Goal: Task Accomplishment & Management: Manage account settings

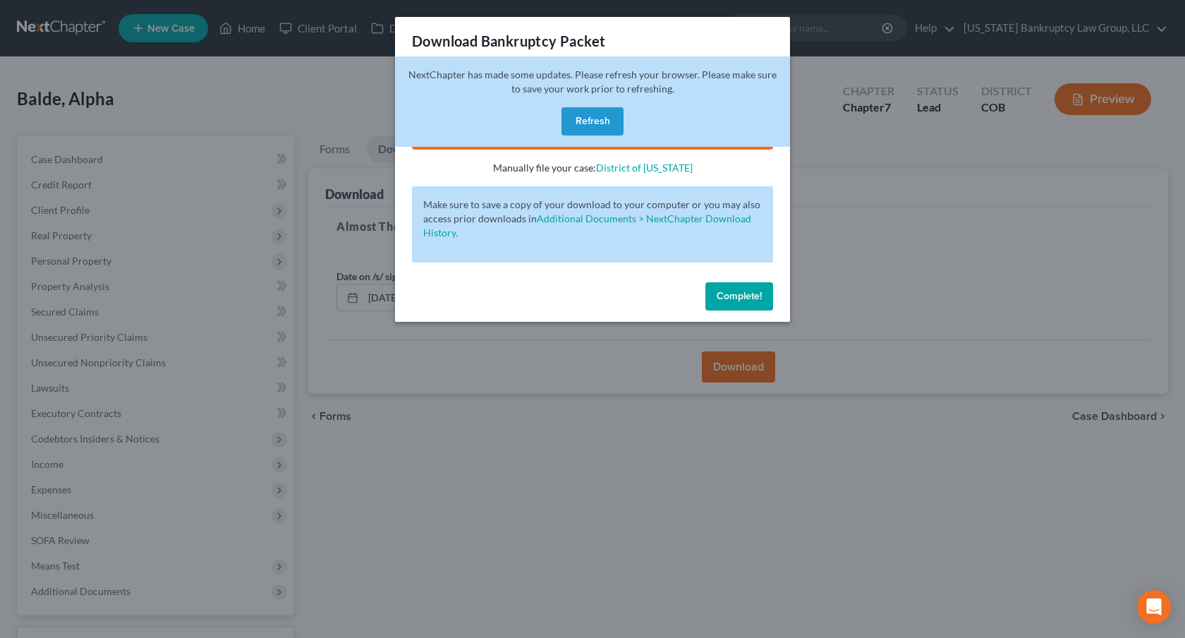
scroll to position [111, 0]
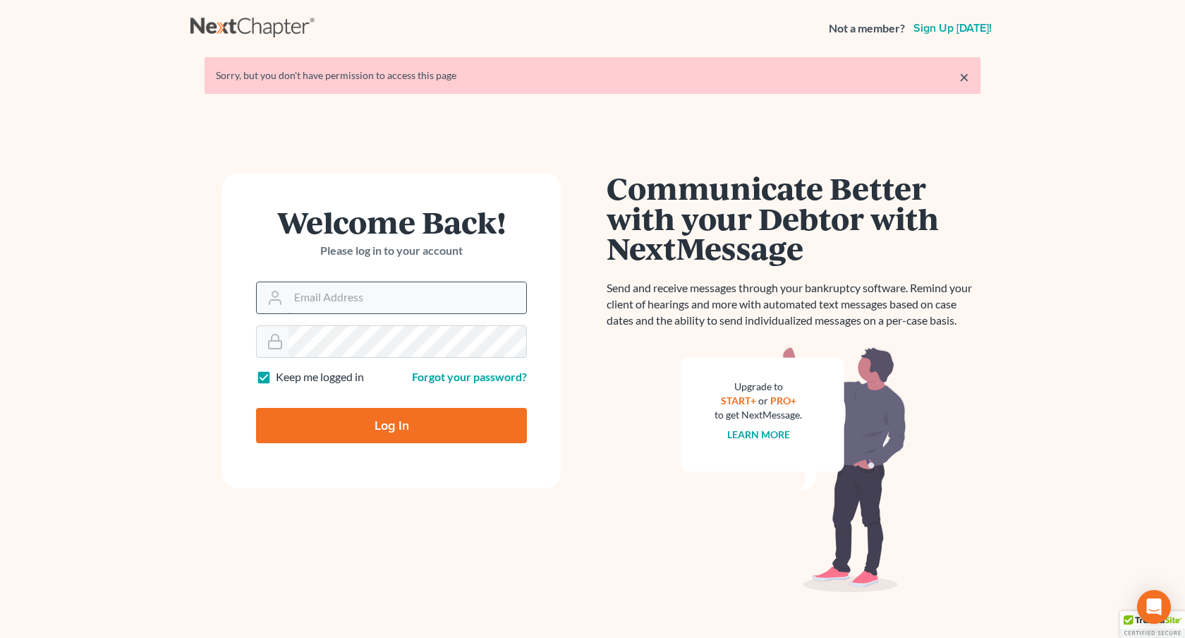
click at [300, 302] on input "Email Address" at bounding box center [408, 297] width 238 height 31
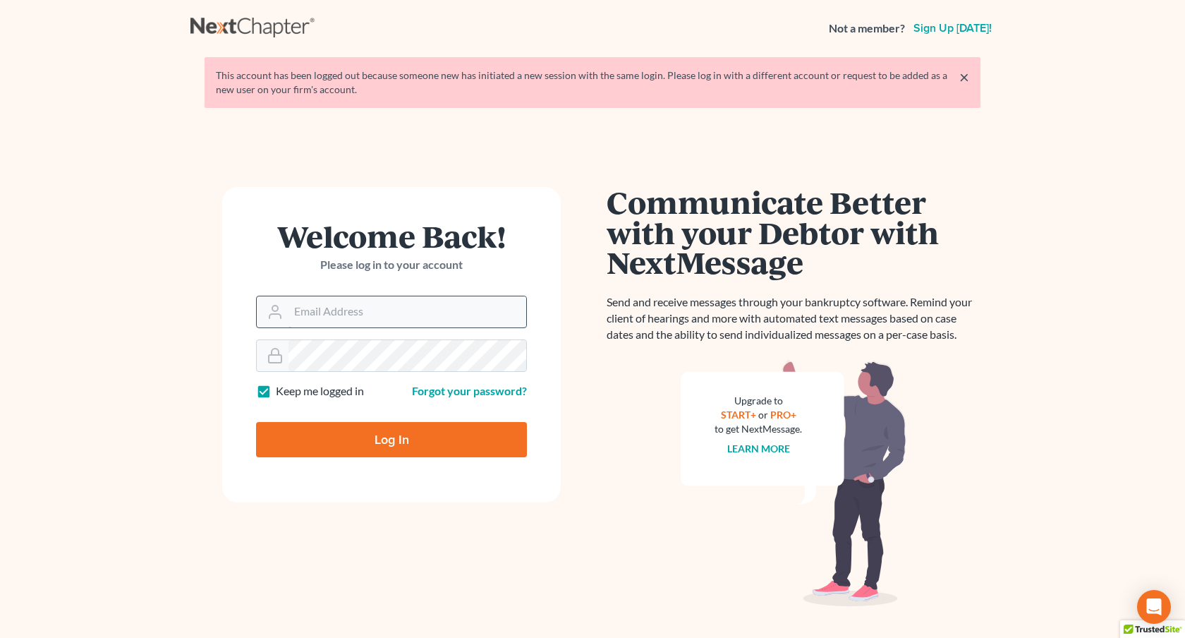
click at [308, 313] on input "Email Address" at bounding box center [408, 311] width 238 height 31
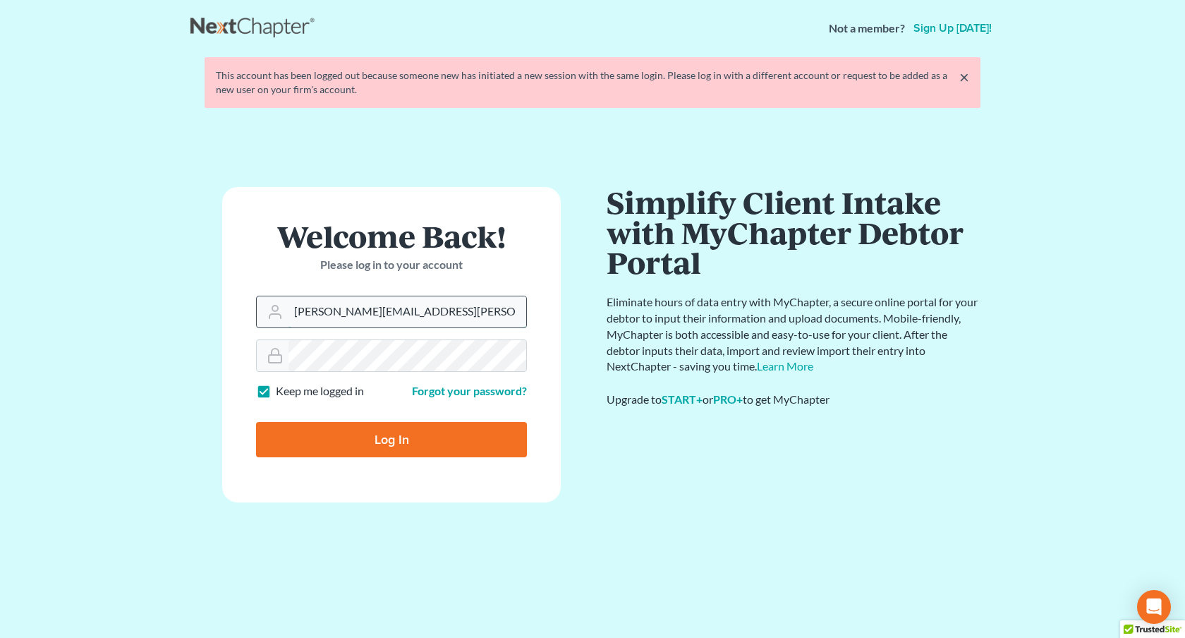
type input "[PERSON_NAME][EMAIL_ADDRESS][PERSON_NAME][DOMAIN_NAME]"
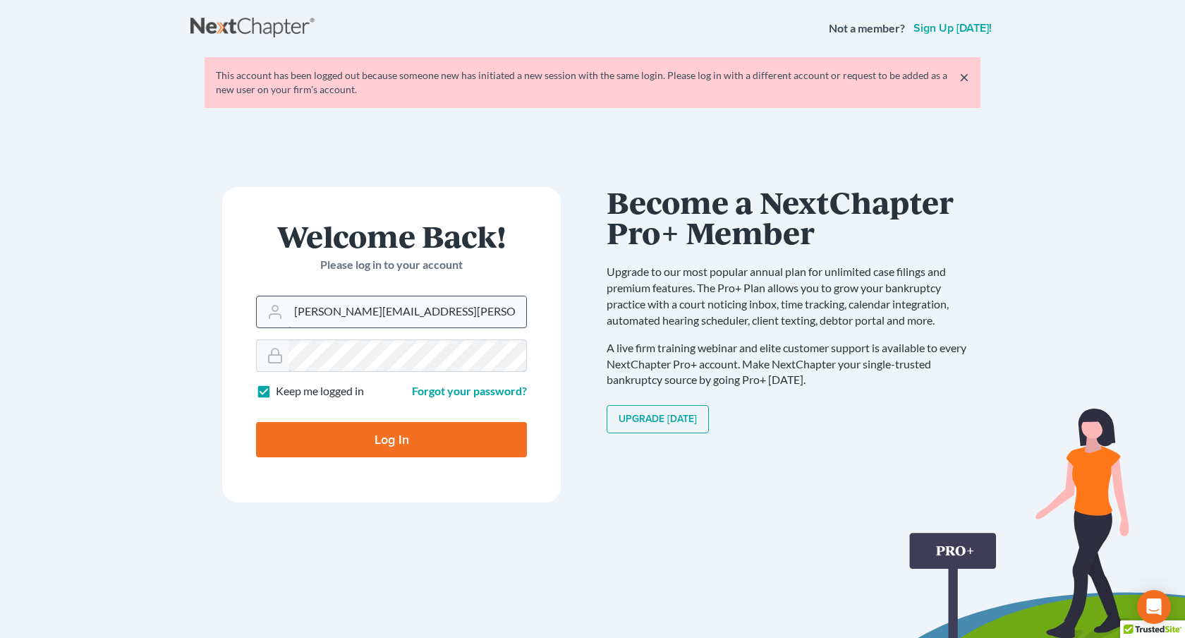
click at [256, 422] on input "Log In" at bounding box center [391, 439] width 271 height 35
type input "Thinking..."
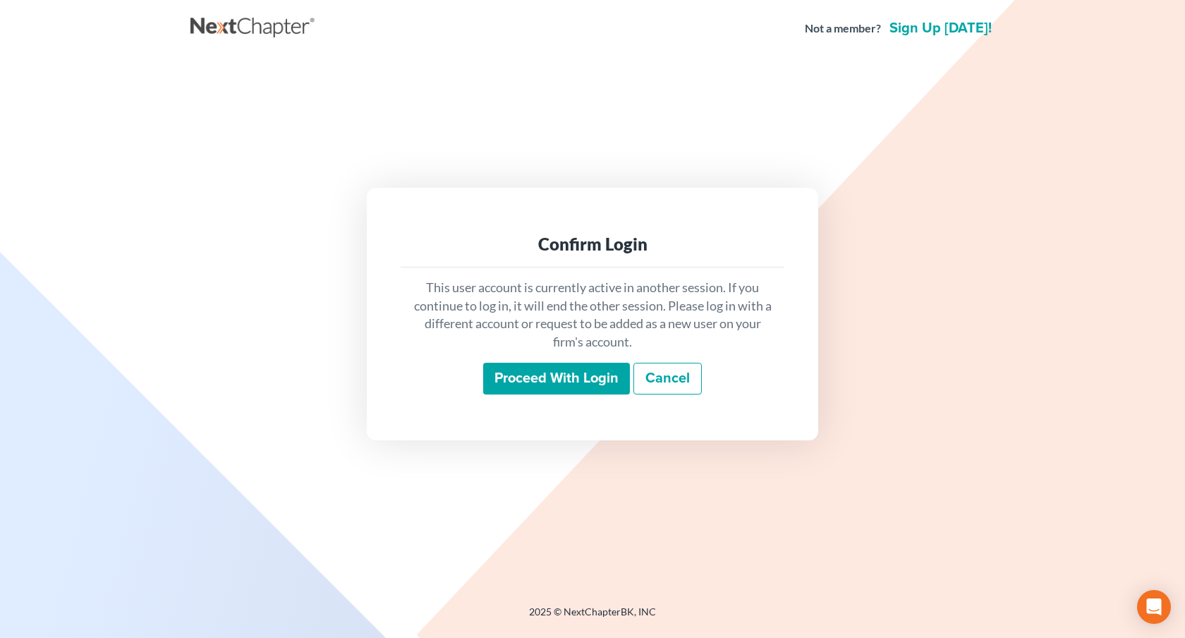
click at [551, 381] on input "Proceed with login" at bounding box center [556, 379] width 147 height 32
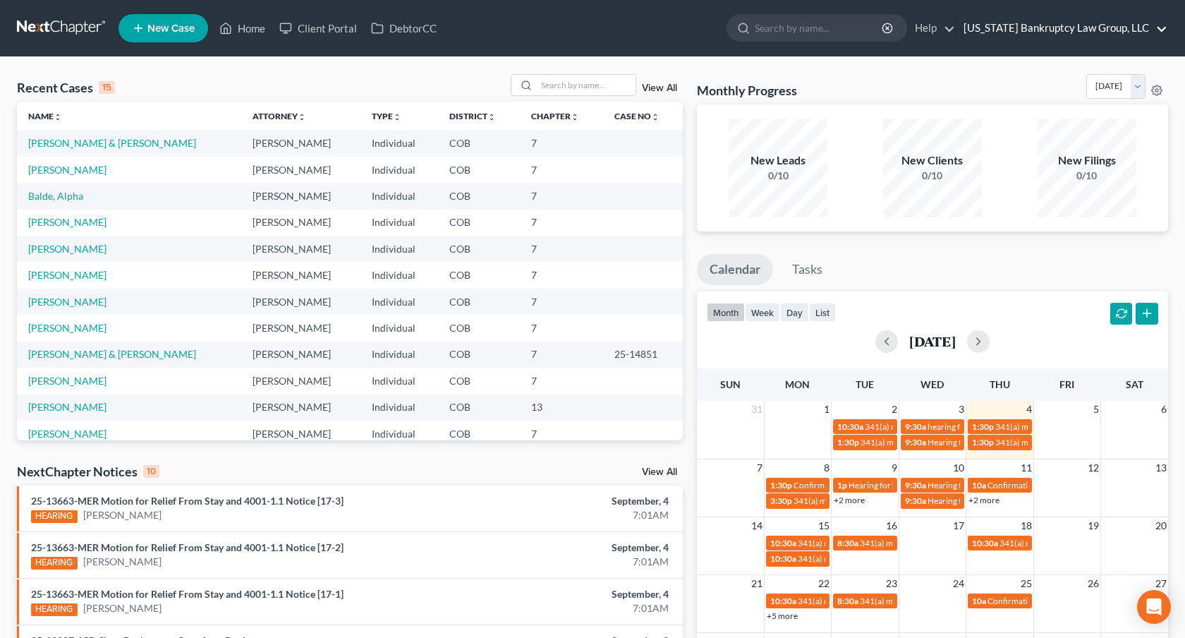
click at [1024, 32] on link "[US_STATE] Bankruptcy Law Group, LLC" at bounding box center [1062, 28] width 211 height 25
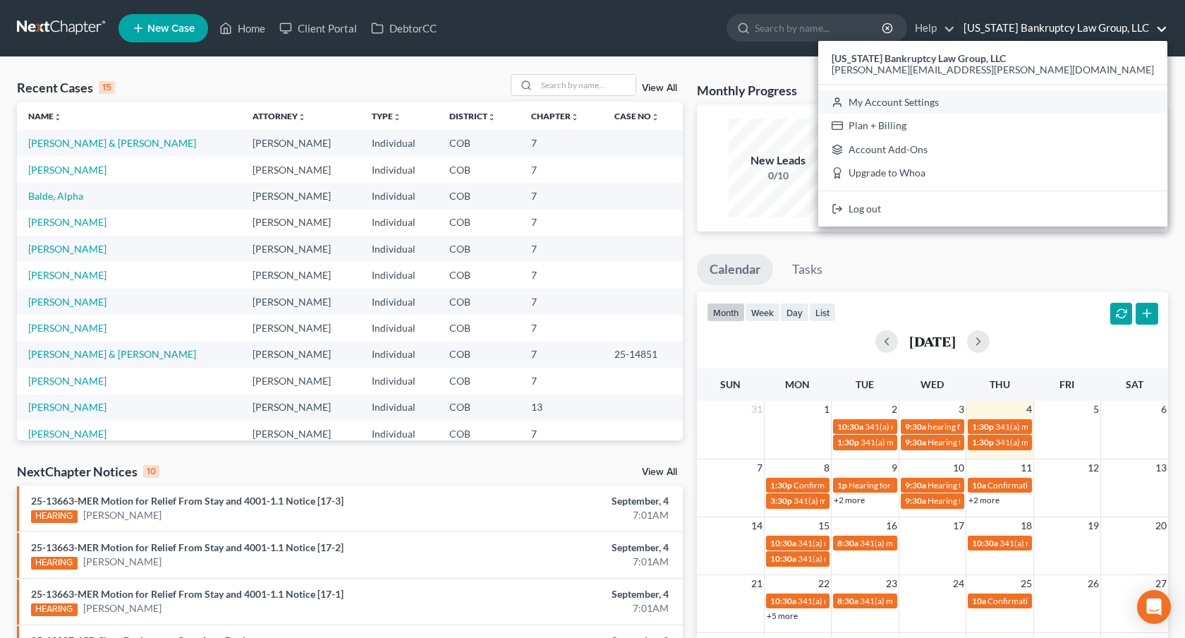
click at [1038, 103] on link "My Account Settings" at bounding box center [992, 102] width 349 height 24
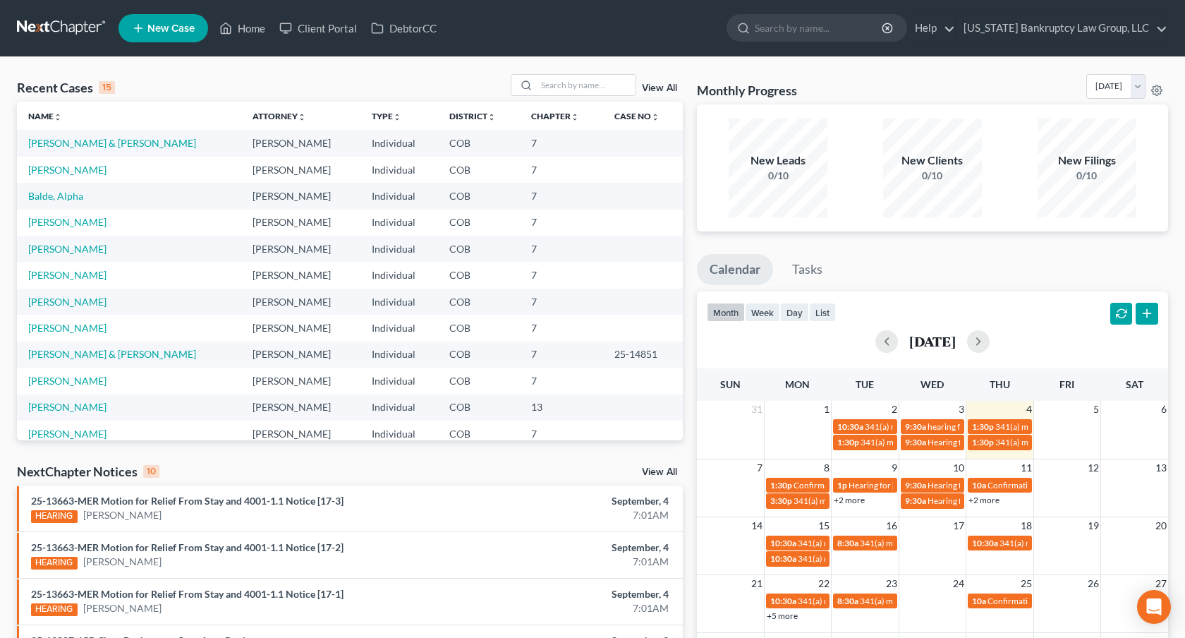
select select "28"
select select "5"
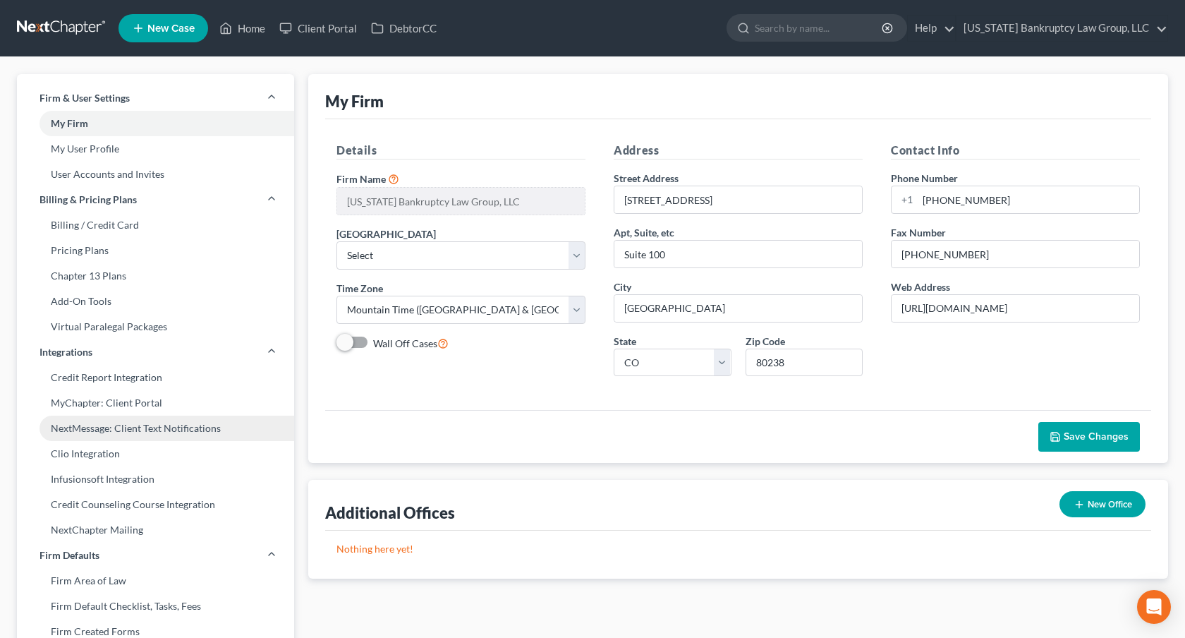
click at [126, 430] on link "NextMessage: Client Text Notifications" at bounding box center [155, 428] width 277 height 25
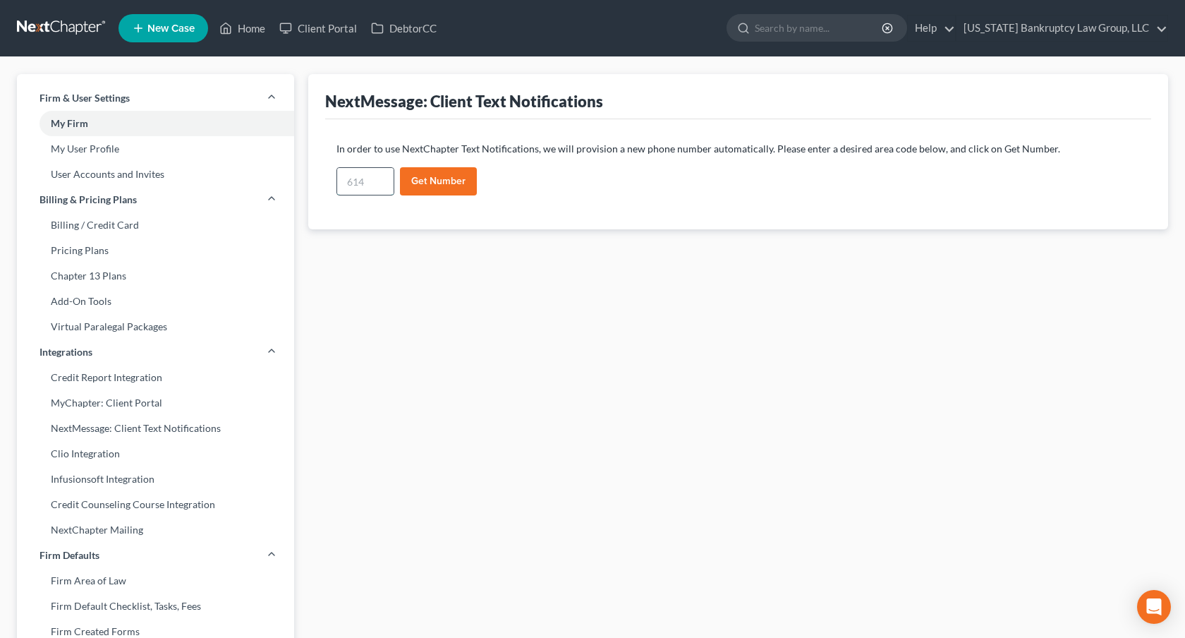
click at [346, 186] on input "text" at bounding box center [365, 181] width 56 height 27
type input "303"
click at [425, 174] on button "Get Number" at bounding box center [438, 181] width 77 height 28
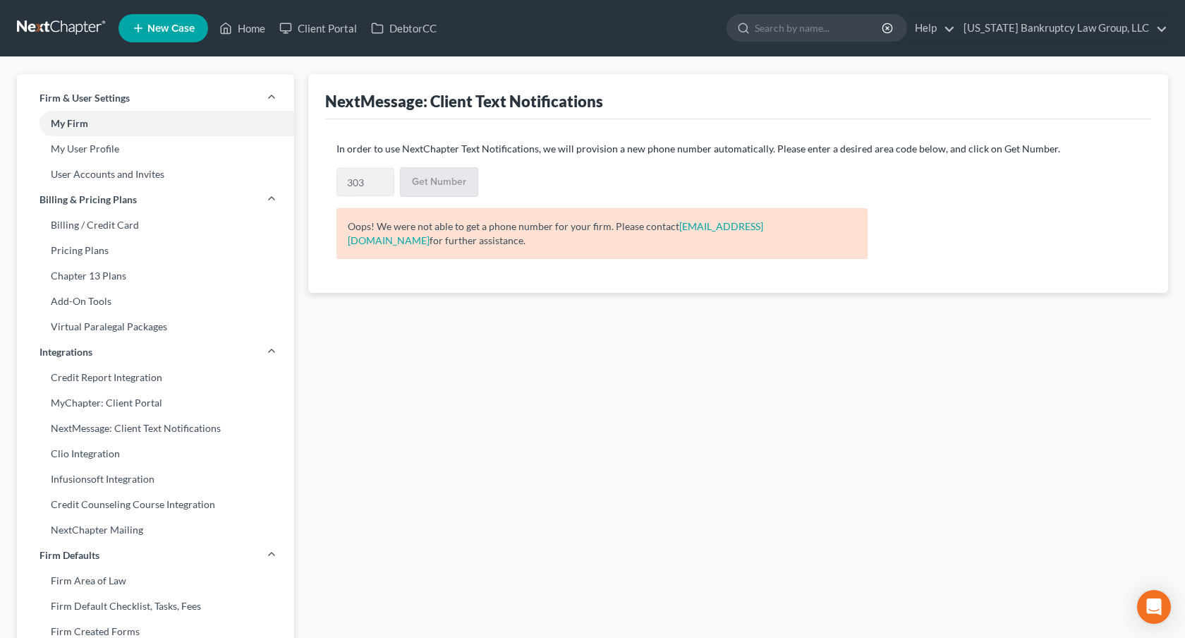
click at [58, 34] on link at bounding box center [62, 28] width 90 height 25
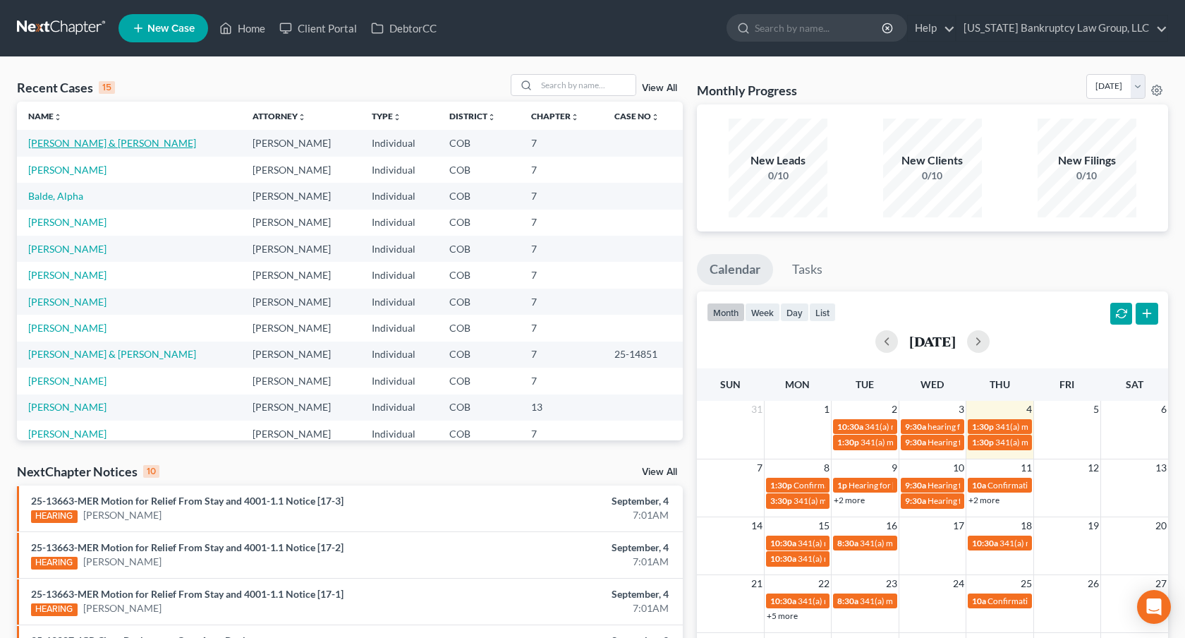
click at [114, 147] on link "[PERSON_NAME] & [PERSON_NAME]" at bounding box center [112, 143] width 168 height 12
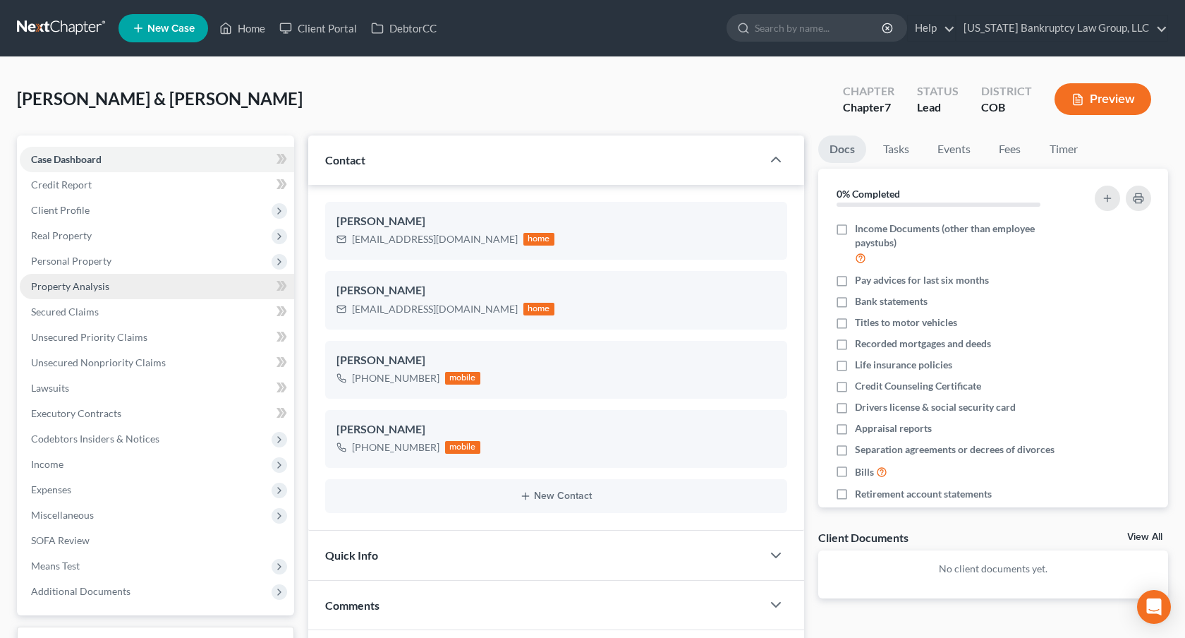
click at [102, 294] on link "Property Analysis" at bounding box center [157, 286] width 274 height 25
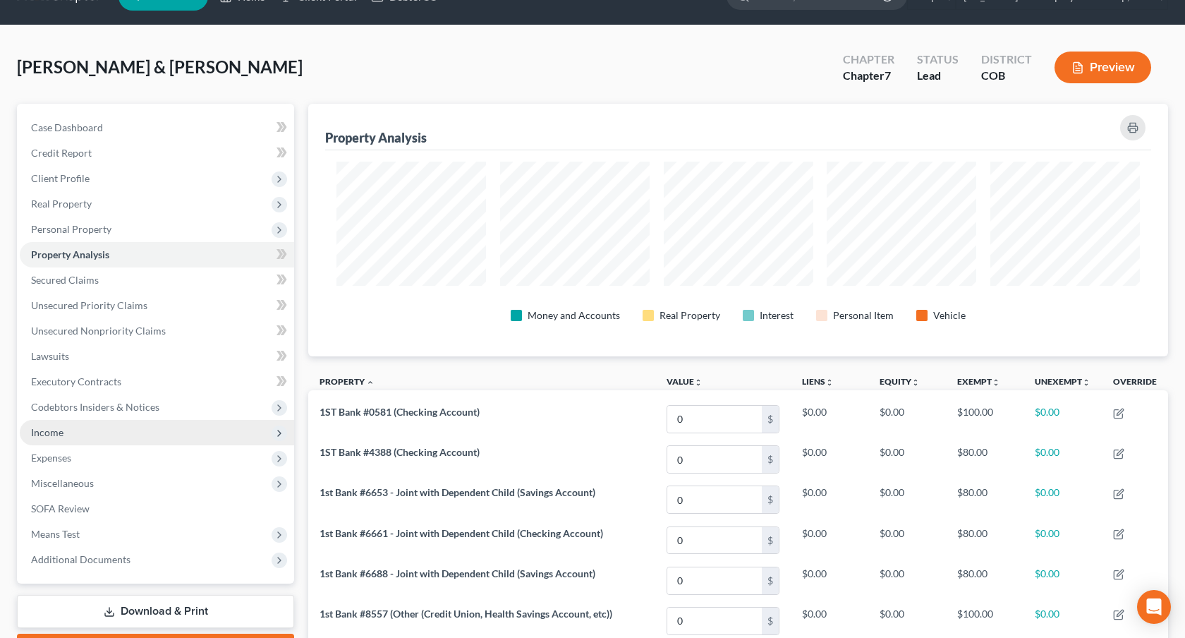
scroll to position [36, 0]
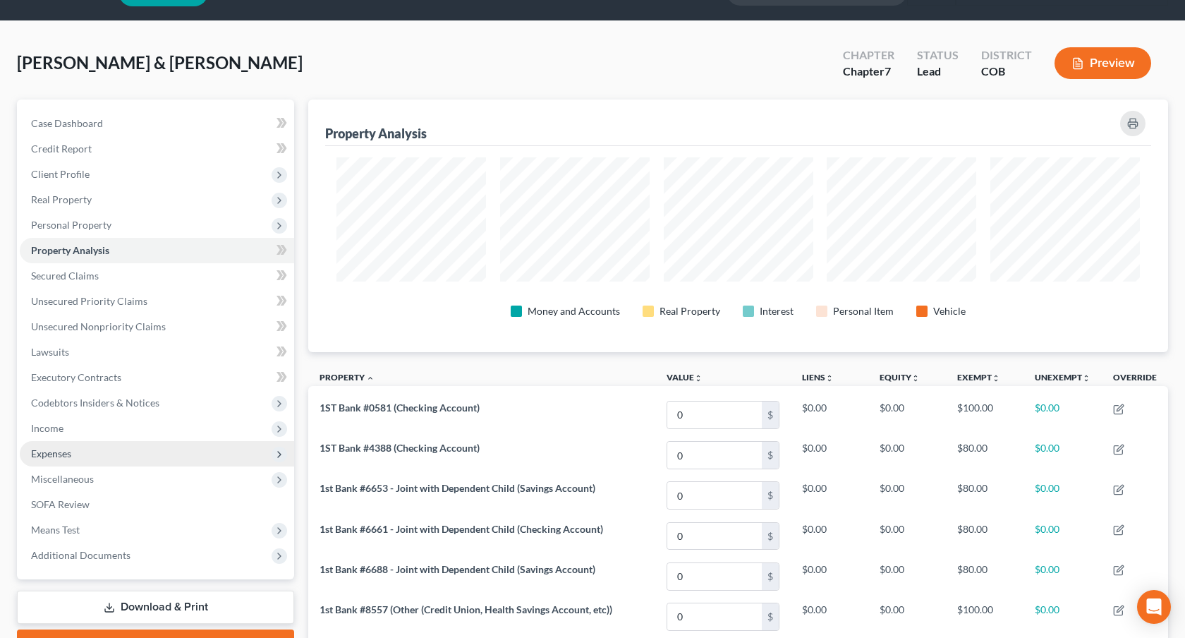
click at [130, 449] on span "Expenses" at bounding box center [157, 453] width 274 height 25
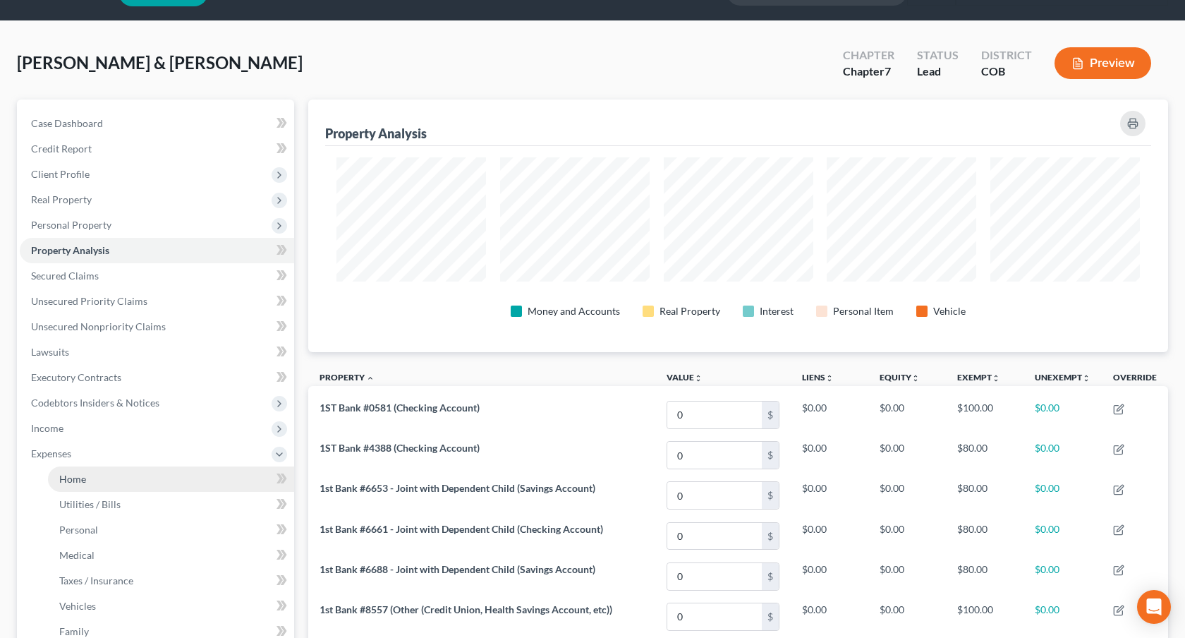
click at [140, 475] on link "Home" at bounding box center [171, 478] width 246 height 25
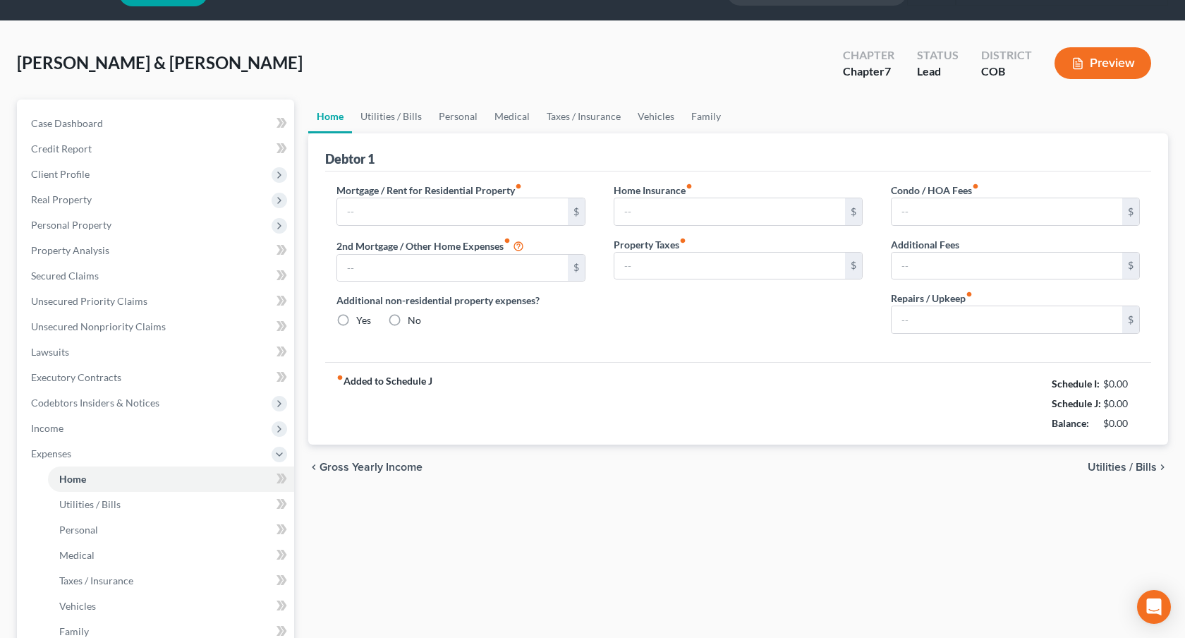
scroll to position [3, 0]
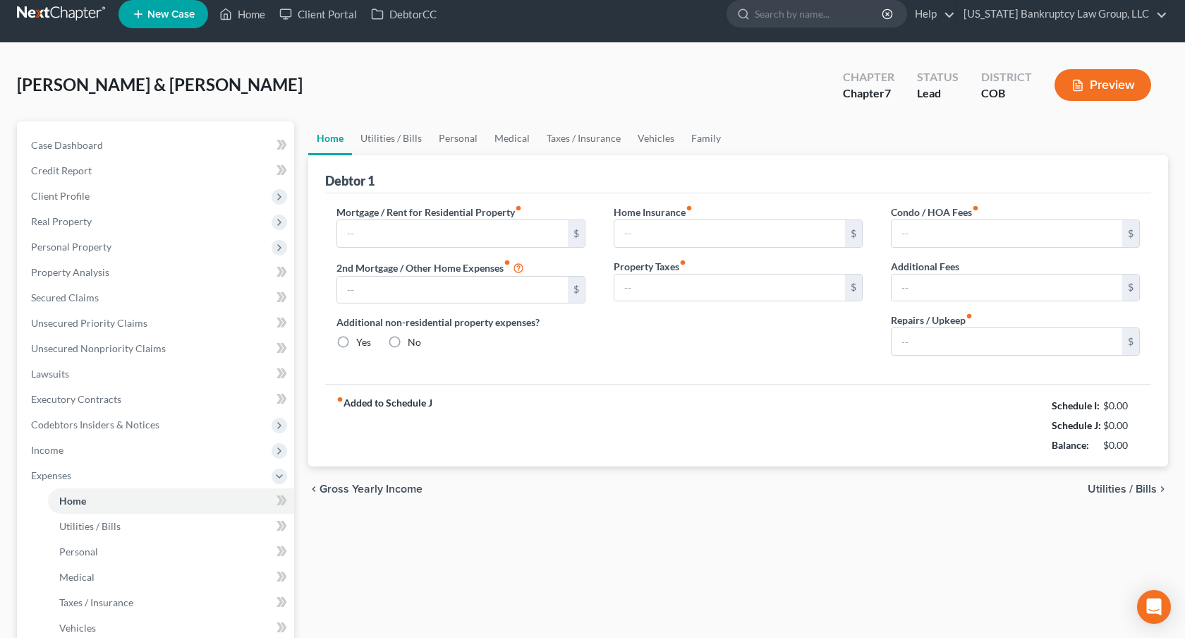
type input "3,857.00"
type input "426.00"
radio input "true"
type input "0.00"
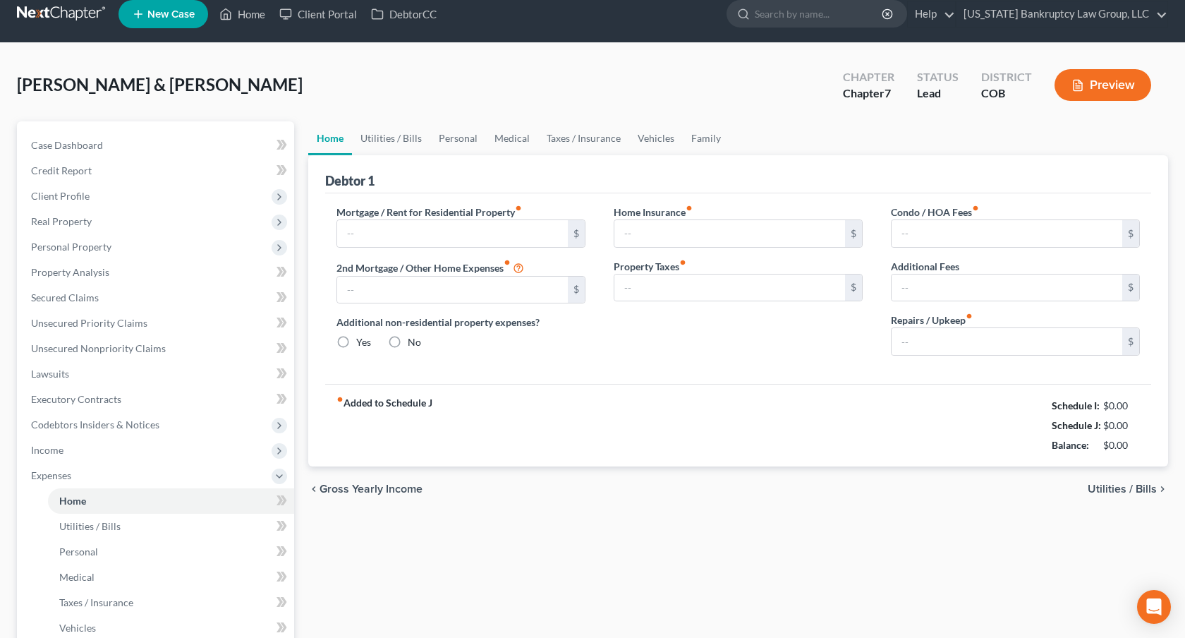
type input "64.00"
type input "0.00"
type input "100.00"
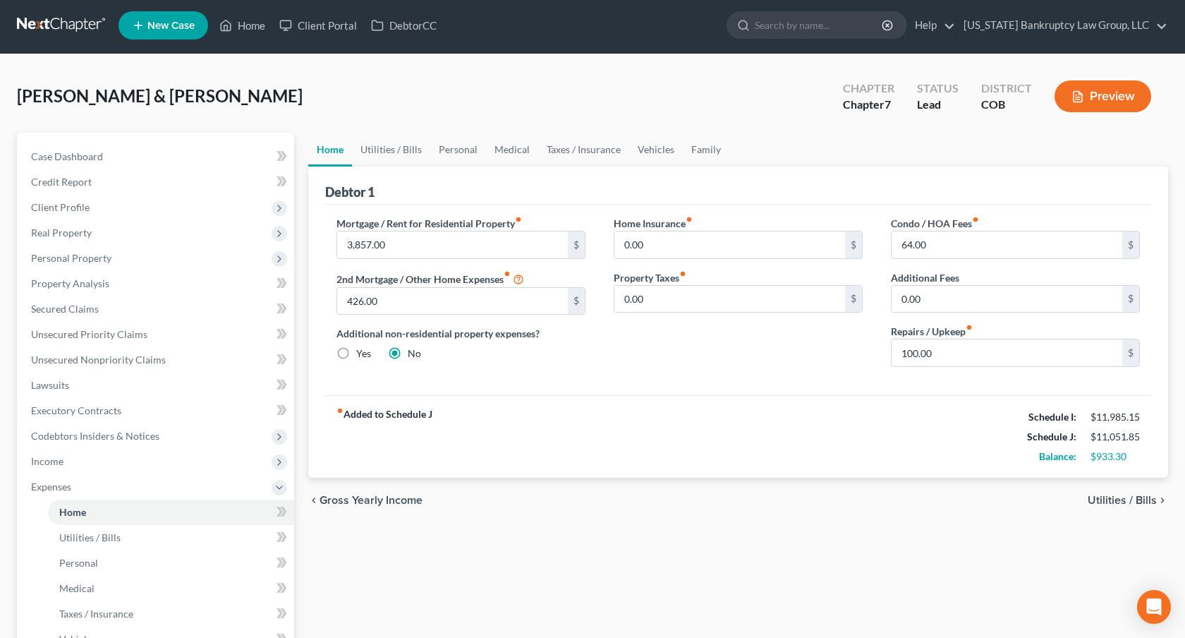
scroll to position [0, 0]
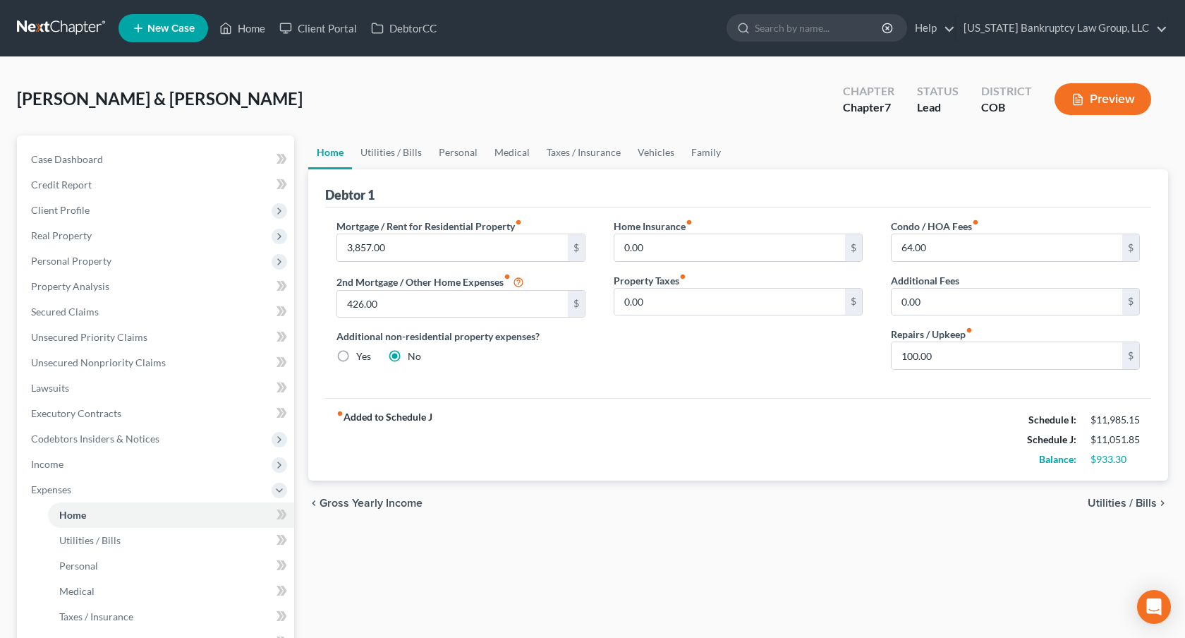
click at [90, 30] on link at bounding box center [62, 28] width 90 height 25
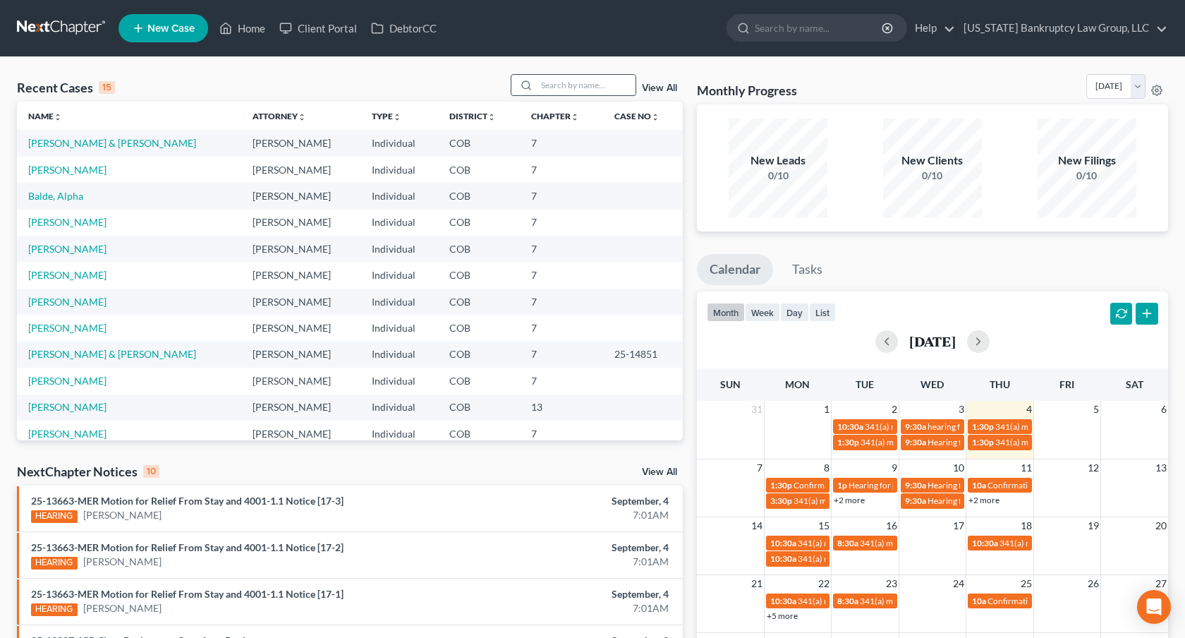
click at [557, 87] on input "search" at bounding box center [586, 85] width 99 height 20
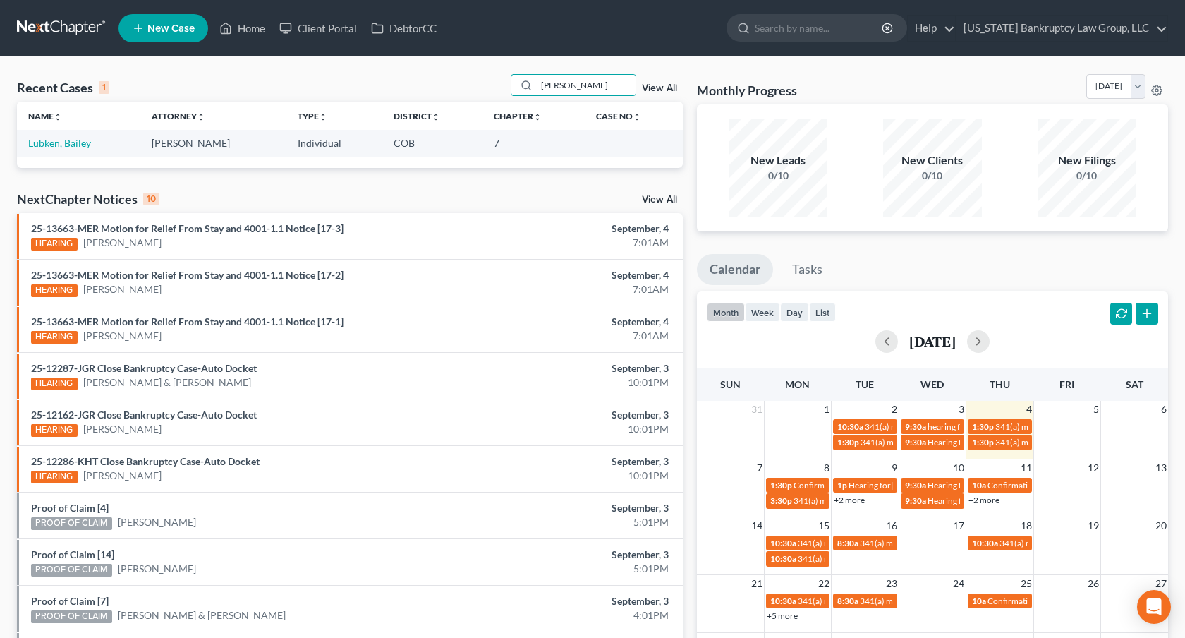
type input "[PERSON_NAME]"
click at [75, 144] on link "Lubken, Bailey" at bounding box center [59, 143] width 63 height 12
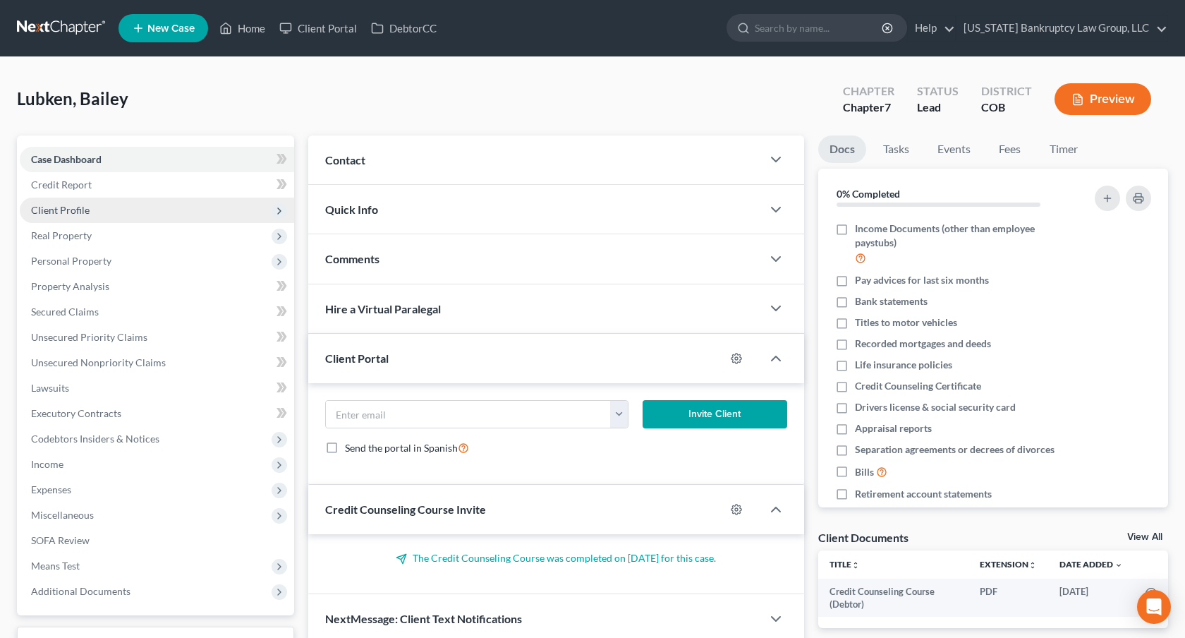
click at [116, 211] on span "Client Profile" at bounding box center [157, 210] width 274 height 25
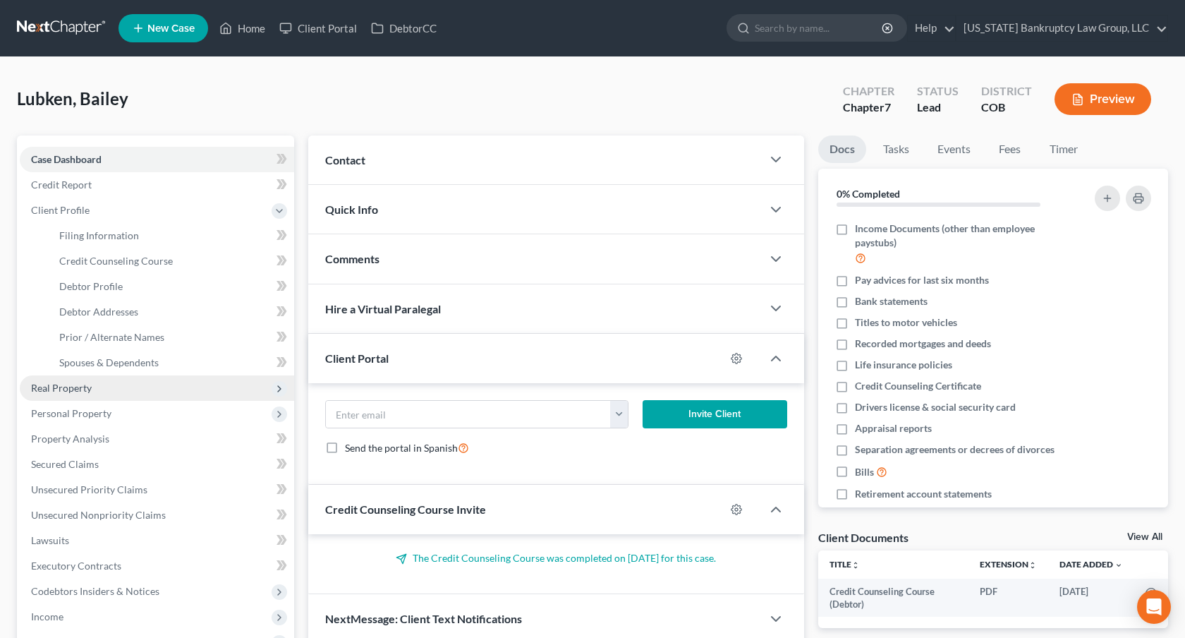
click at [99, 387] on span "Real Property" at bounding box center [157, 387] width 274 height 25
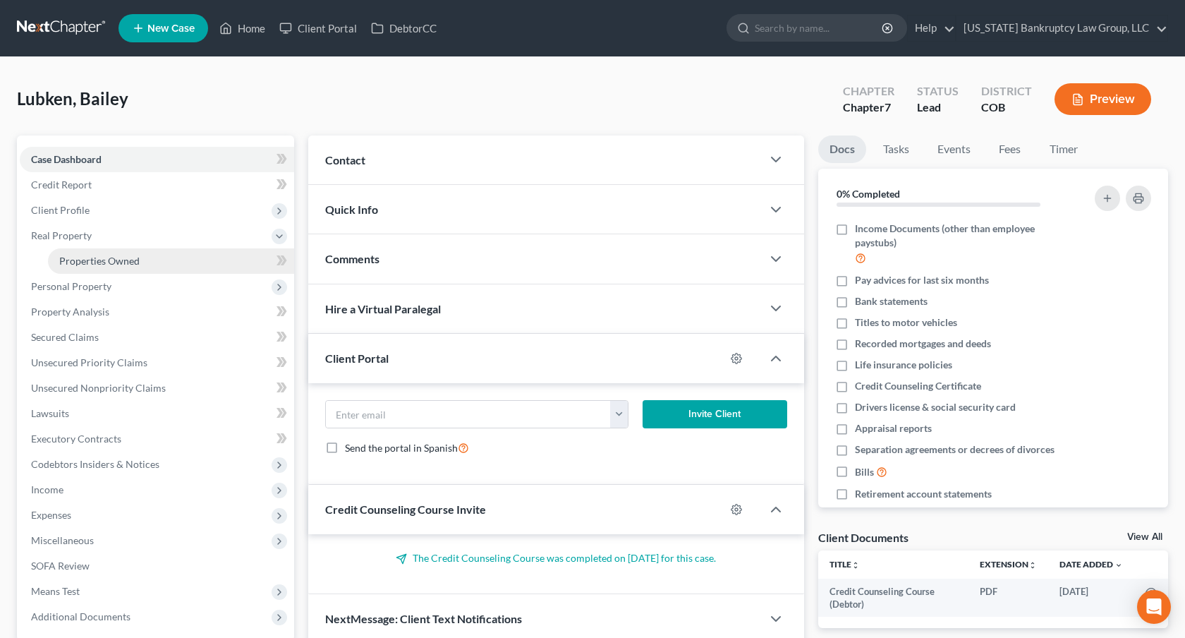
click at [116, 266] on link "Properties Owned" at bounding box center [171, 260] width 246 height 25
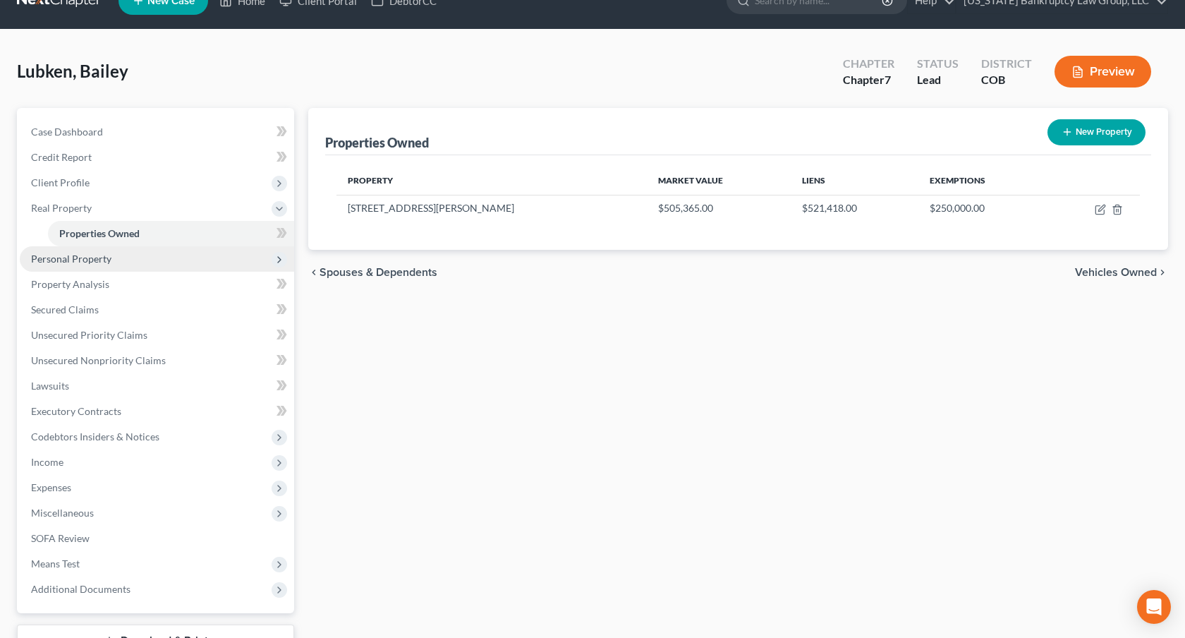
scroll to position [37, 0]
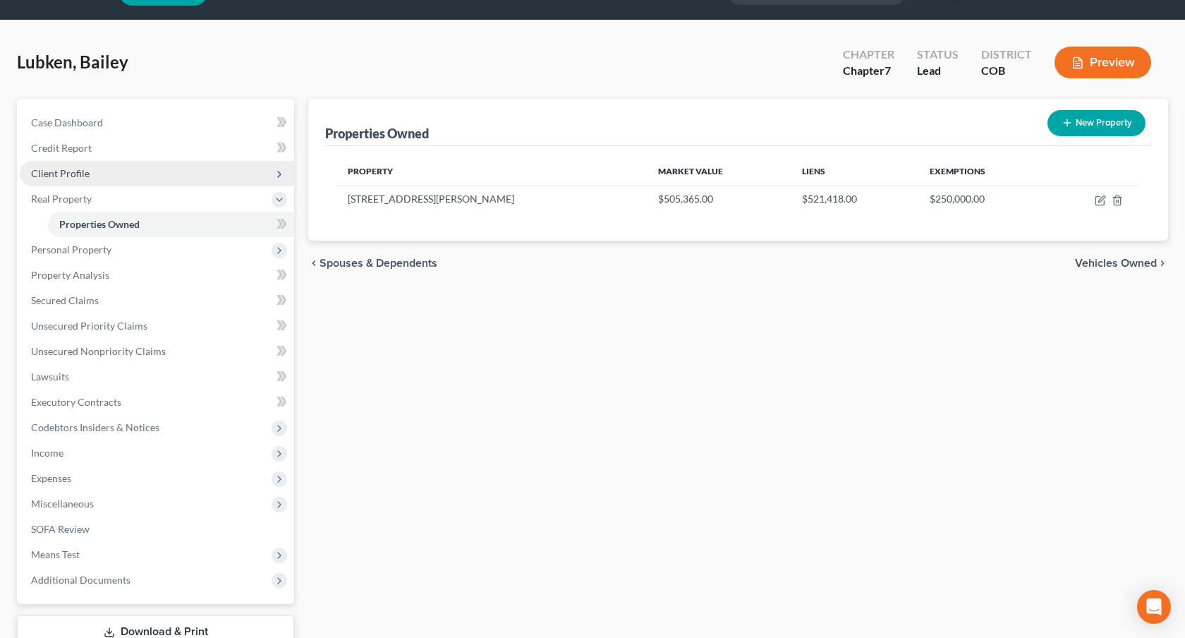
click at [78, 180] on span "Client Profile" at bounding box center [157, 173] width 274 height 25
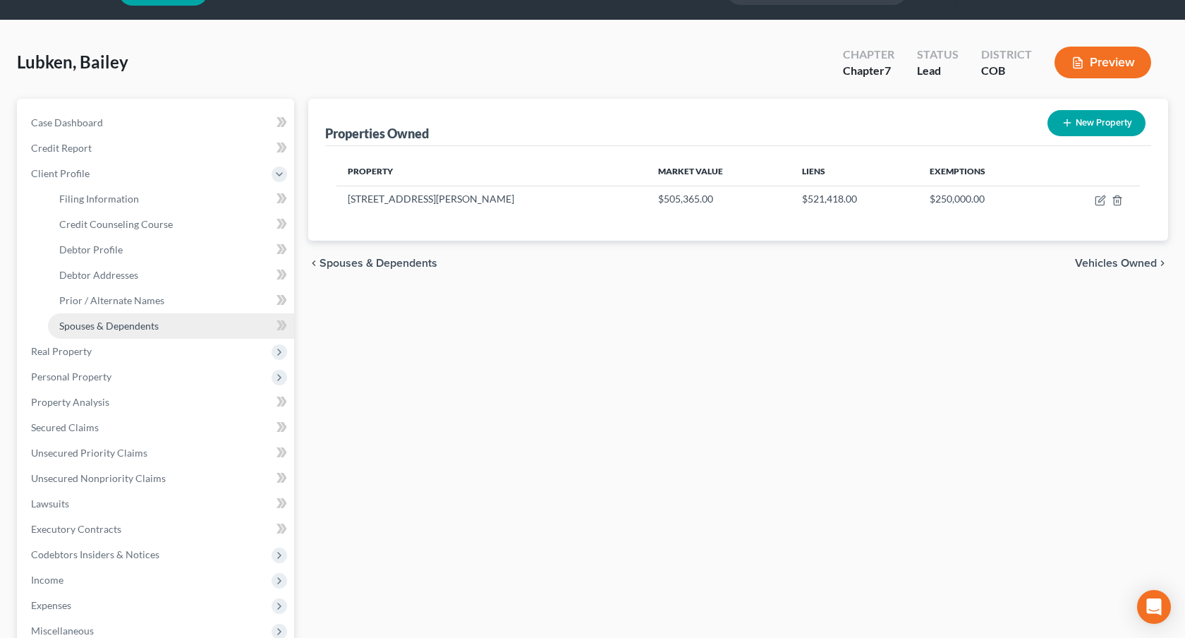
click at [110, 325] on span "Spouses & Dependents" at bounding box center [108, 326] width 99 height 12
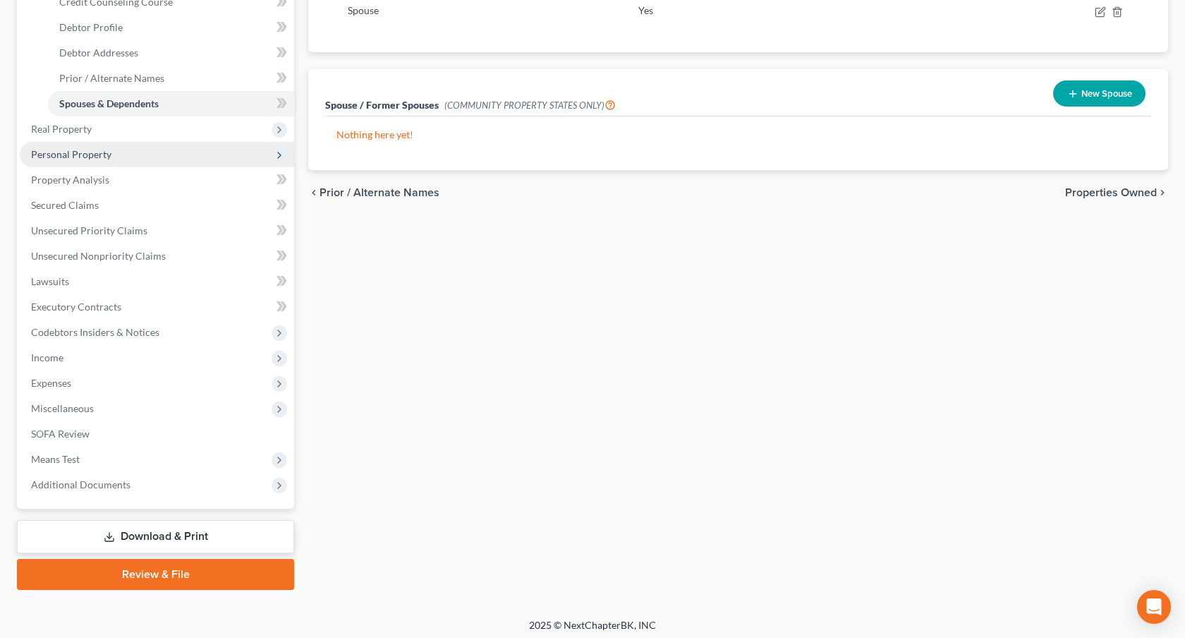
scroll to position [261, 0]
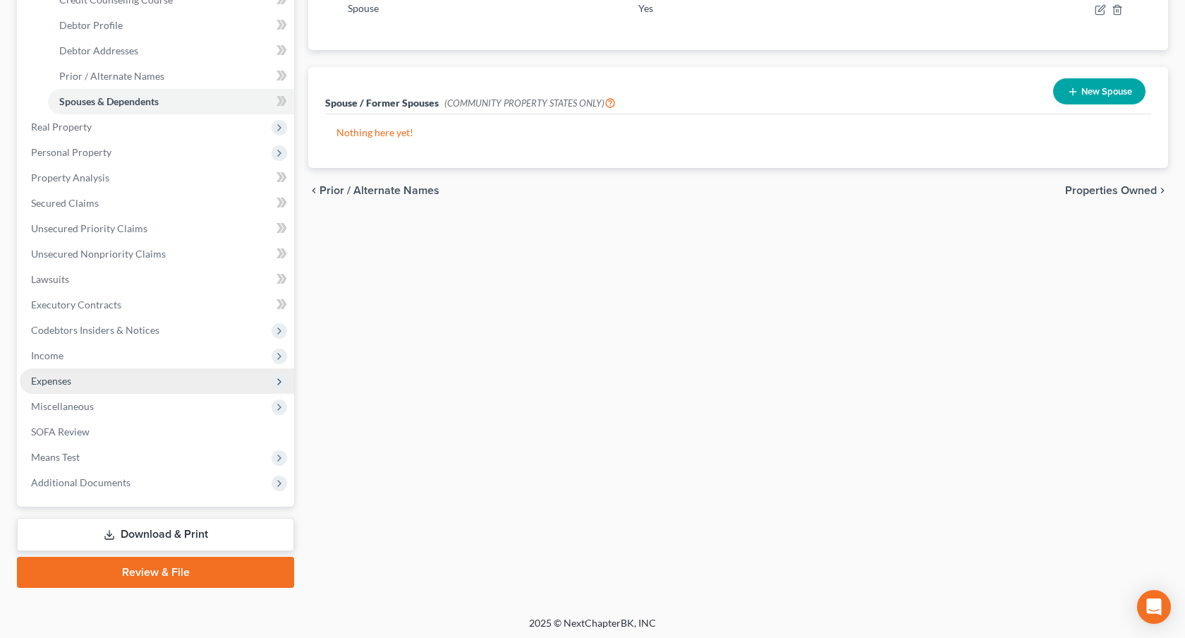
click at [111, 379] on span "Expenses" at bounding box center [157, 380] width 274 height 25
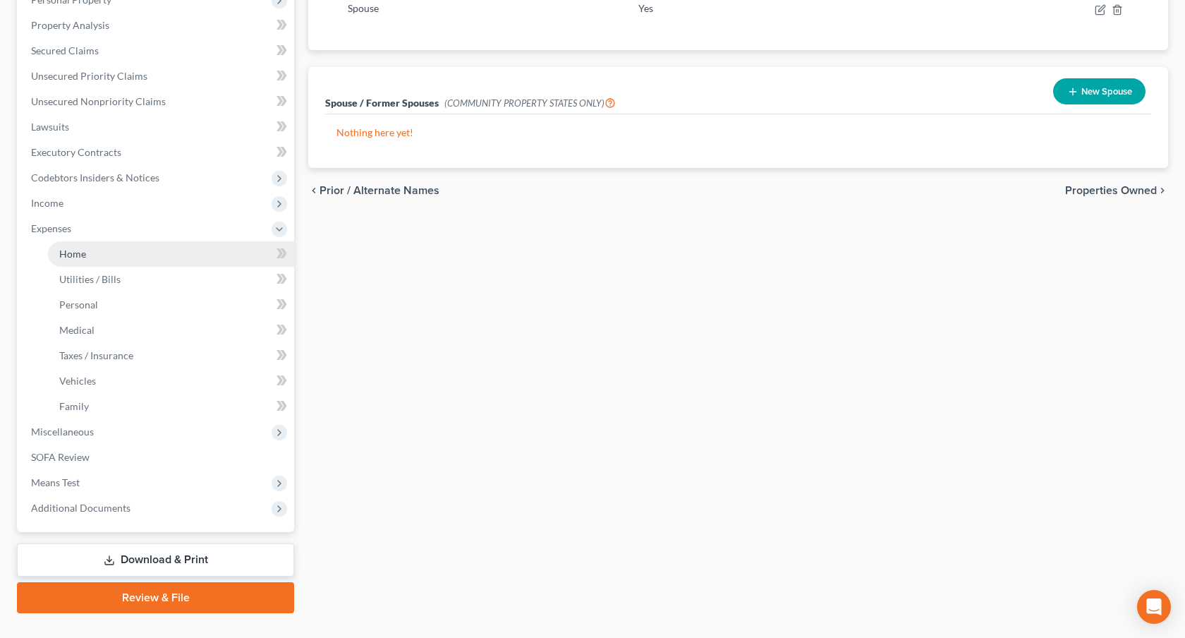
click at [115, 257] on link "Home" at bounding box center [171, 253] width 246 height 25
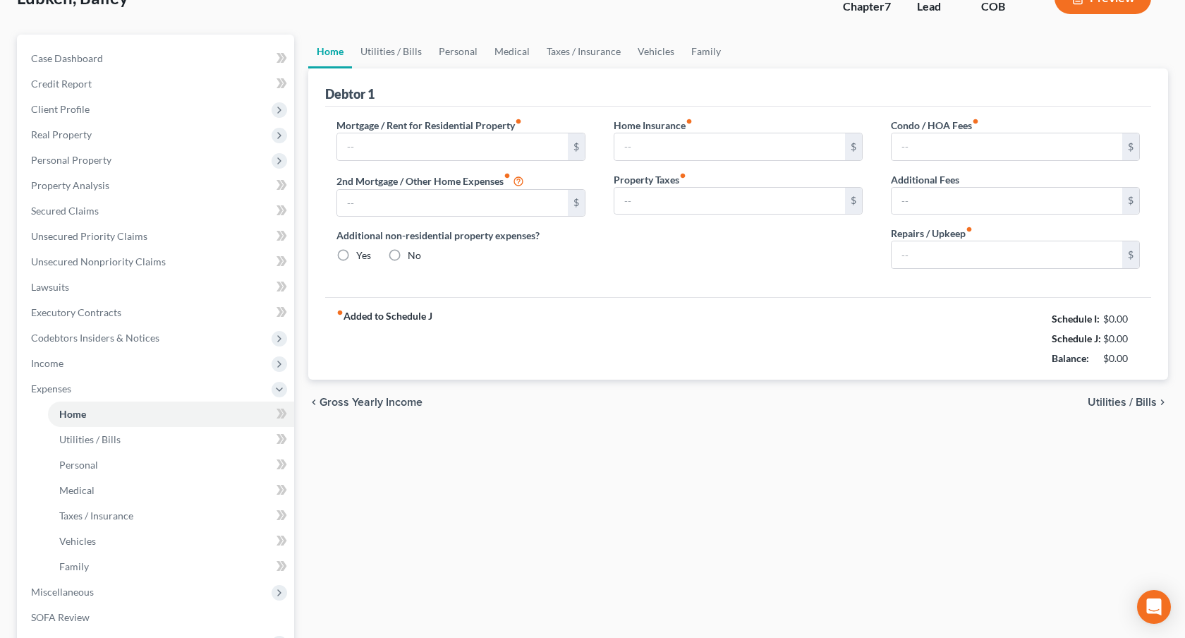
type input "3,981.95"
type input "0.00"
radio input "true"
type input "0.00"
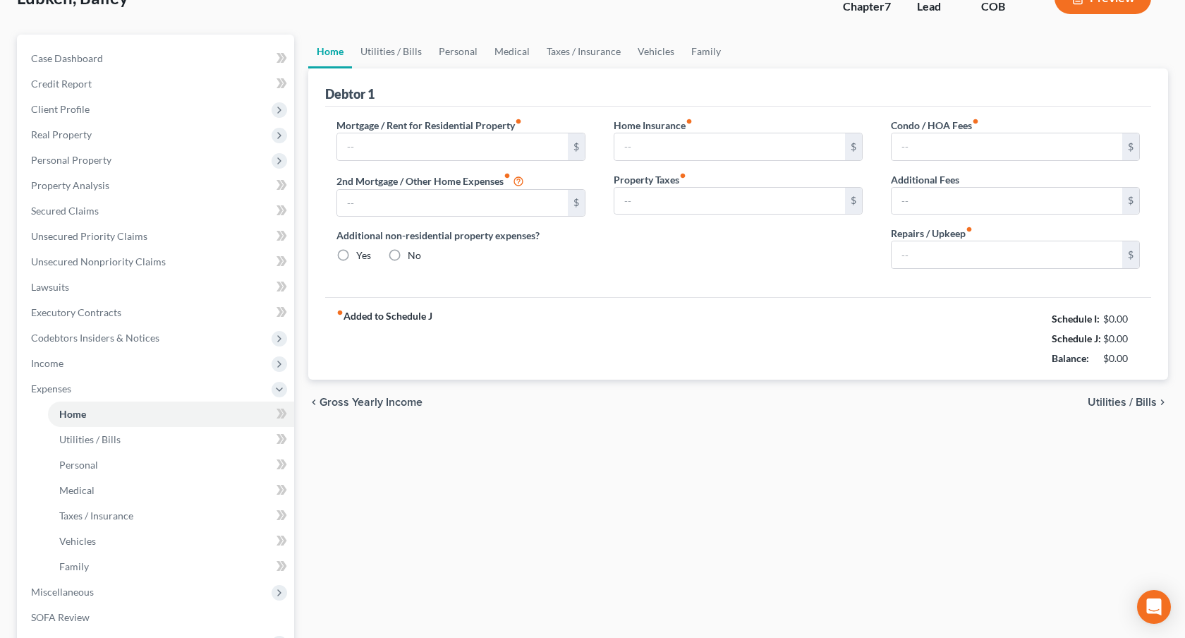
type input "0.00"
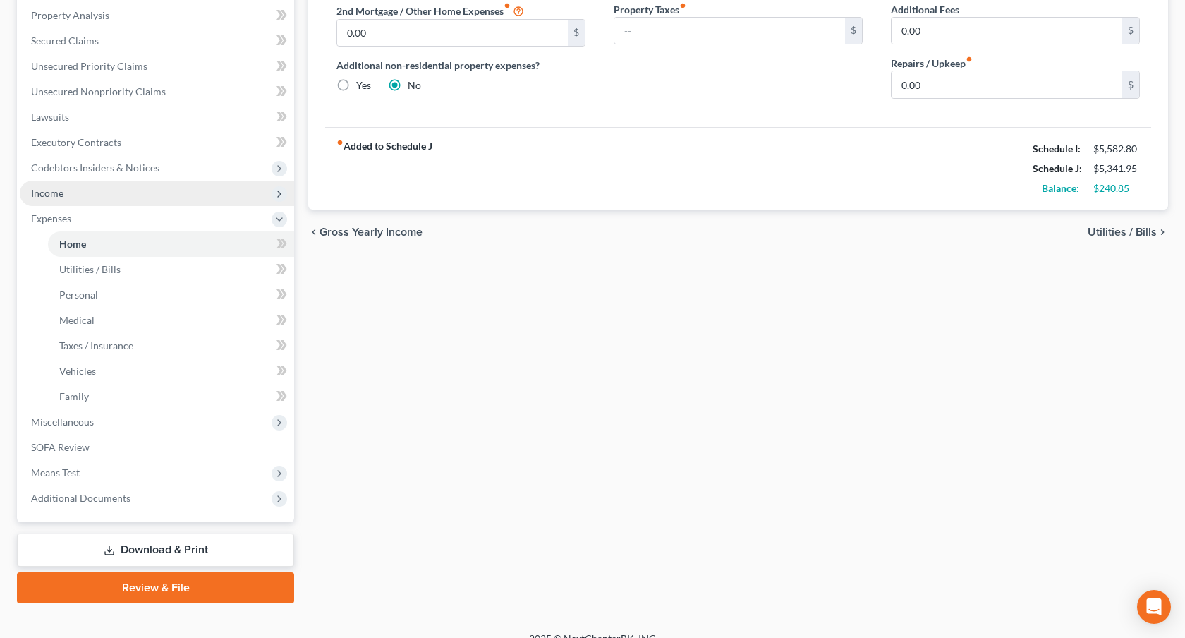
scroll to position [289, 0]
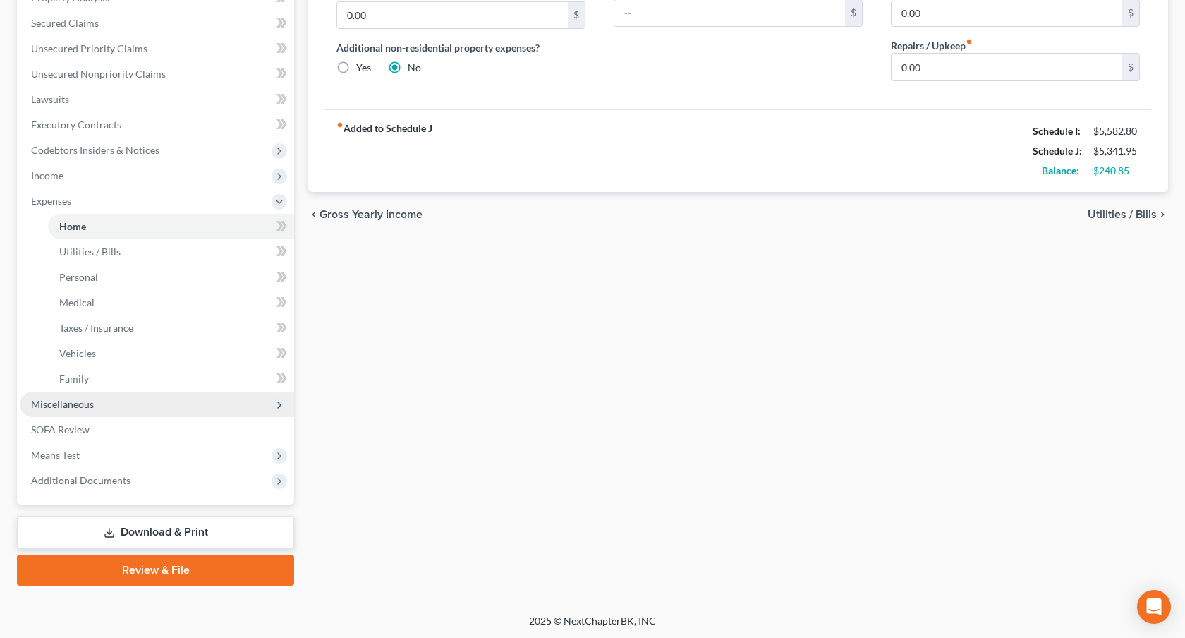
click at [94, 407] on span "Miscellaneous" at bounding box center [157, 404] width 274 height 25
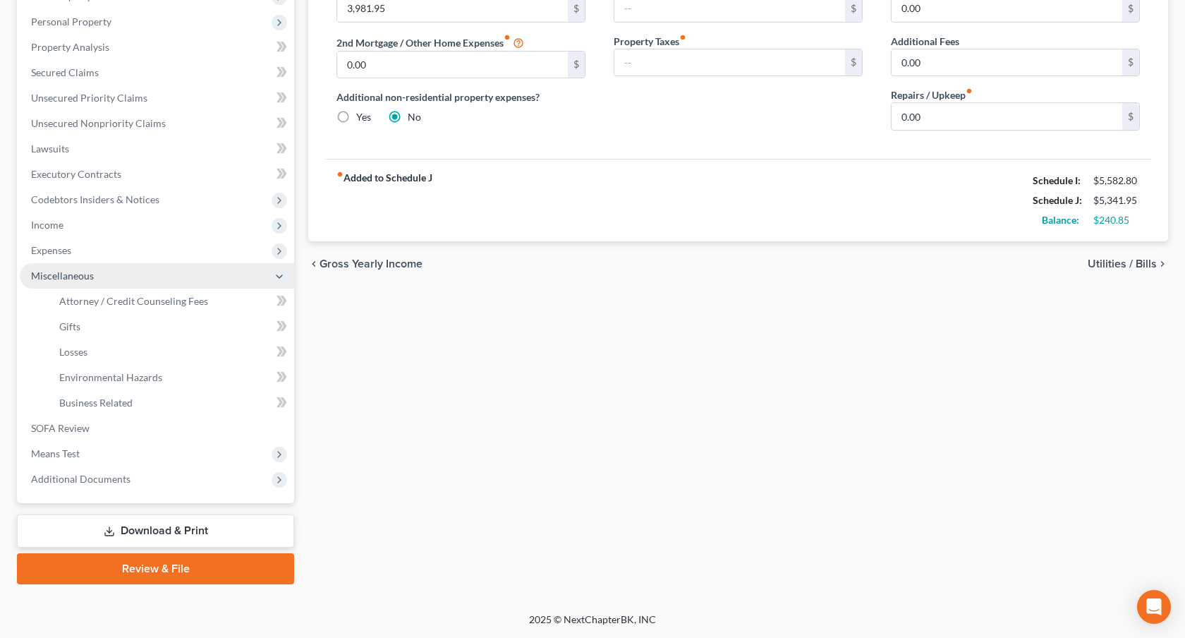
scroll to position [238, 0]
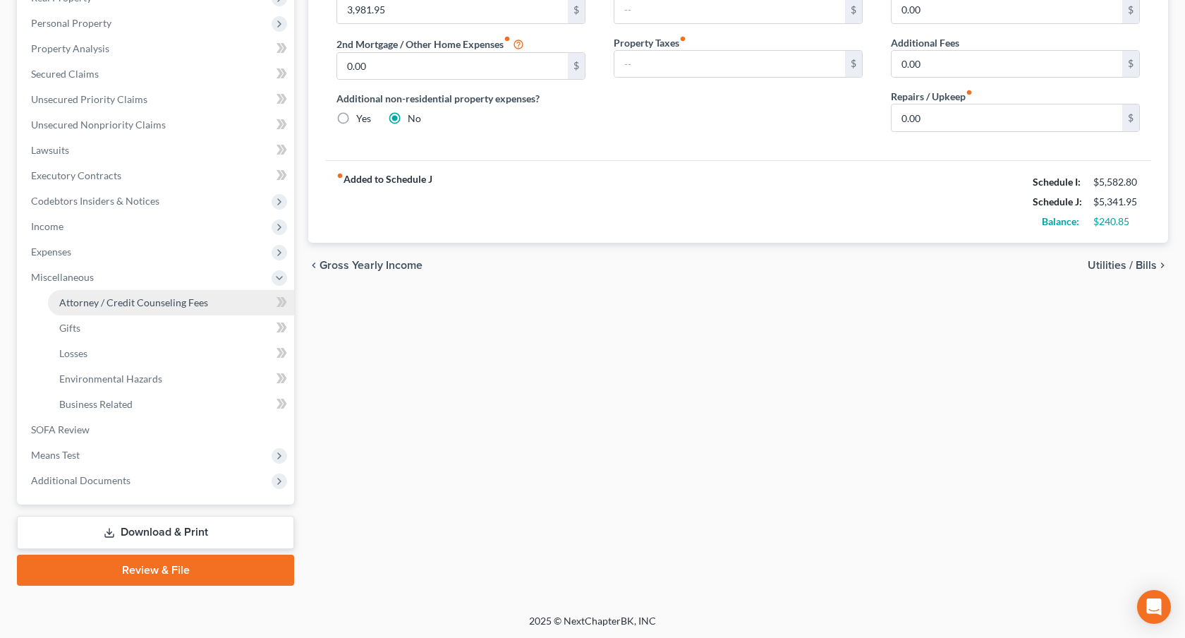
click at [164, 296] on span "Attorney / Credit Counseling Fees" at bounding box center [133, 302] width 149 height 12
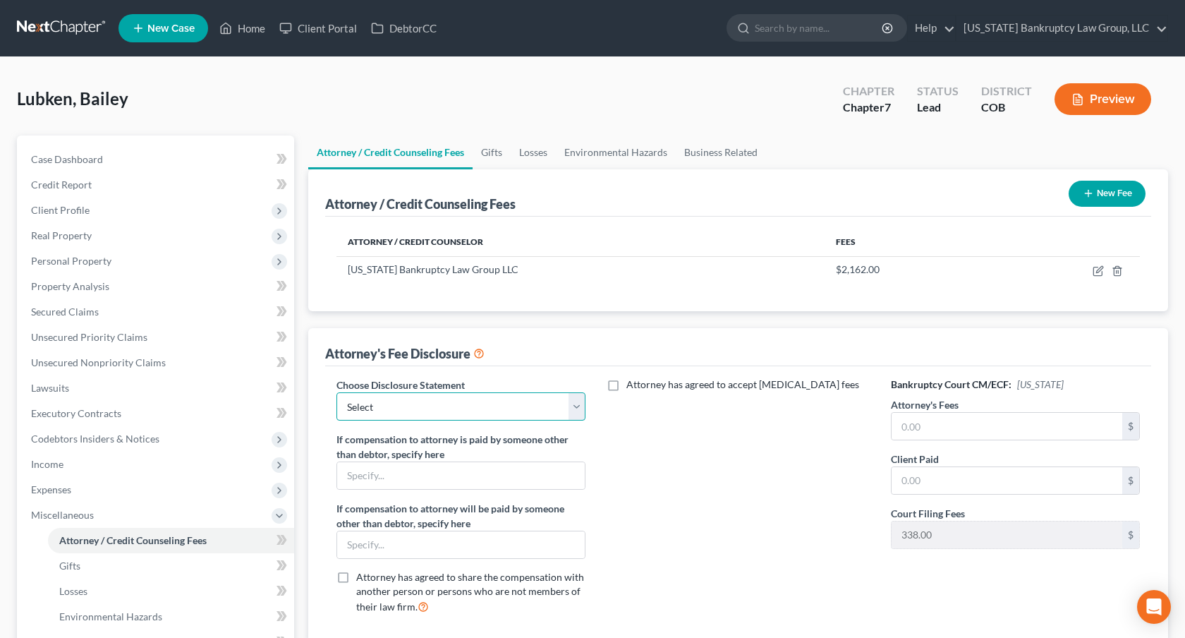
click at [521, 400] on select "Select Disclosure" at bounding box center [461, 406] width 249 height 28
select select "0"
click at [337, 392] on select "Select Disclosure" at bounding box center [461, 406] width 249 height 28
click at [914, 425] on input "text" at bounding box center [1007, 426] width 231 height 27
type input "2,162.00"
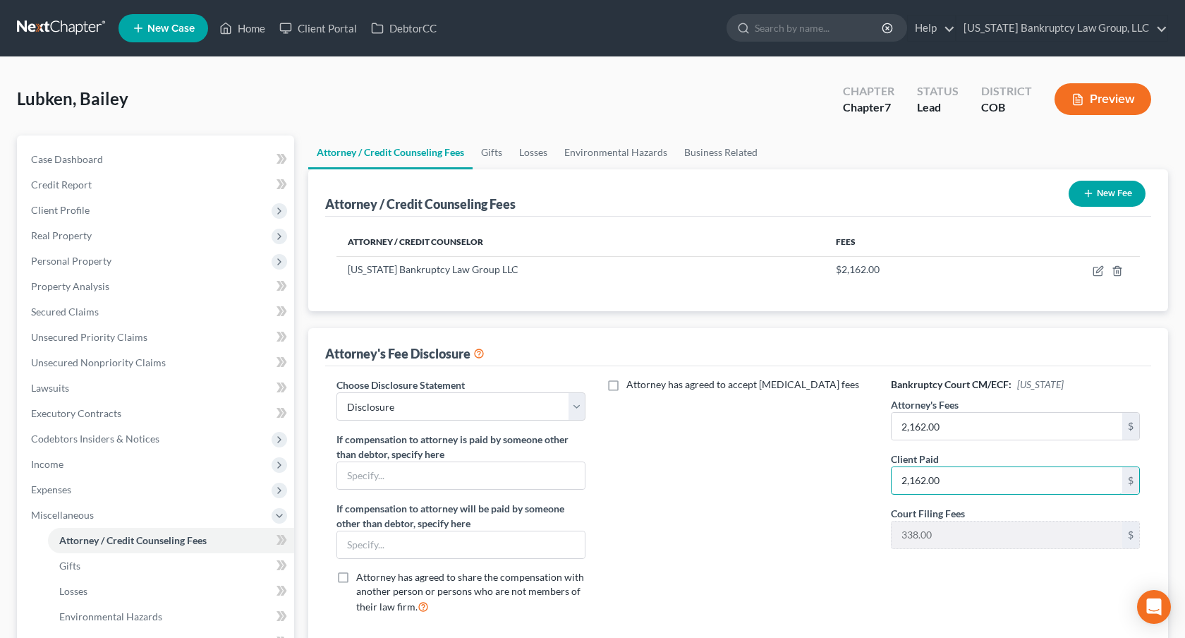
type input "2,162.00"
click at [86, 293] on link "Property Analysis" at bounding box center [157, 286] width 274 height 25
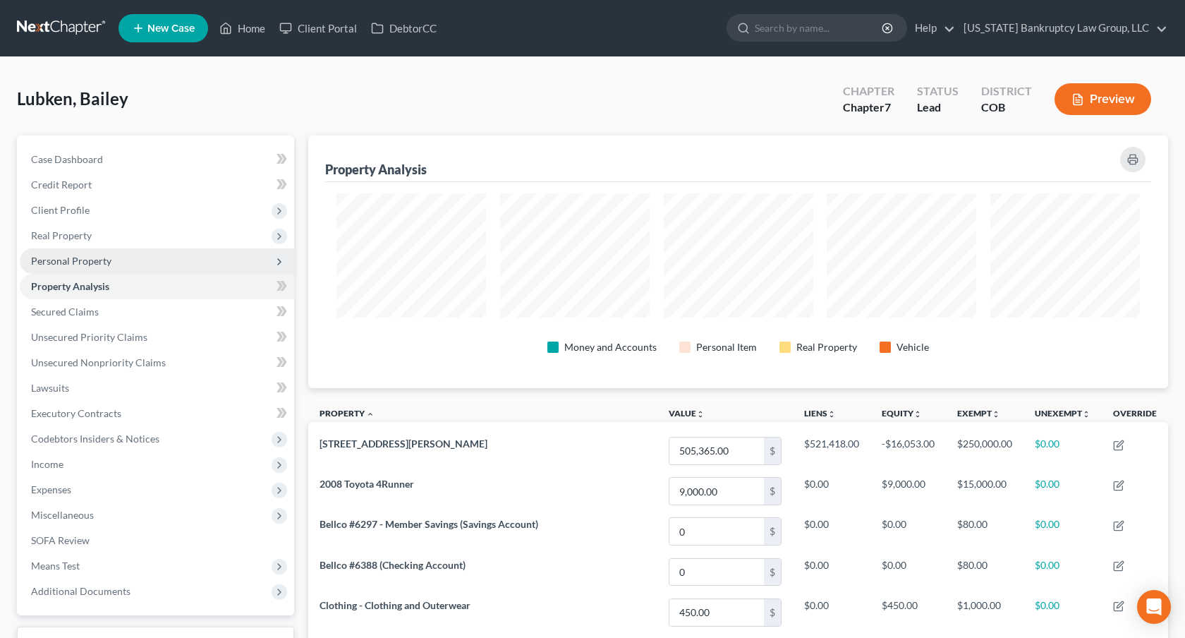
click at [101, 262] on span "Personal Property" at bounding box center [71, 261] width 80 height 12
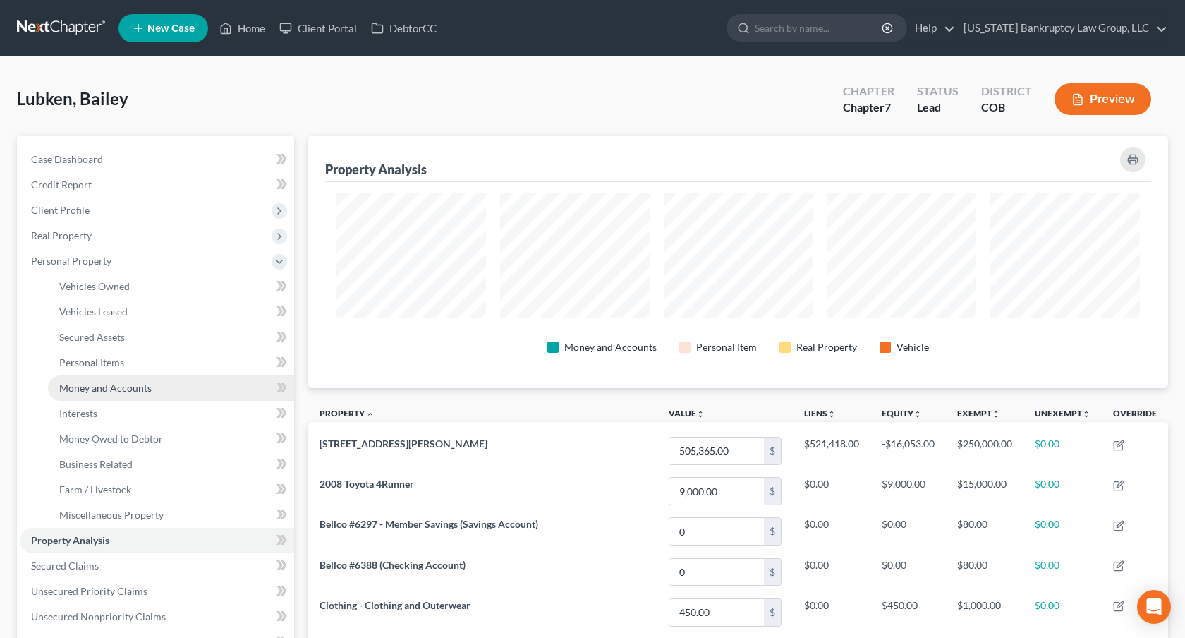
click at [120, 380] on link "Money and Accounts" at bounding box center [171, 387] width 246 height 25
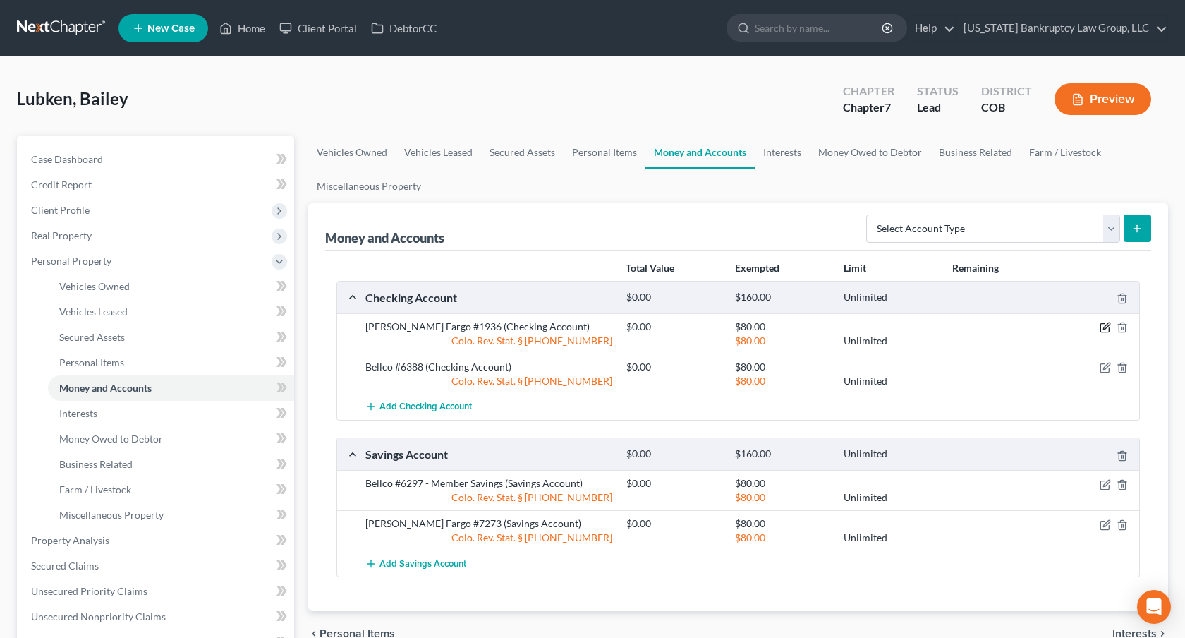
click at [1102, 327] on icon "button" at bounding box center [1105, 327] width 11 height 11
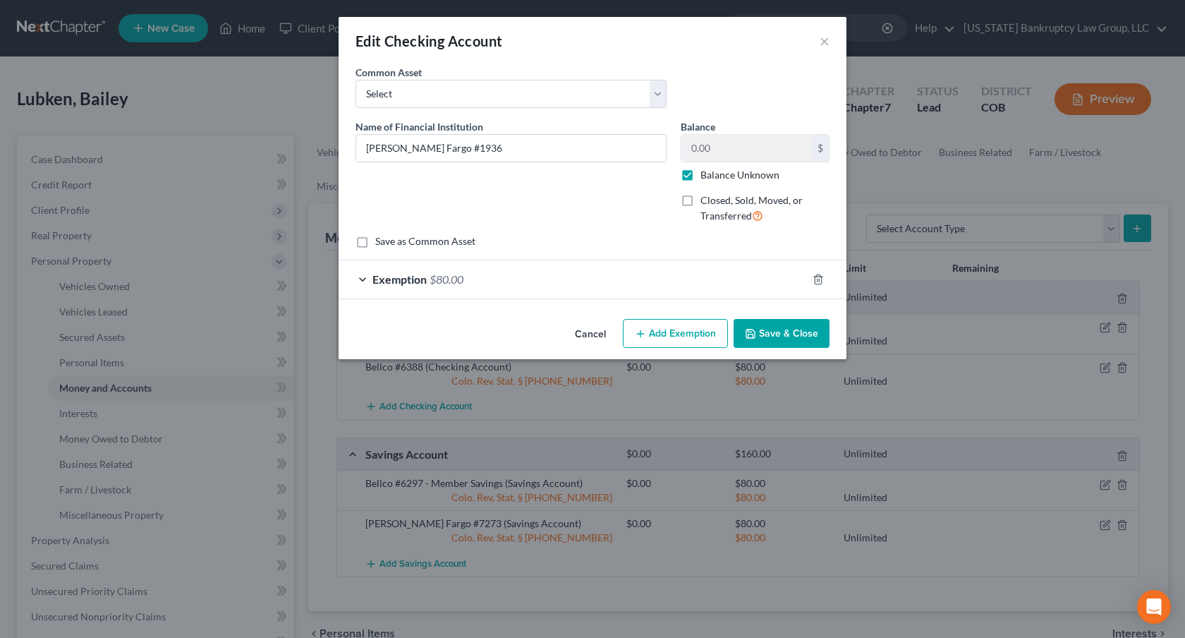
click at [701, 177] on label "Balance Unknown" at bounding box center [740, 175] width 79 height 14
click at [706, 177] on input "Balance Unknown" at bounding box center [710, 172] width 9 height 9
checkbox input "false"
click at [763, 329] on button "Save & Close" at bounding box center [782, 334] width 96 height 30
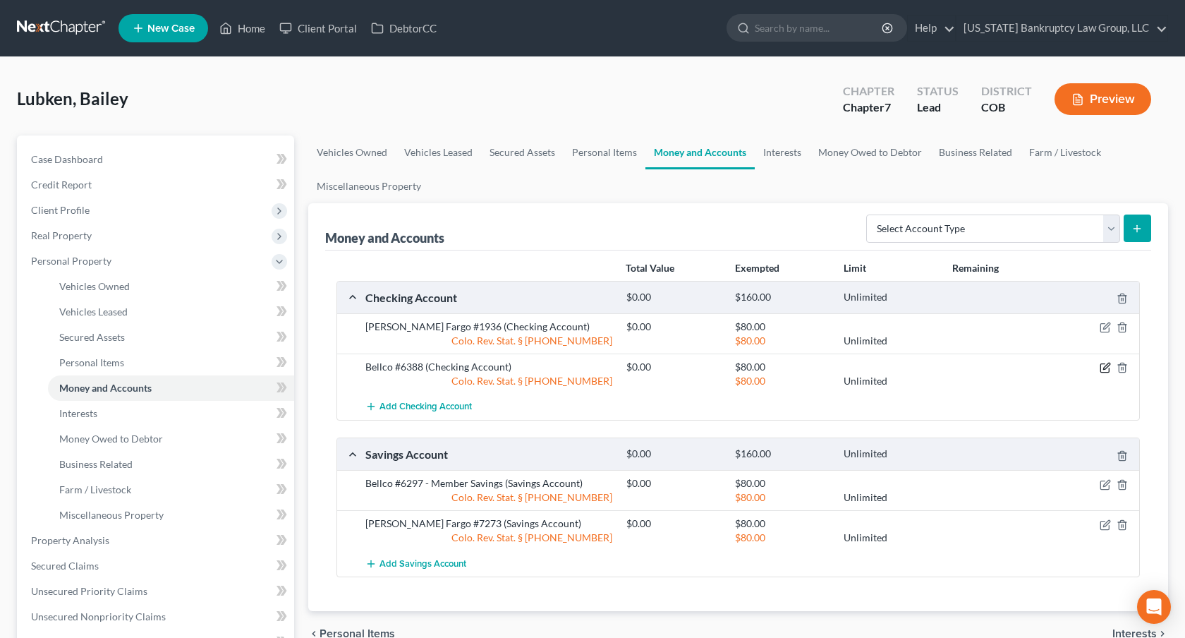
click at [1107, 368] on icon "button" at bounding box center [1105, 367] width 11 height 11
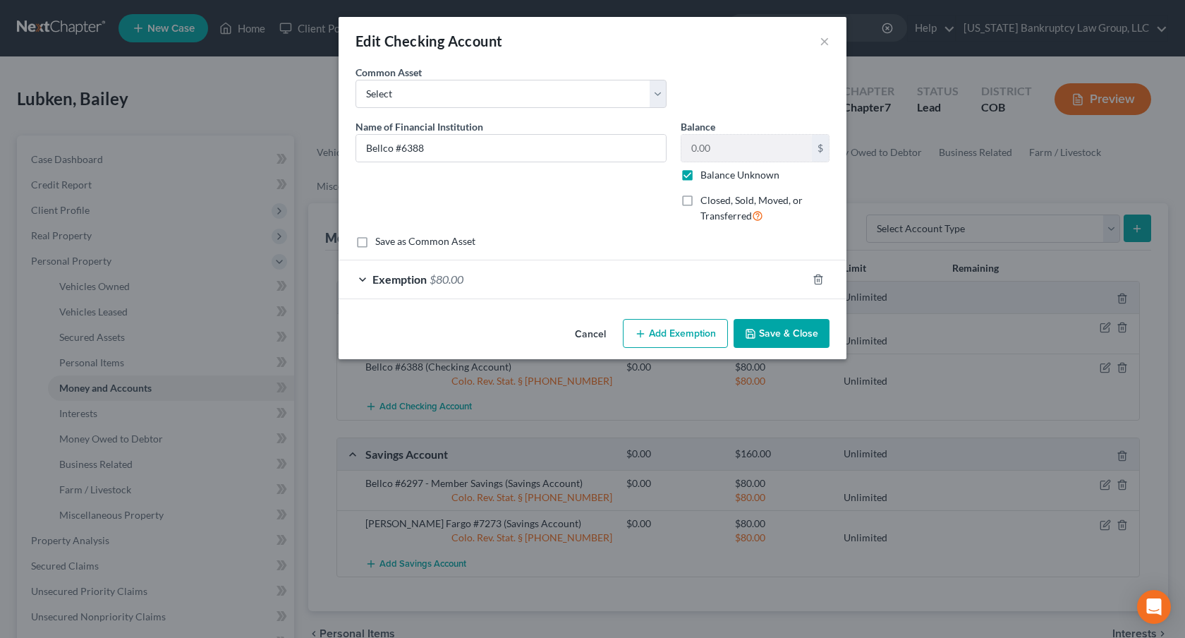
click at [701, 176] on label "Balance Unknown" at bounding box center [740, 175] width 79 height 14
click at [706, 176] on input "Balance Unknown" at bounding box center [710, 172] width 9 height 9
checkbox input "false"
click at [771, 324] on button "Save & Close" at bounding box center [782, 334] width 96 height 30
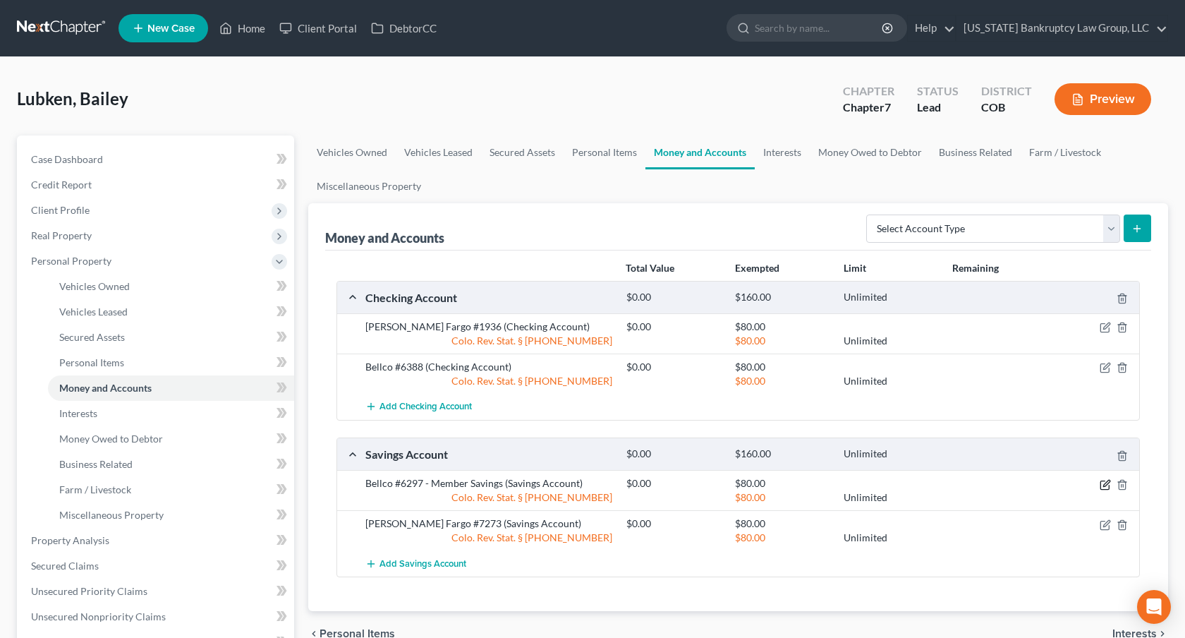
click at [1103, 484] on icon "button" at bounding box center [1106, 483] width 6 height 6
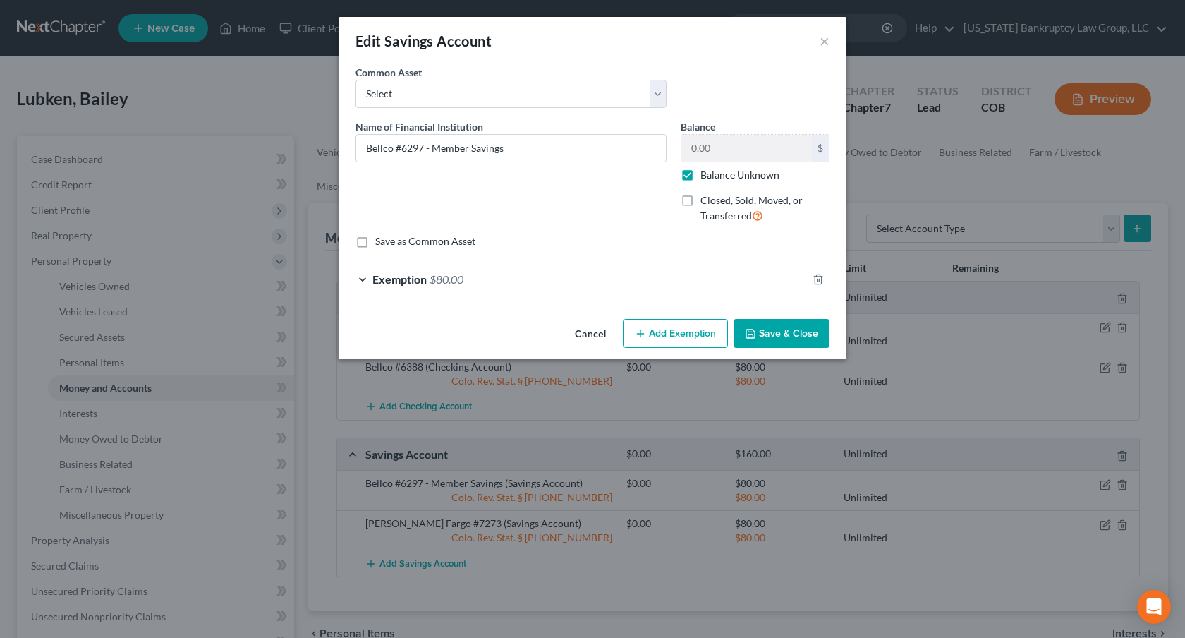
click at [701, 178] on label "Balance Unknown" at bounding box center [740, 175] width 79 height 14
click at [706, 177] on input "Balance Unknown" at bounding box center [710, 172] width 9 height 9
checkbox input "false"
click at [758, 329] on button "Save & Close" at bounding box center [782, 334] width 96 height 30
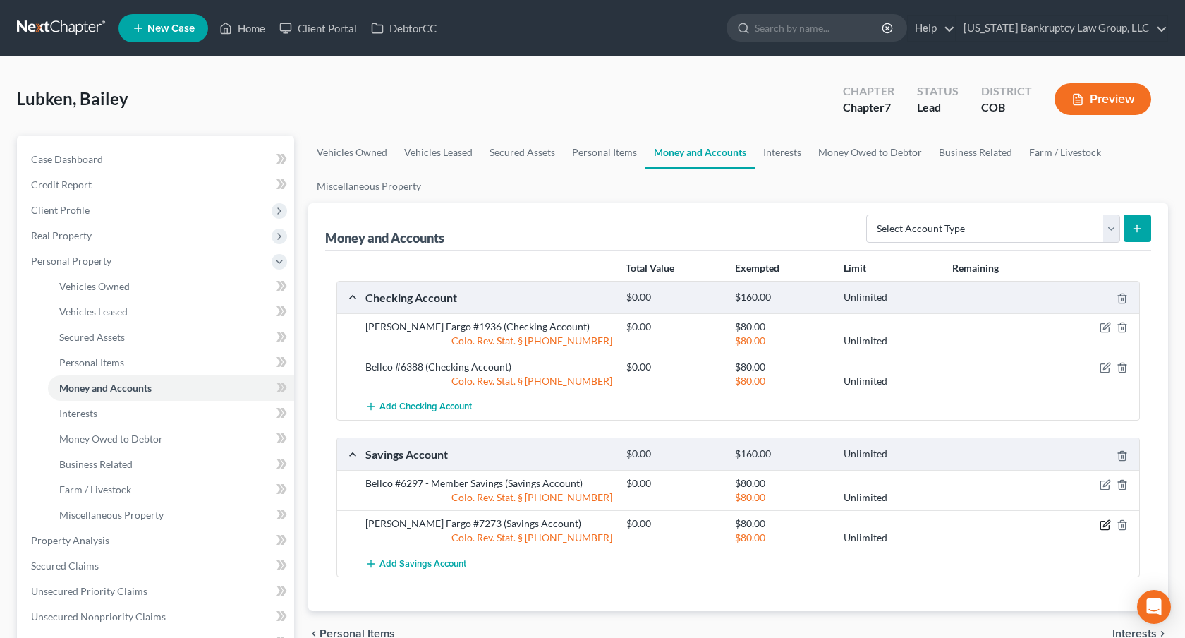
click at [1103, 521] on icon "button" at bounding box center [1105, 524] width 11 height 11
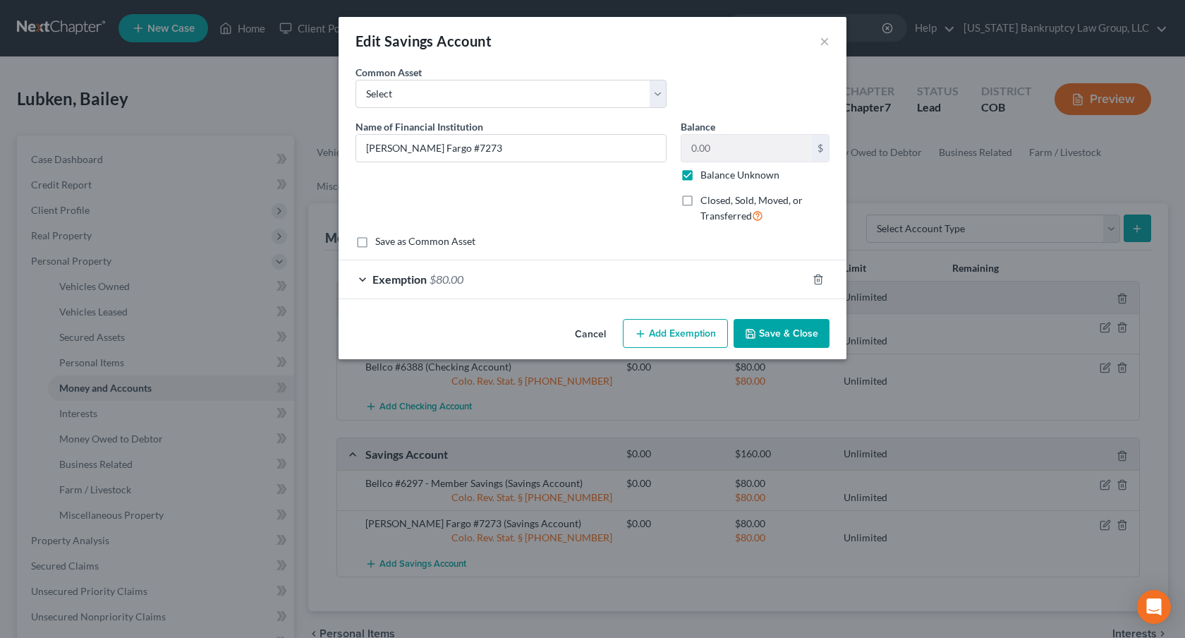
click at [701, 177] on label "Balance Unknown" at bounding box center [740, 175] width 79 height 14
click at [706, 177] on input "Balance Unknown" at bounding box center [710, 172] width 9 height 9
checkbox input "false"
click at [761, 337] on button "Save & Close" at bounding box center [782, 334] width 96 height 30
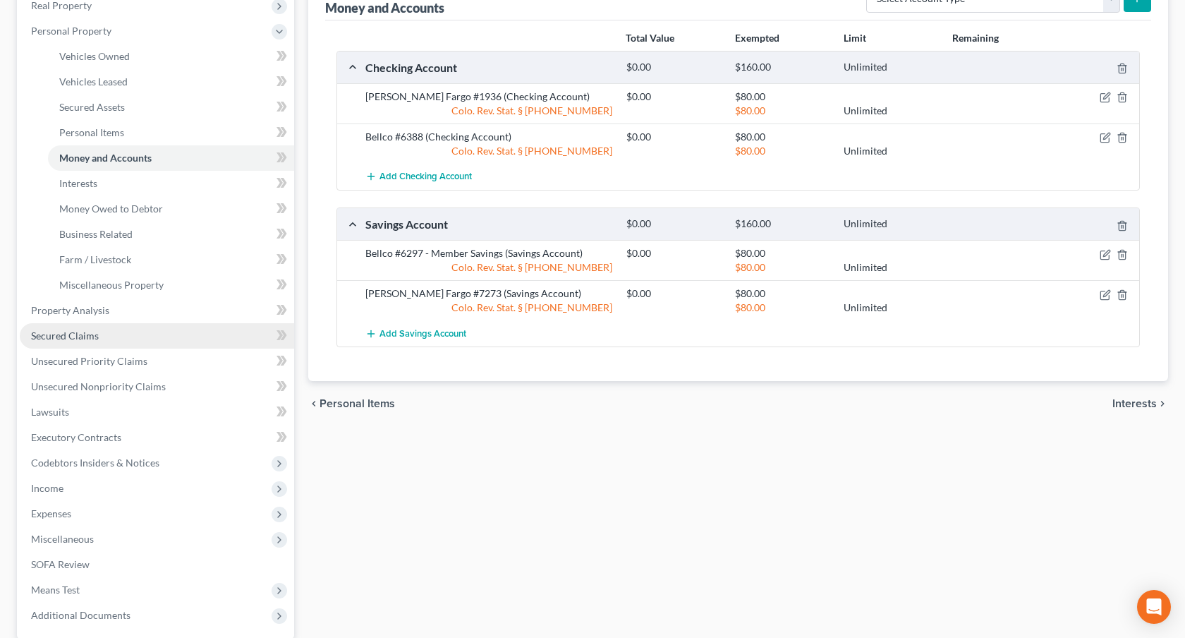
click at [73, 335] on span "Secured Claims" at bounding box center [65, 335] width 68 height 12
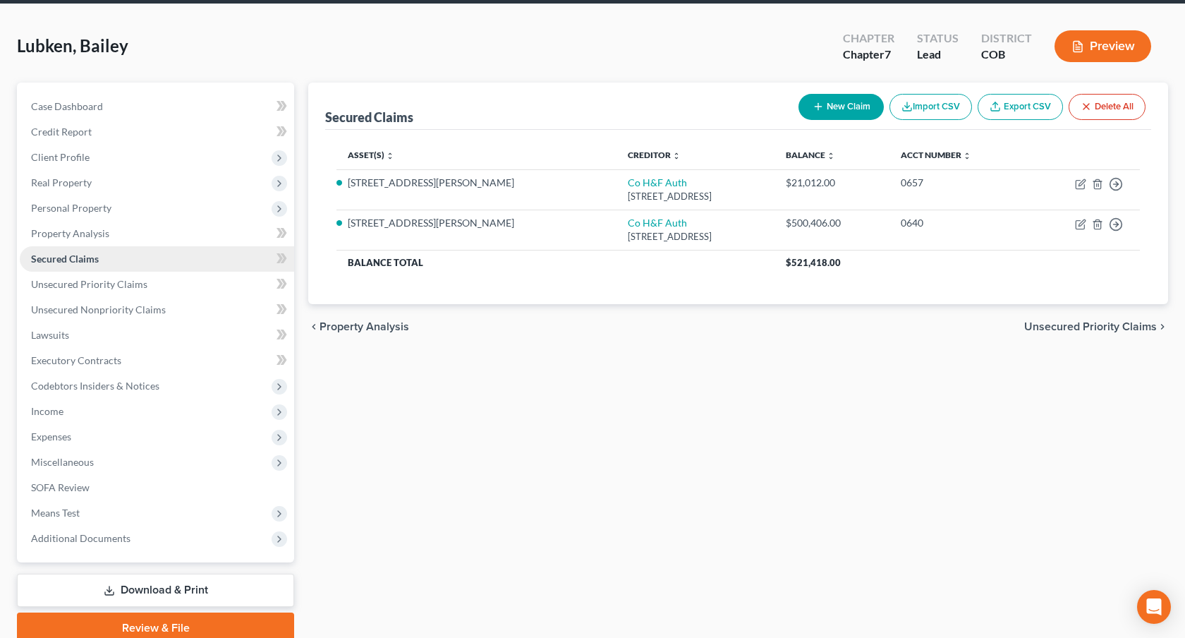
scroll to position [54, 0]
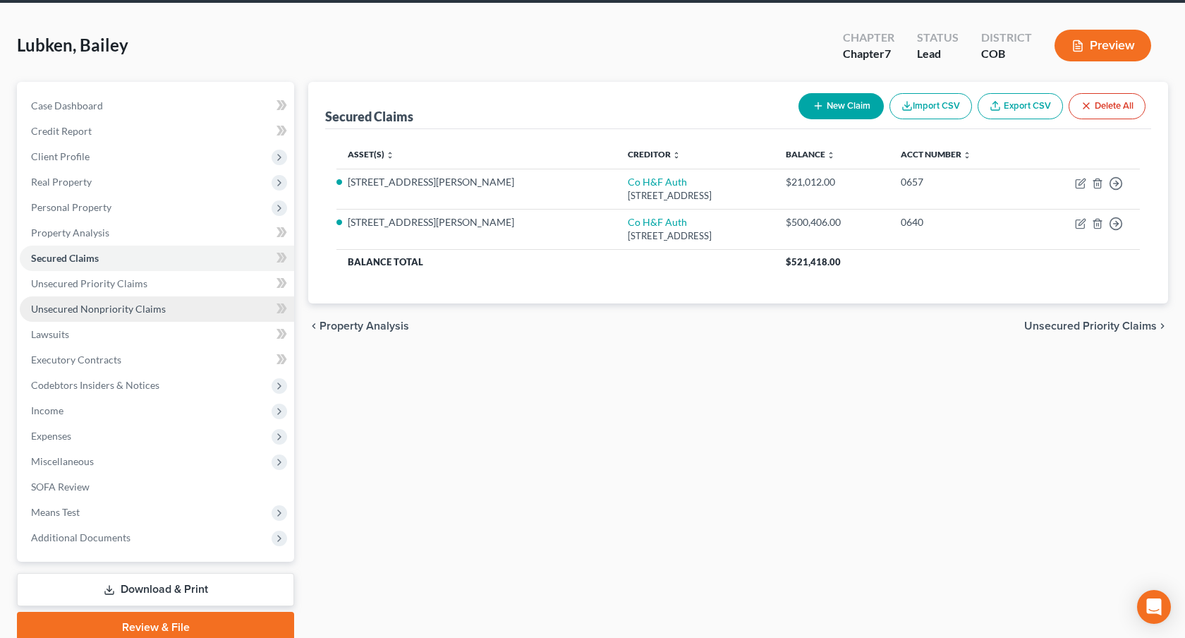
click at [90, 304] on span "Unsecured Nonpriority Claims" at bounding box center [98, 309] width 135 height 12
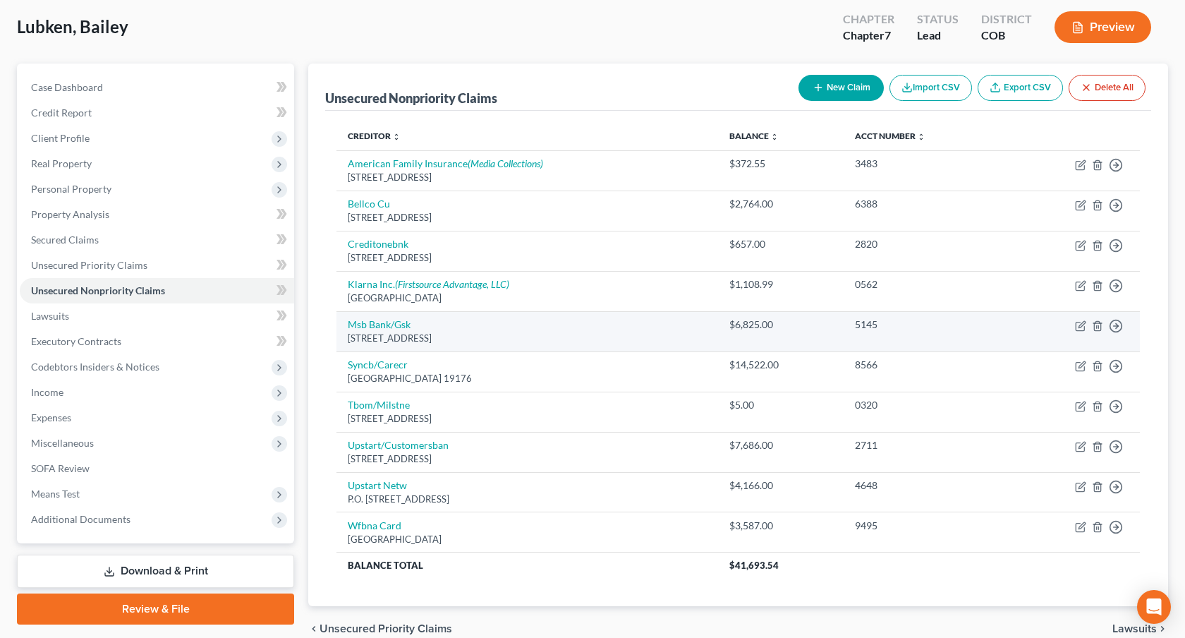
scroll to position [71, 0]
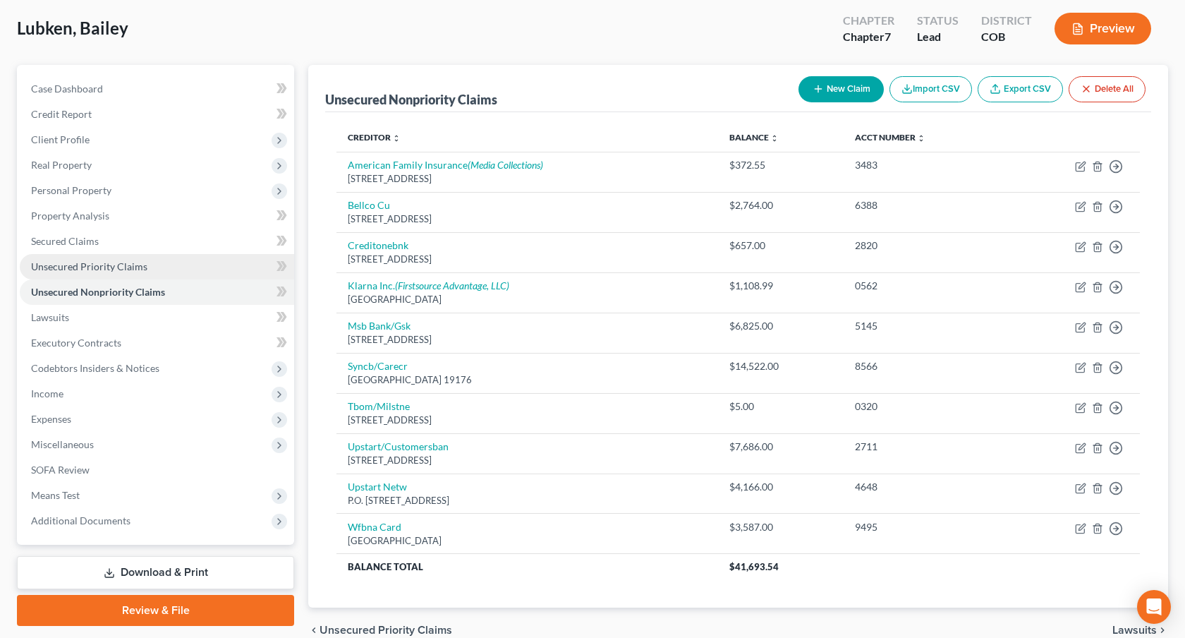
click at [121, 271] on span "Unsecured Priority Claims" at bounding box center [89, 266] width 116 height 12
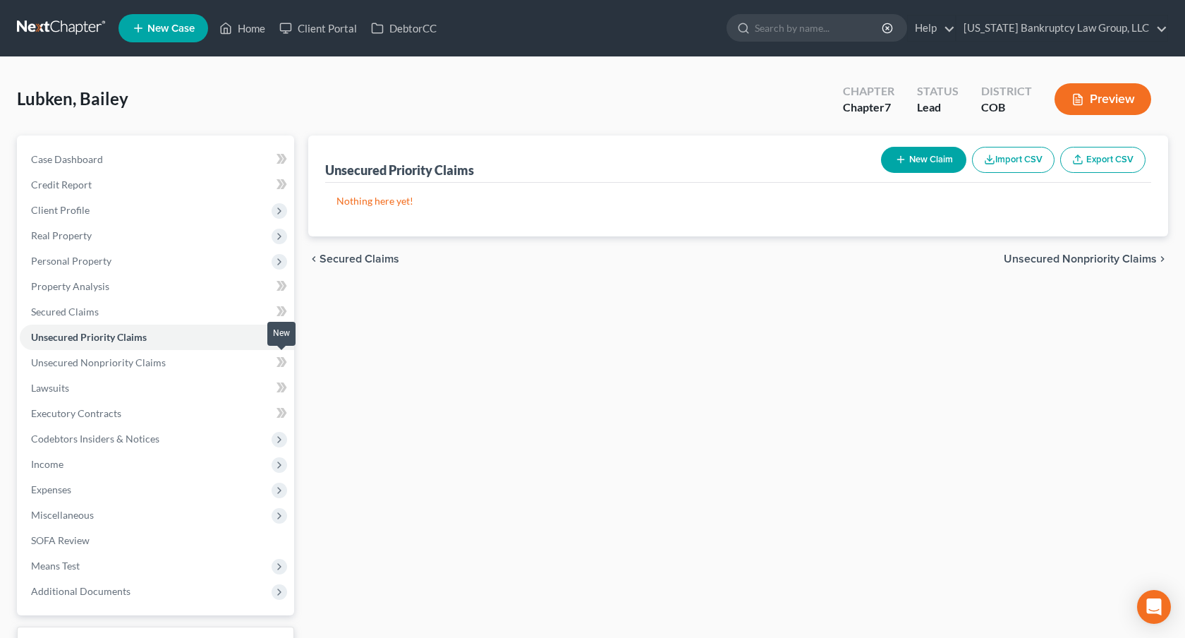
scroll to position [111, 0]
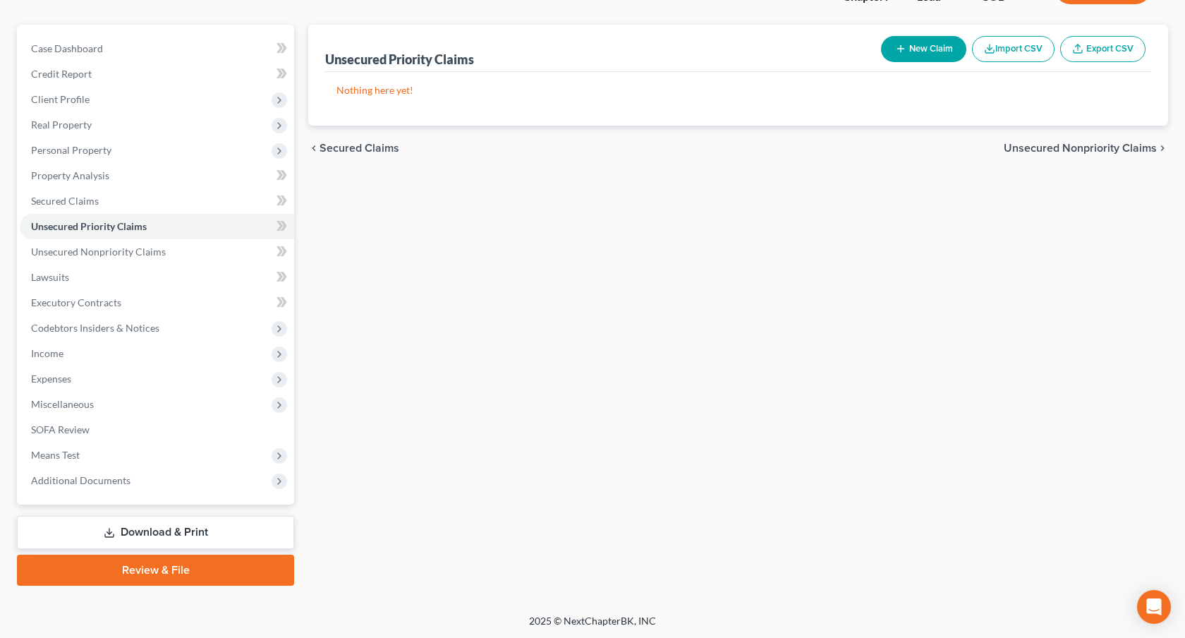
click at [222, 530] on link "Download & Print" at bounding box center [155, 532] width 277 height 33
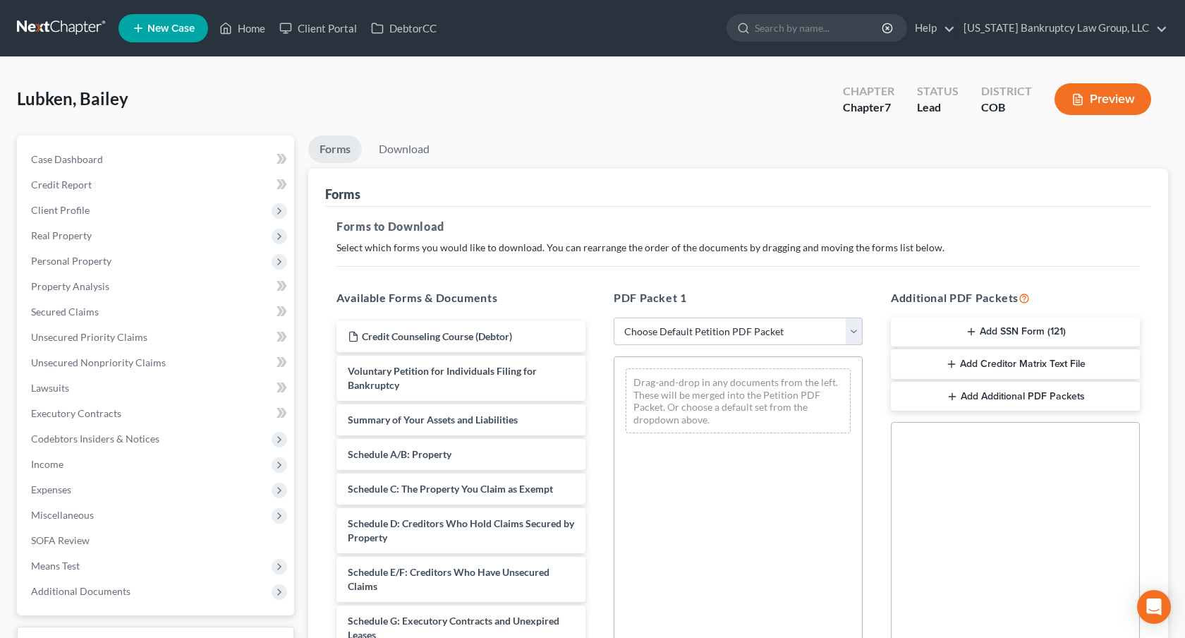
click at [706, 330] on select "Choose Default Petition PDF Packet Complete Bankruptcy Petition (all forms and …" at bounding box center [738, 331] width 249 height 28
select select "0"
click at [614, 317] on select "Choose Default Petition PDF Packet Complete Bankruptcy Petition (all forms and …" at bounding box center [738, 331] width 249 height 28
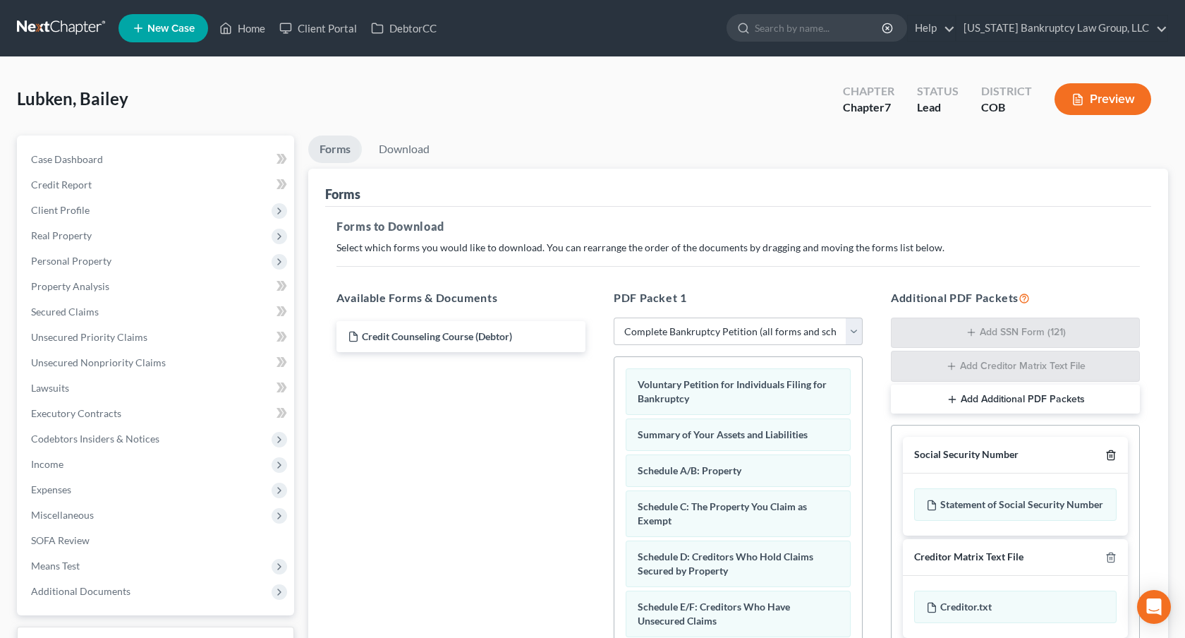
click at [1107, 456] on icon "button" at bounding box center [1111, 454] width 11 height 11
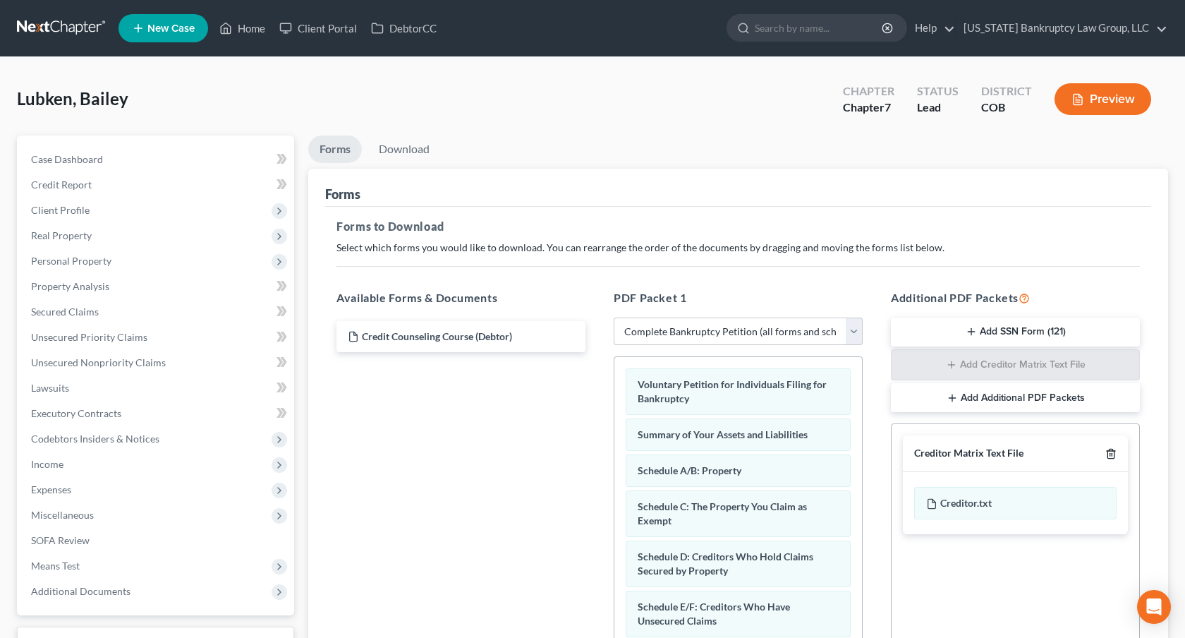
click at [1107, 456] on icon "button" at bounding box center [1111, 453] width 11 height 11
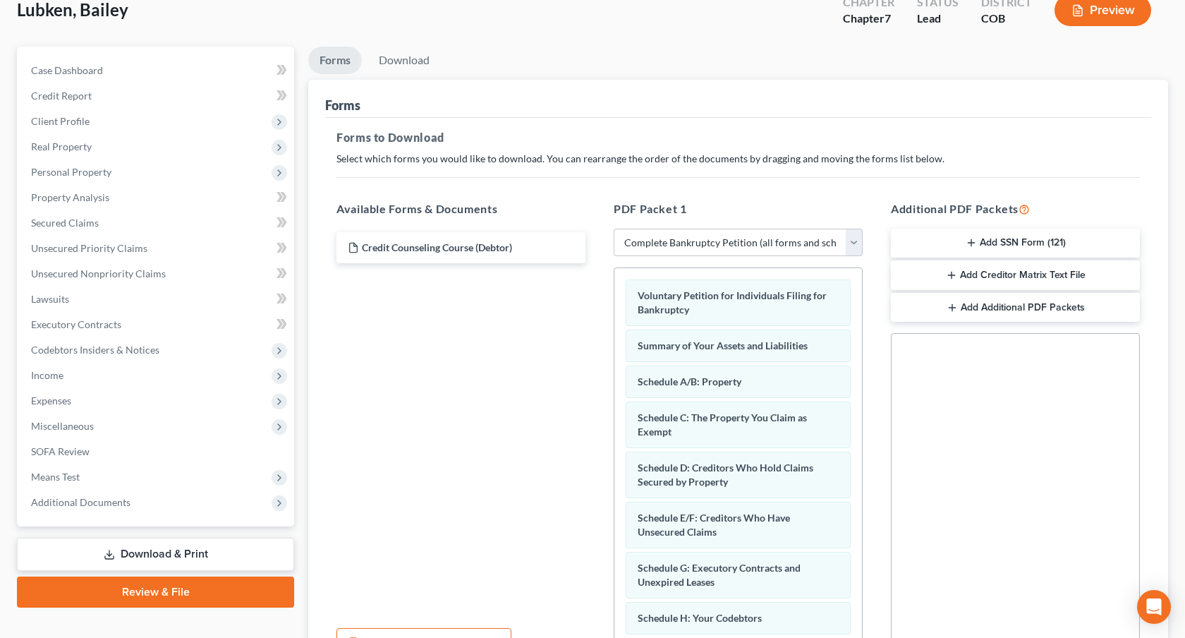
scroll to position [233, 0]
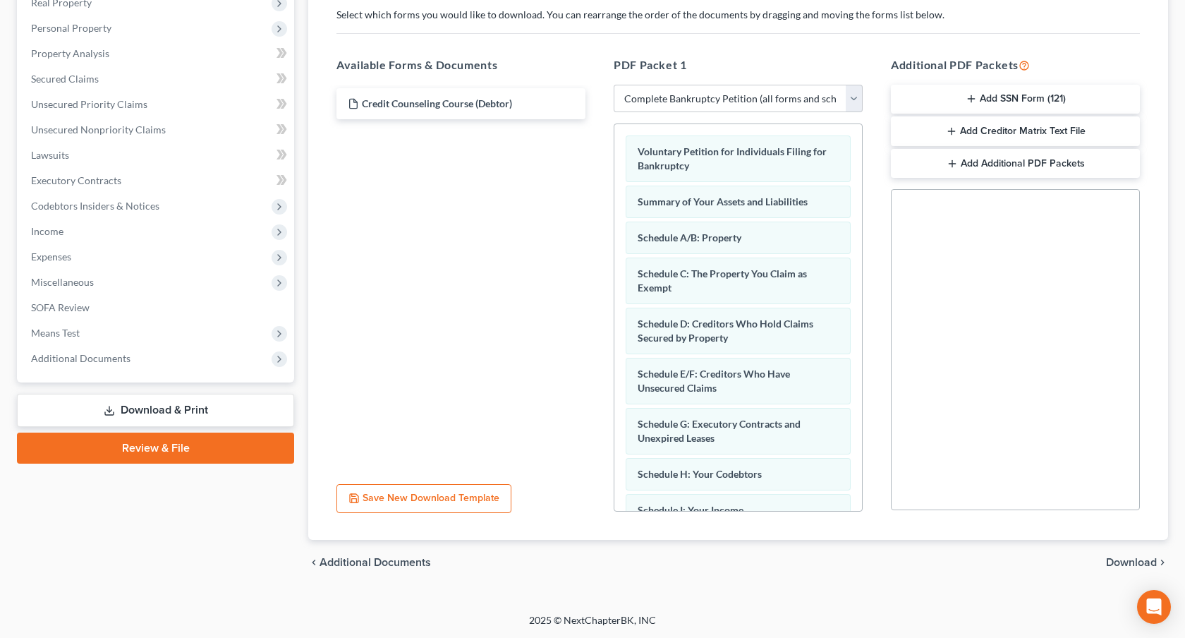
click at [1129, 552] on div "chevron_left Additional Documents Download chevron_right" at bounding box center [738, 562] width 860 height 45
click at [1130, 557] on span "Download" at bounding box center [1131, 562] width 51 height 11
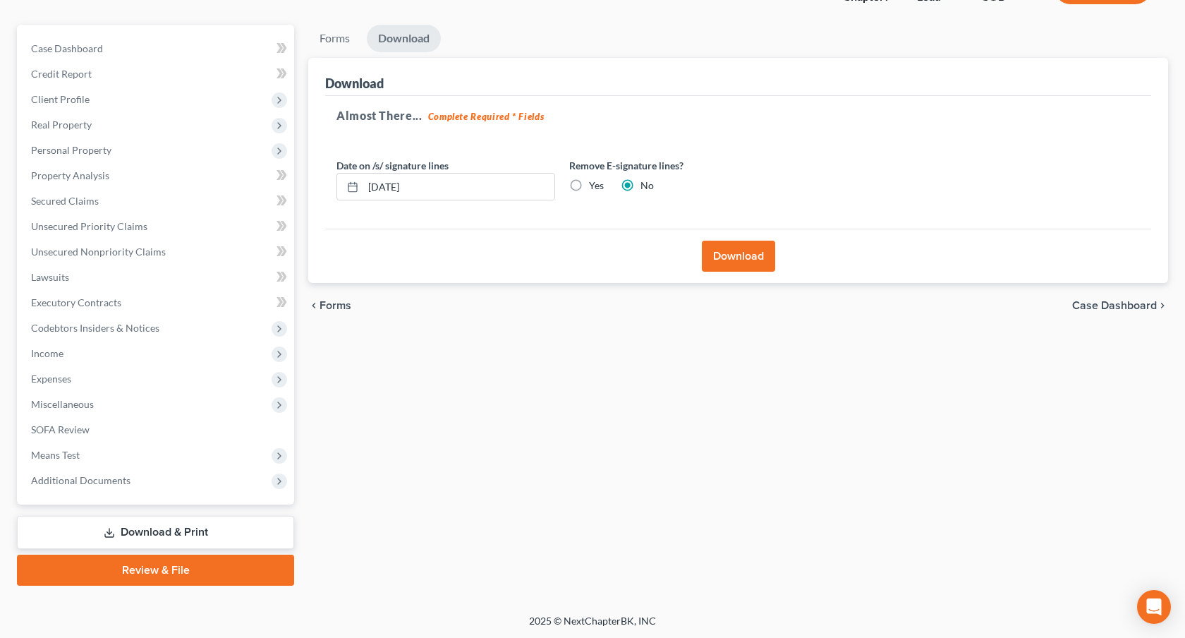
click at [728, 261] on button "Download" at bounding box center [738, 256] width 73 height 31
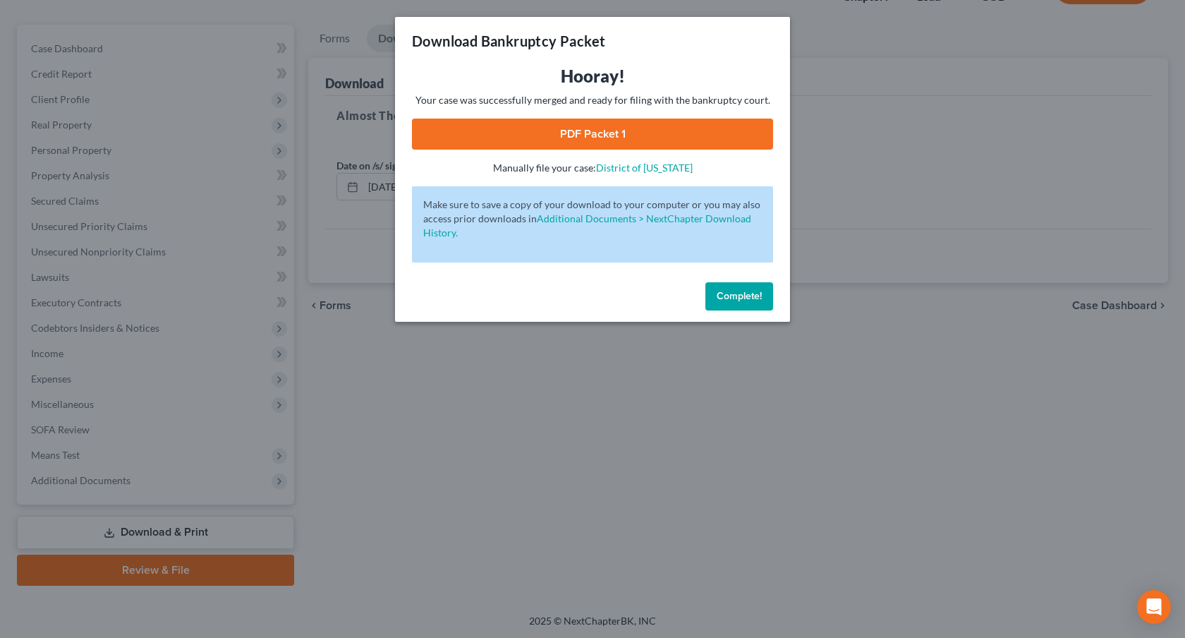
click at [664, 123] on link "PDF Packet 1" at bounding box center [592, 134] width 361 height 31
click at [735, 299] on span "Complete!" at bounding box center [739, 296] width 45 height 12
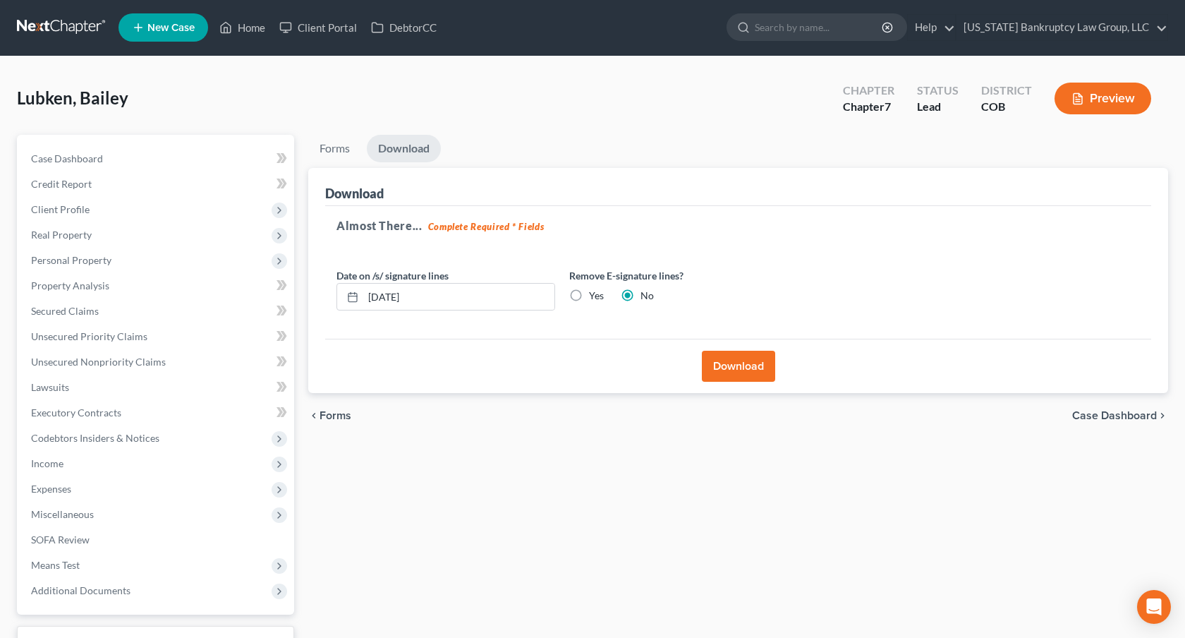
scroll to position [0, 0]
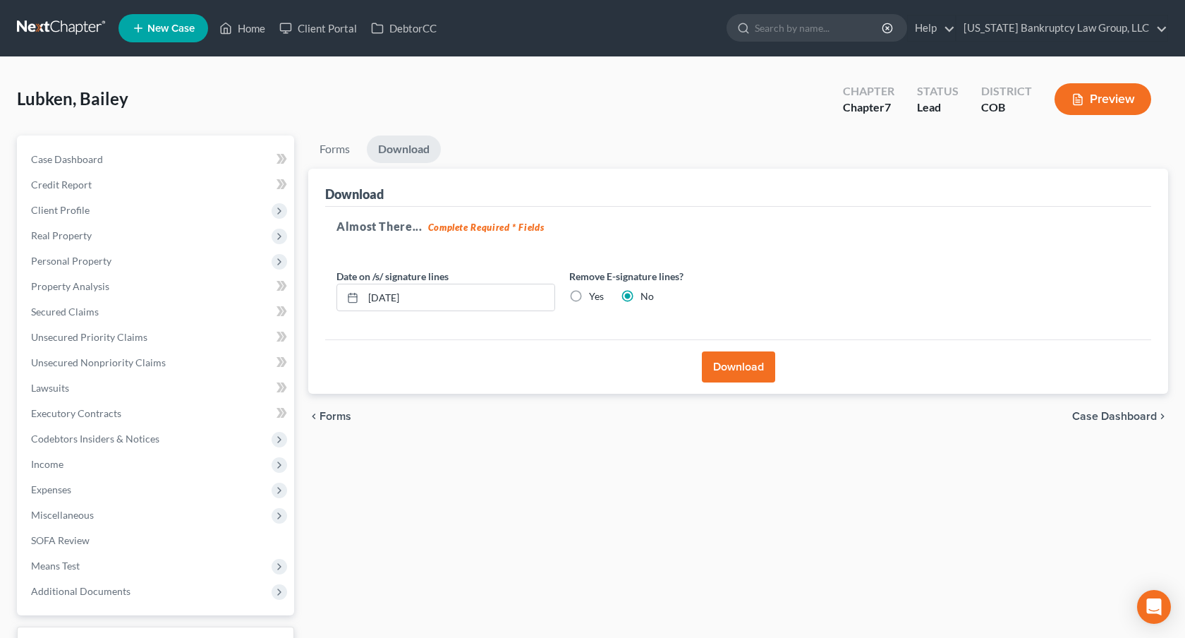
click at [64, 28] on link at bounding box center [62, 28] width 90 height 25
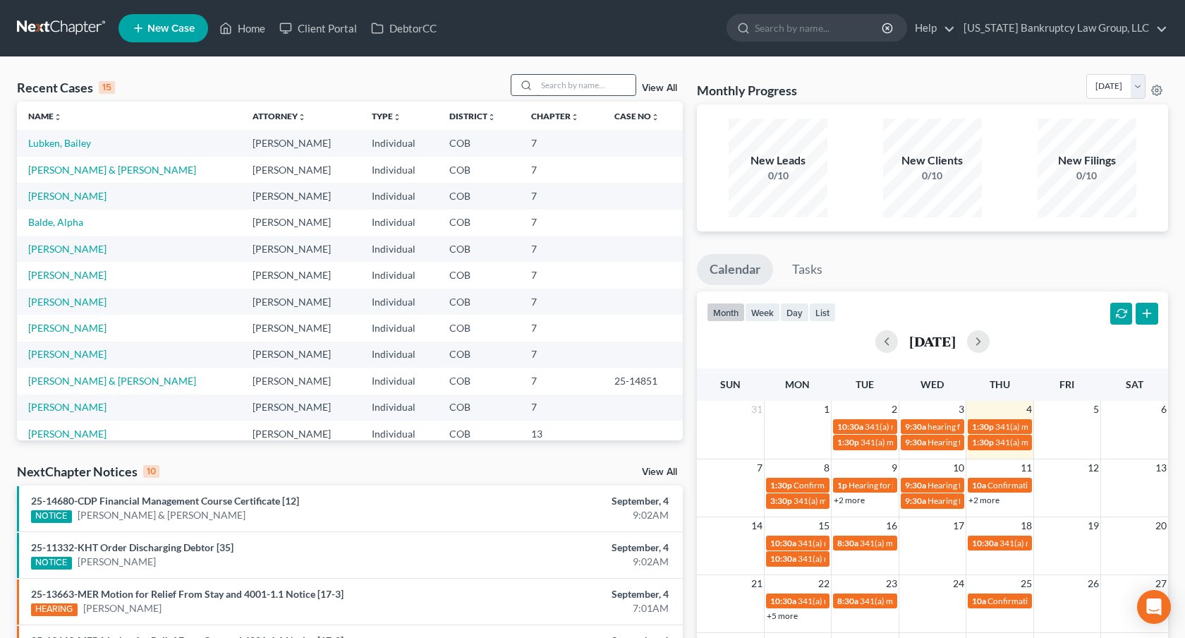
click at [607, 86] on input "search" at bounding box center [586, 85] width 99 height 20
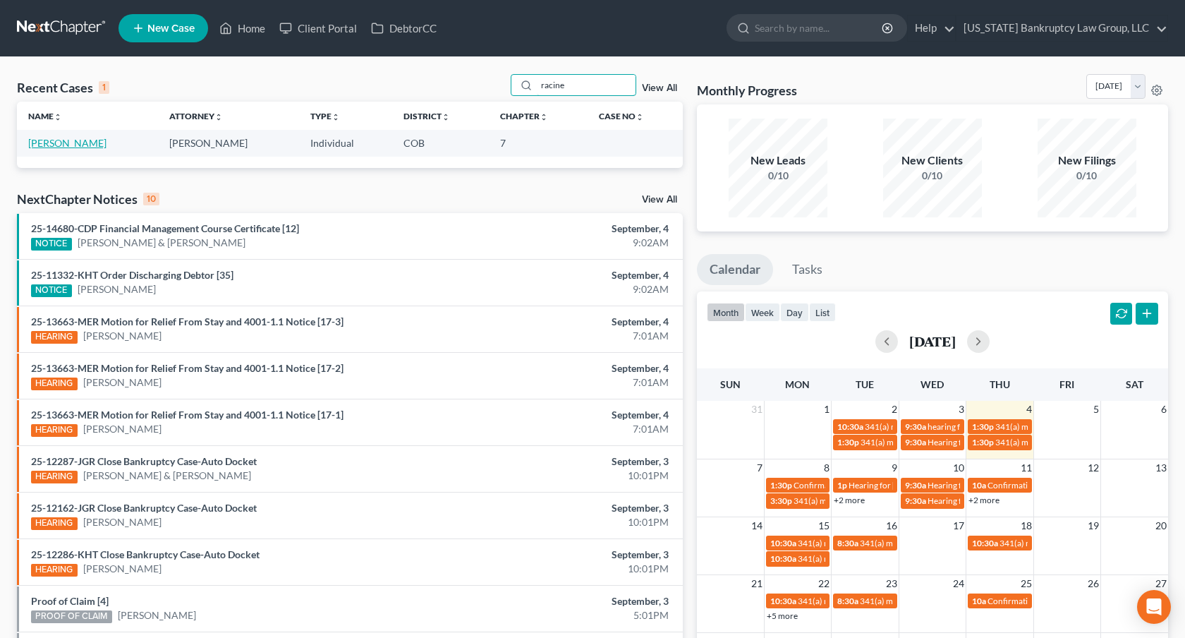
type input "racine"
click at [54, 139] on link "[PERSON_NAME]" at bounding box center [67, 143] width 78 height 12
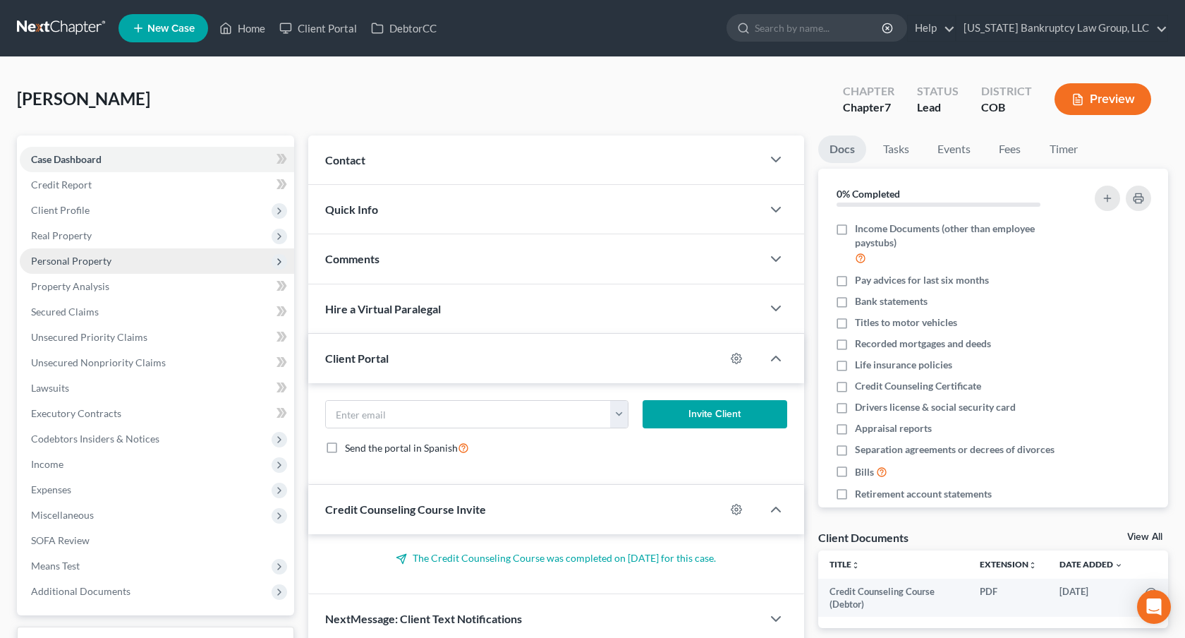
click at [87, 260] on span "Personal Property" at bounding box center [71, 261] width 80 height 12
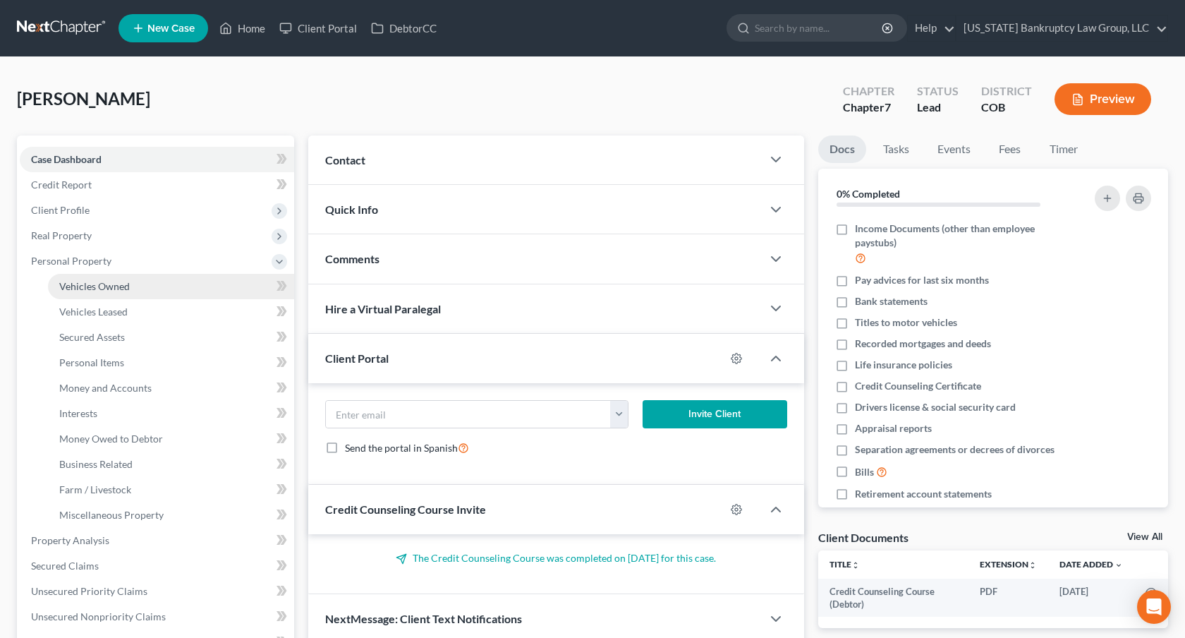
click at [101, 286] on span "Vehicles Owned" at bounding box center [94, 286] width 71 height 12
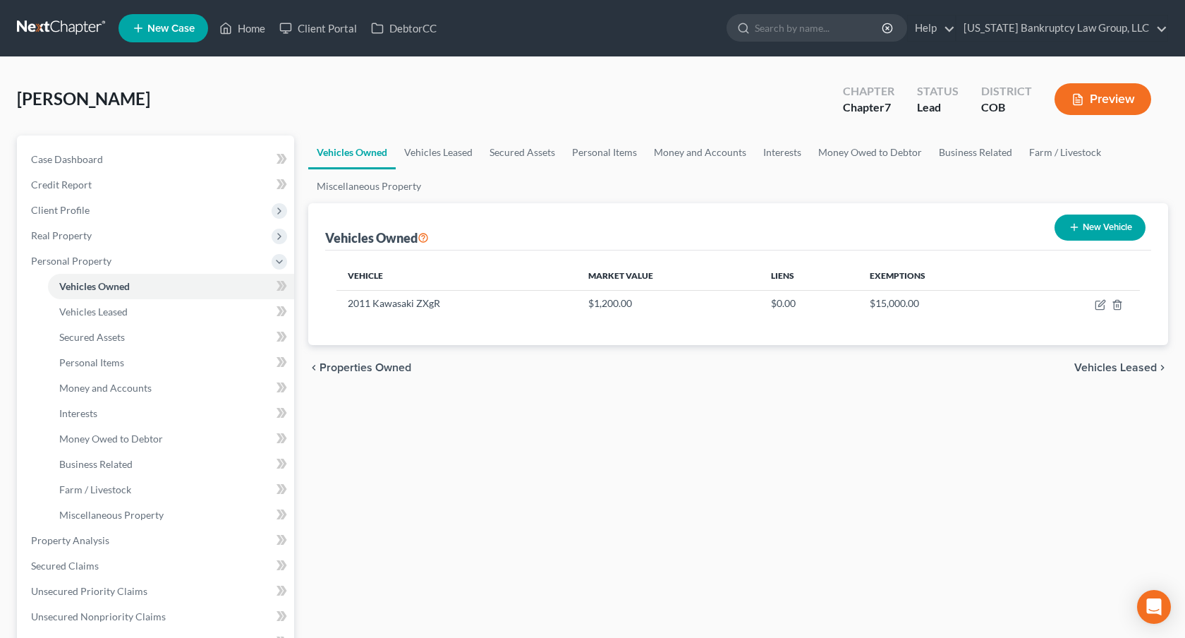
click at [73, 28] on link at bounding box center [62, 28] width 90 height 25
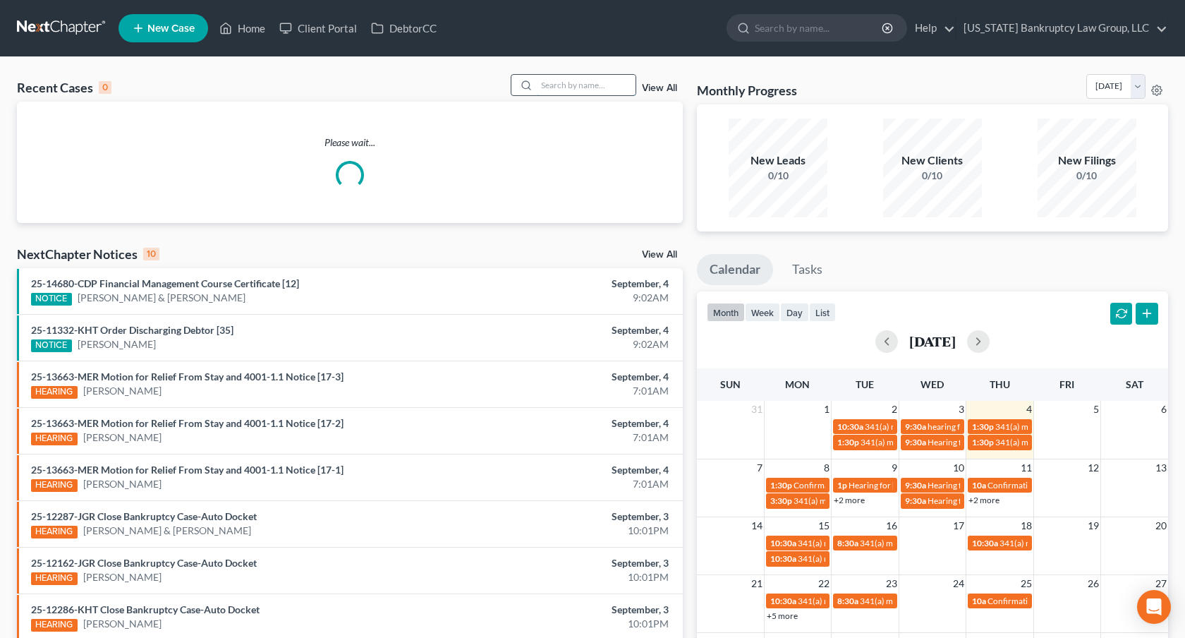
click at [599, 86] on input "search" at bounding box center [586, 85] width 99 height 20
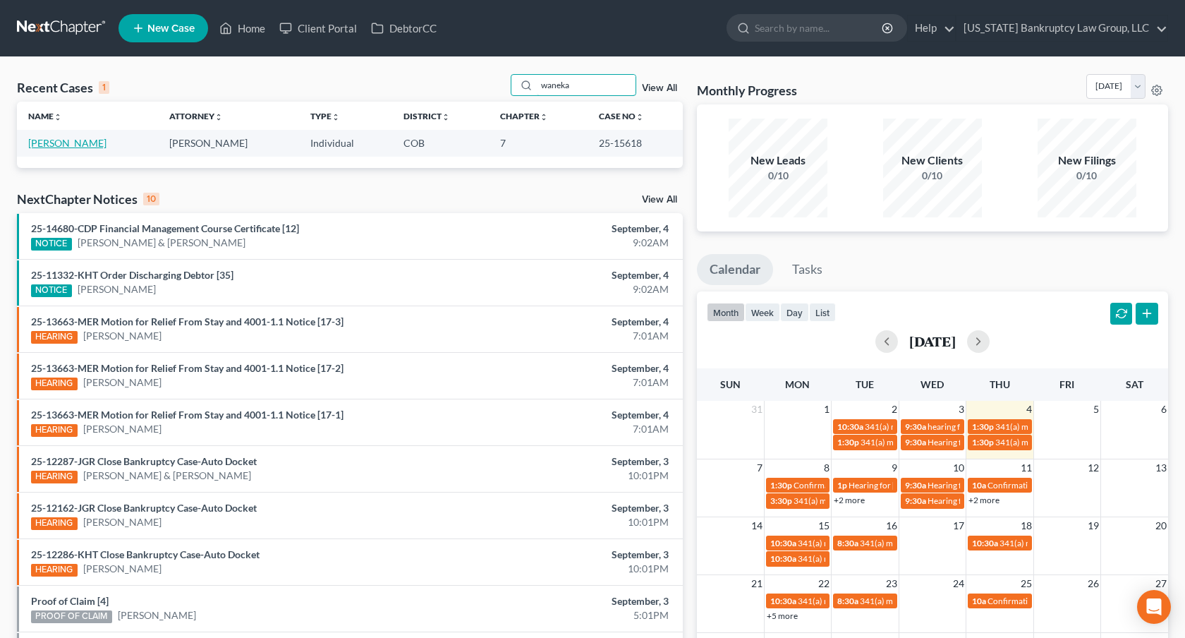
type input "waneka"
click at [89, 142] on link "[PERSON_NAME]" at bounding box center [67, 143] width 78 height 12
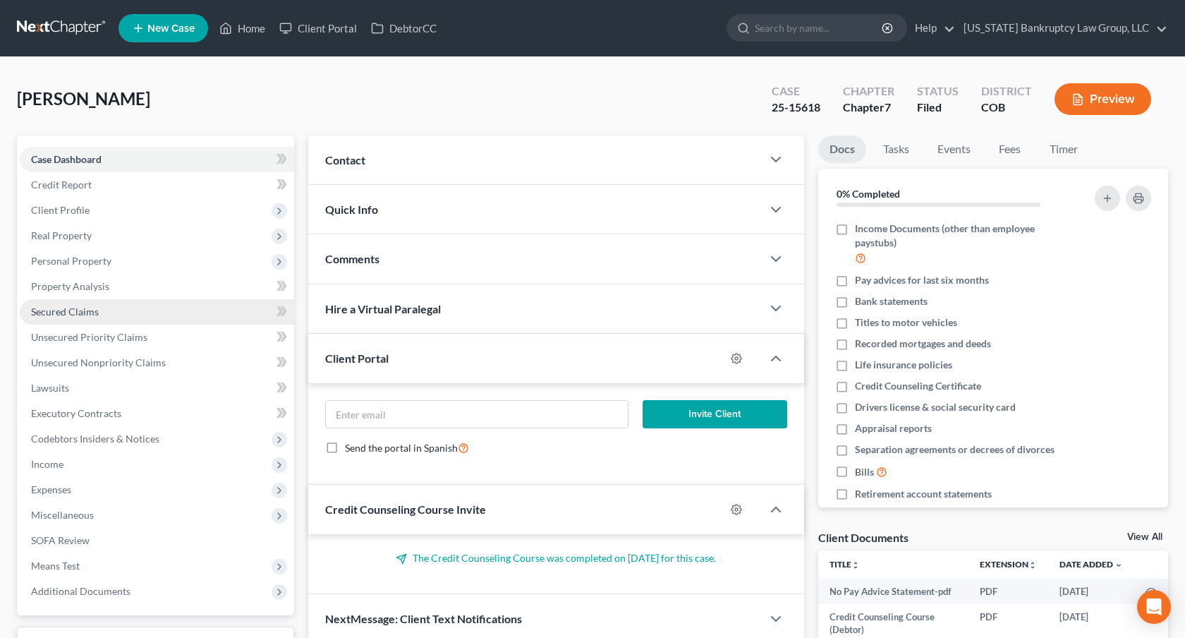
click at [92, 312] on span "Secured Claims" at bounding box center [65, 311] width 68 height 12
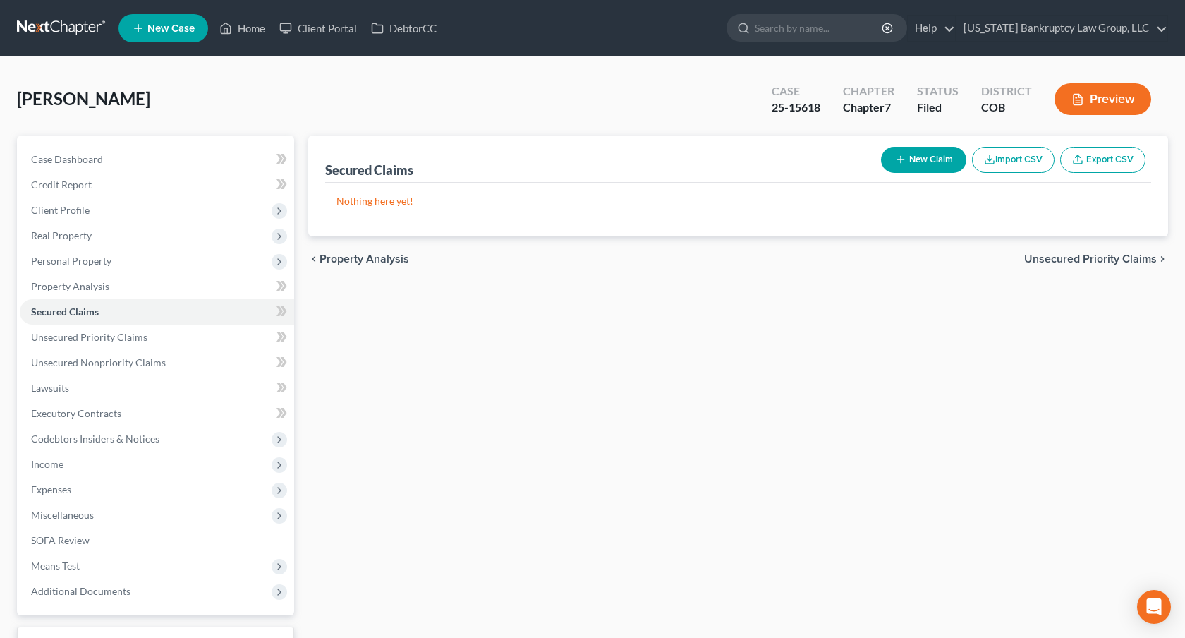
click at [87, 25] on link at bounding box center [62, 28] width 90 height 25
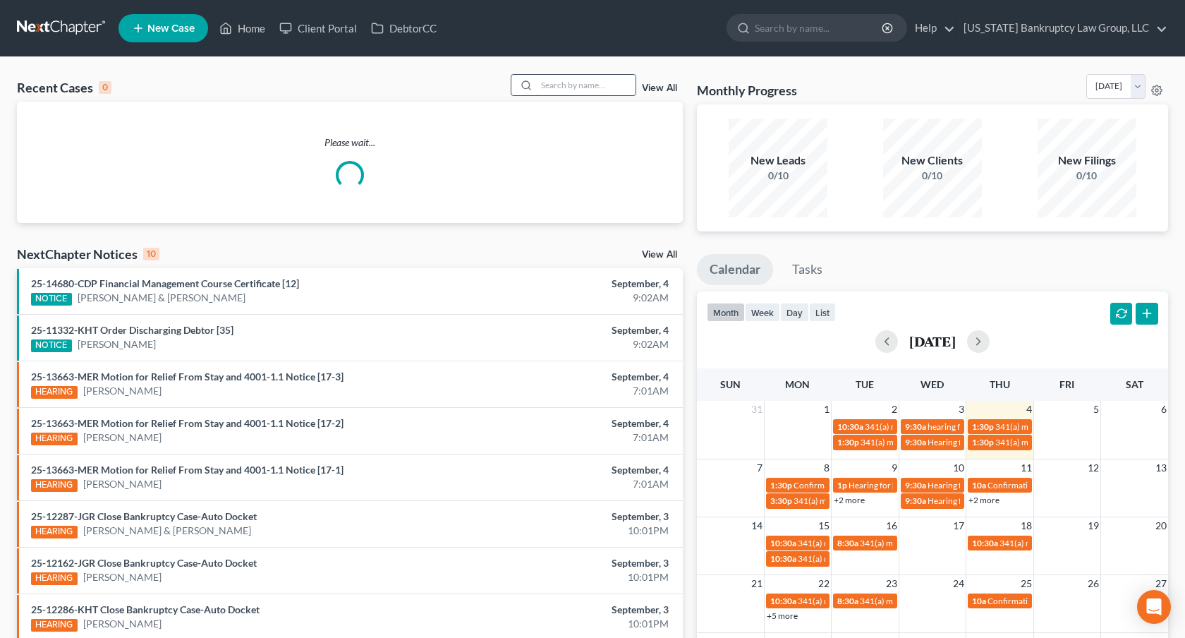
click at [583, 90] on input "search" at bounding box center [586, 85] width 99 height 20
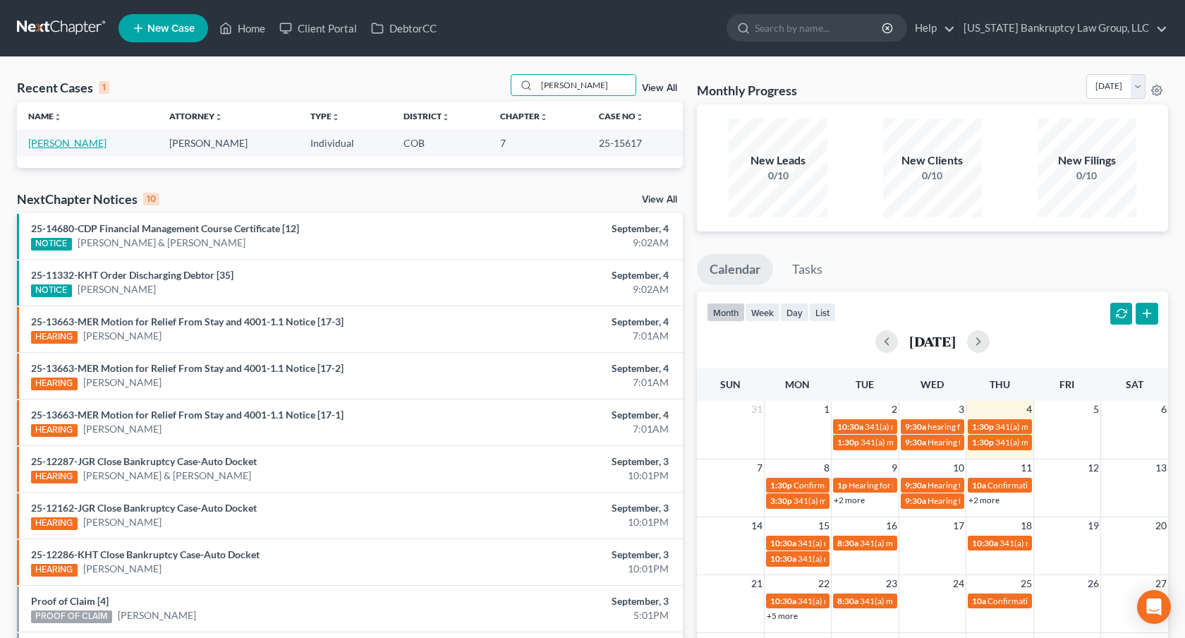
type input "[PERSON_NAME]"
click at [80, 145] on link "[PERSON_NAME]" at bounding box center [67, 143] width 78 height 12
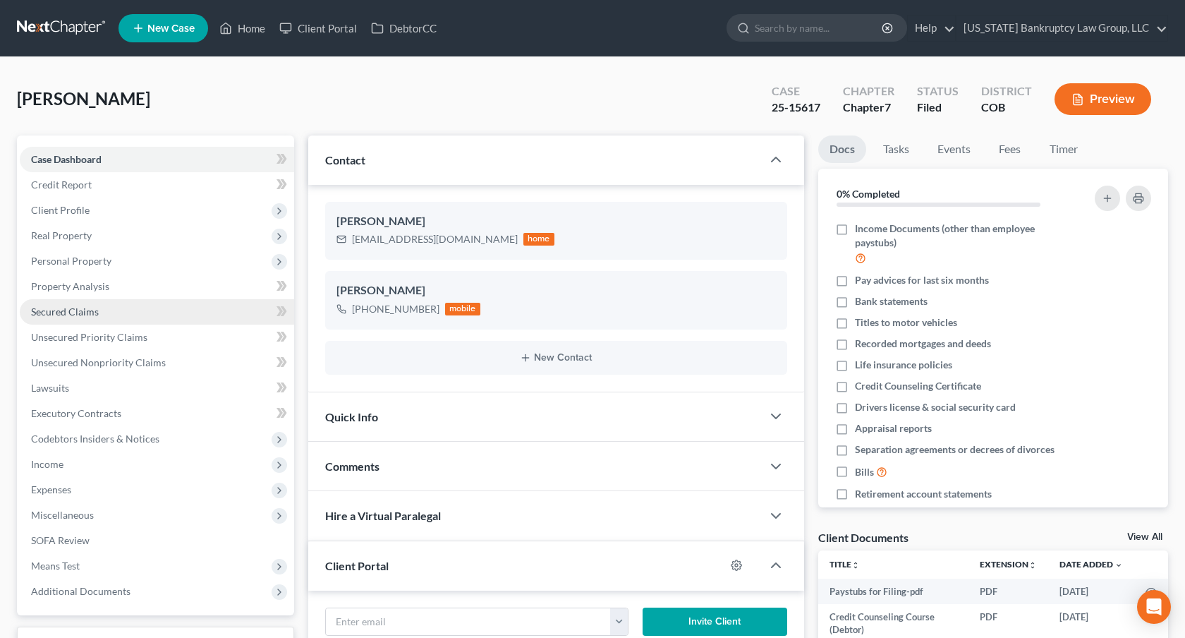
click at [123, 312] on link "Secured Claims" at bounding box center [157, 311] width 274 height 25
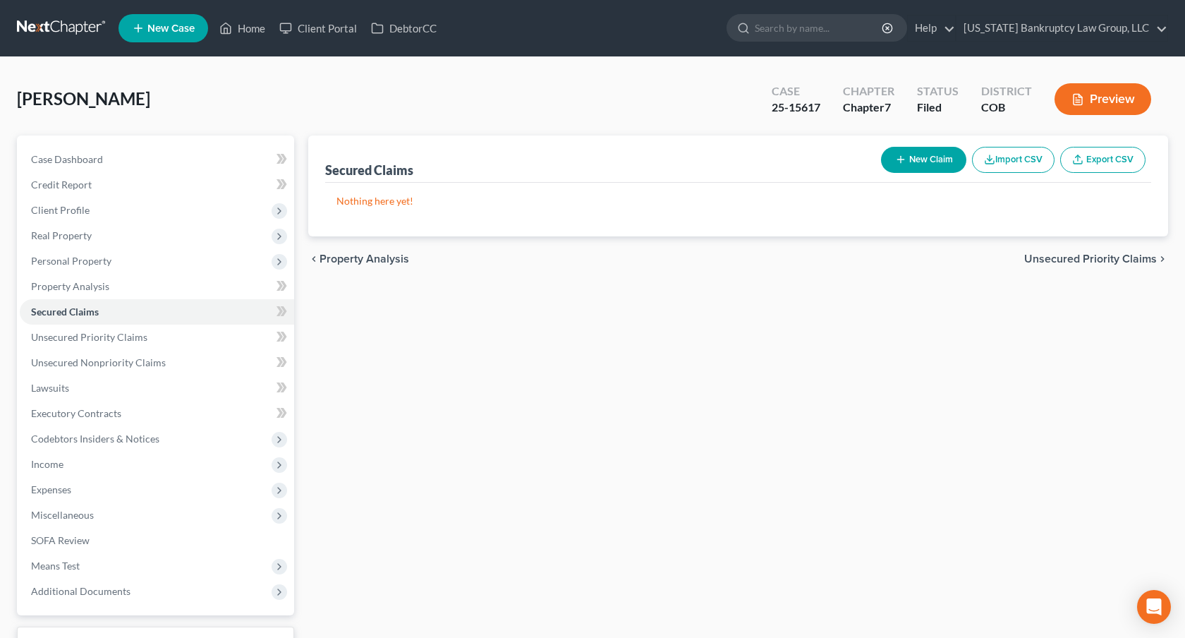
click at [80, 13] on nav "Home New Case Client Portal DebtorCC [US_STATE] Bankruptcy Law Group, LLC [PERS…" at bounding box center [592, 28] width 1185 height 56
click at [84, 28] on link at bounding box center [62, 28] width 90 height 25
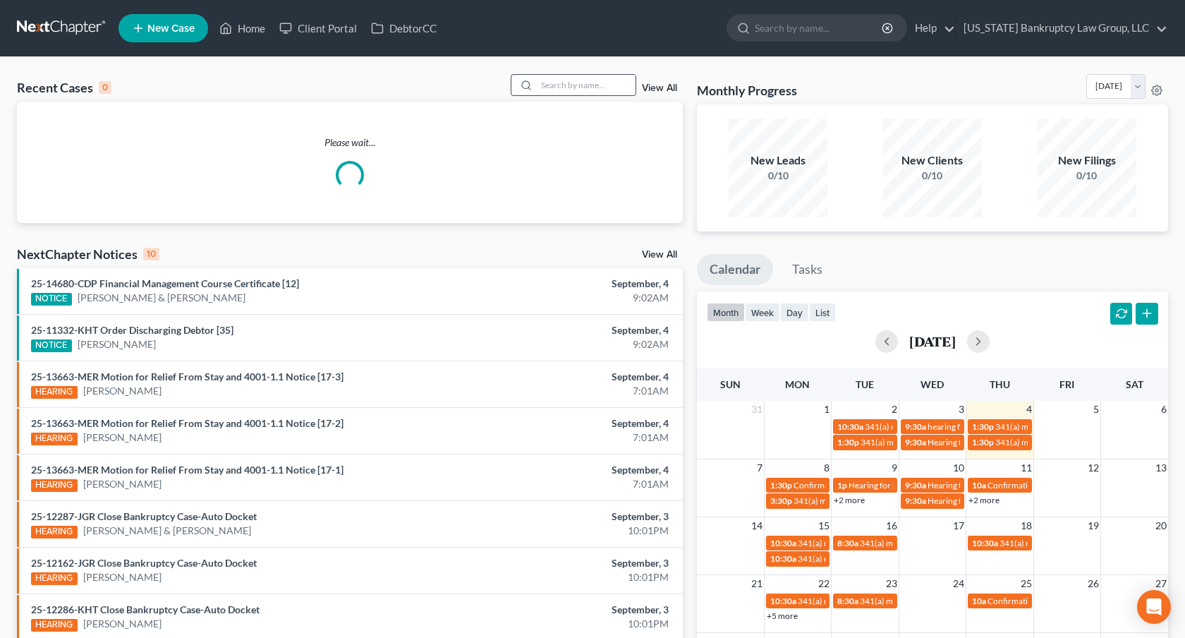
click at [588, 88] on input "search" at bounding box center [586, 85] width 99 height 20
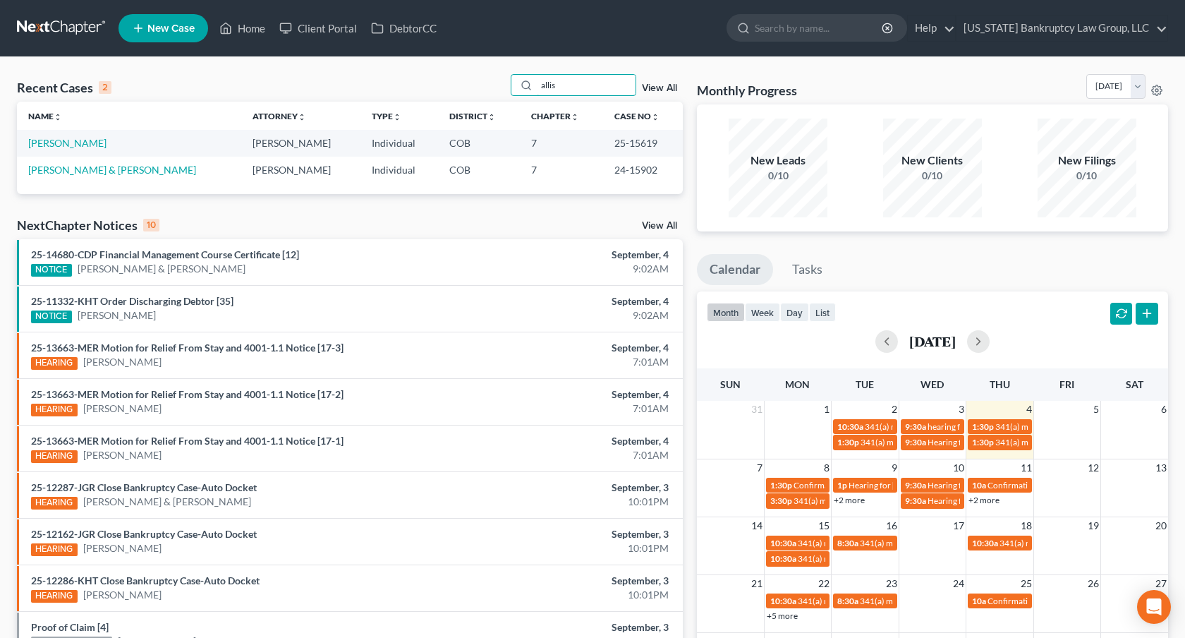
type input "allis"
click at [68, 145] on link "[PERSON_NAME]" at bounding box center [67, 143] width 78 height 12
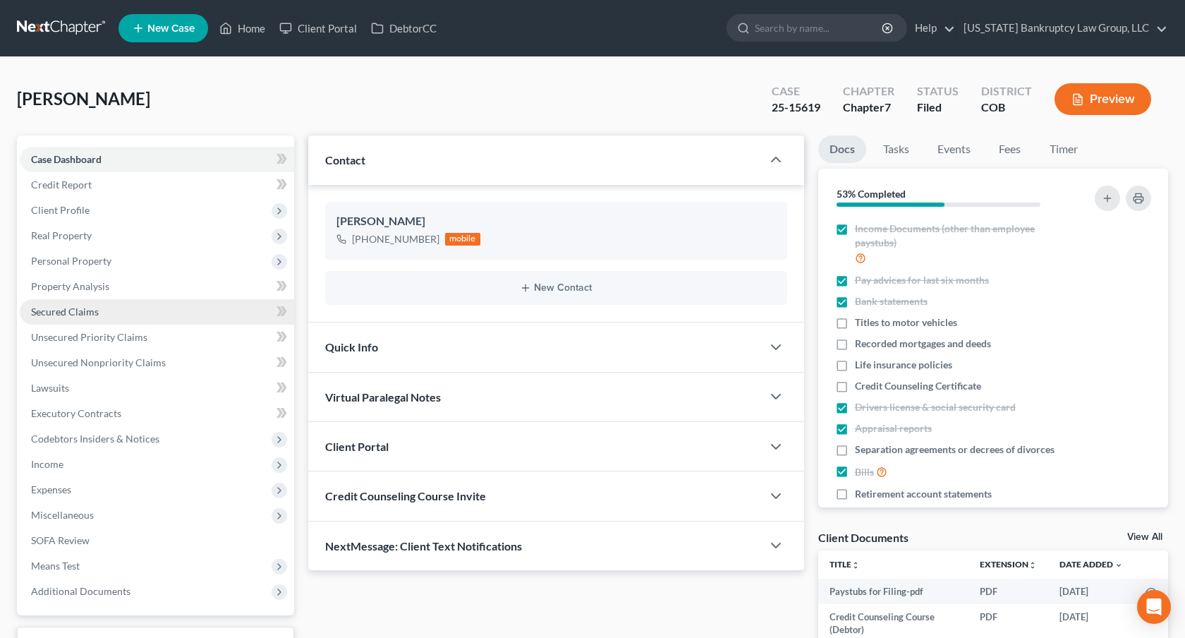
click at [108, 310] on link "Secured Claims" at bounding box center [157, 311] width 274 height 25
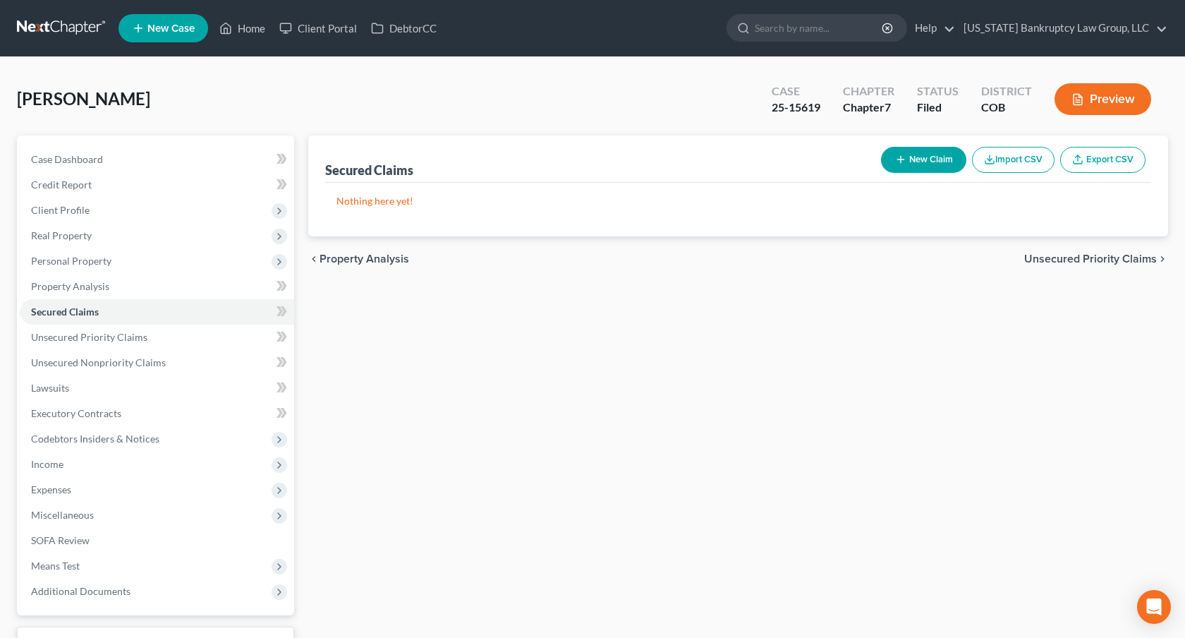
click at [77, 32] on link at bounding box center [62, 28] width 90 height 25
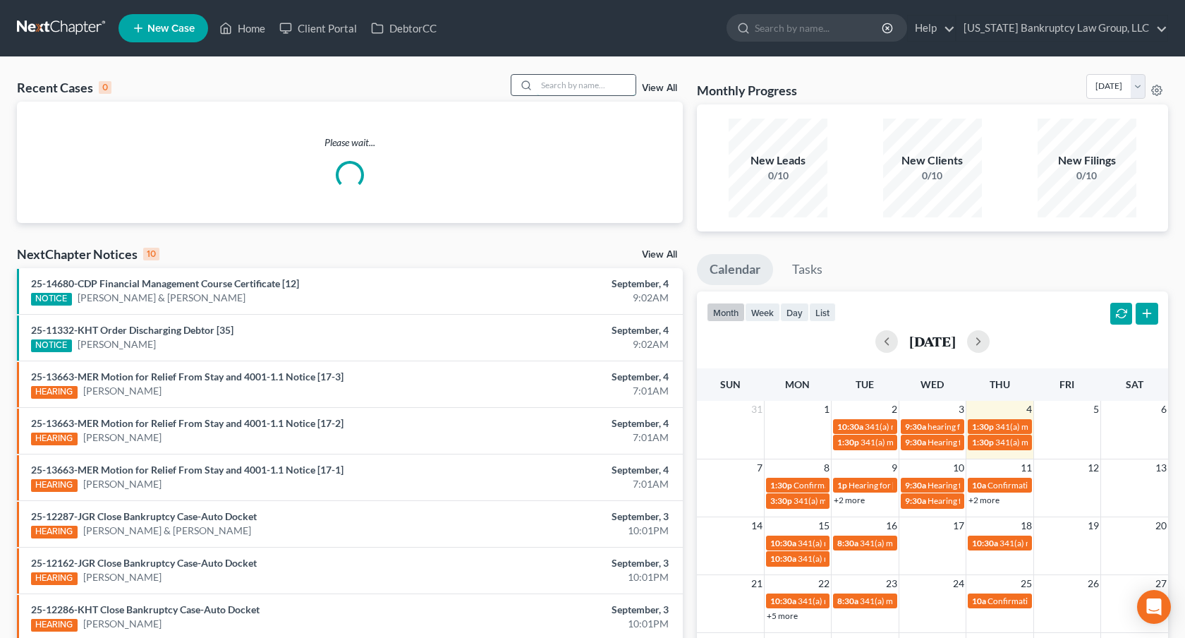
click at [577, 83] on input "search" at bounding box center [586, 85] width 99 height 20
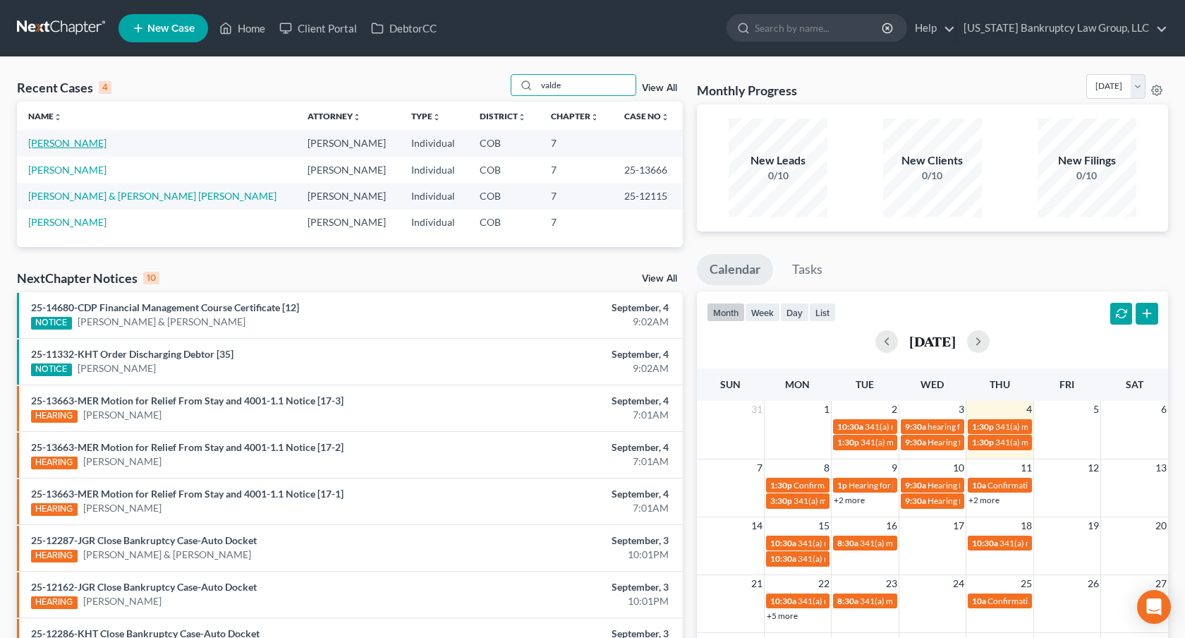
type input "valde"
click at [67, 142] on link "[PERSON_NAME]" at bounding box center [67, 143] width 78 height 12
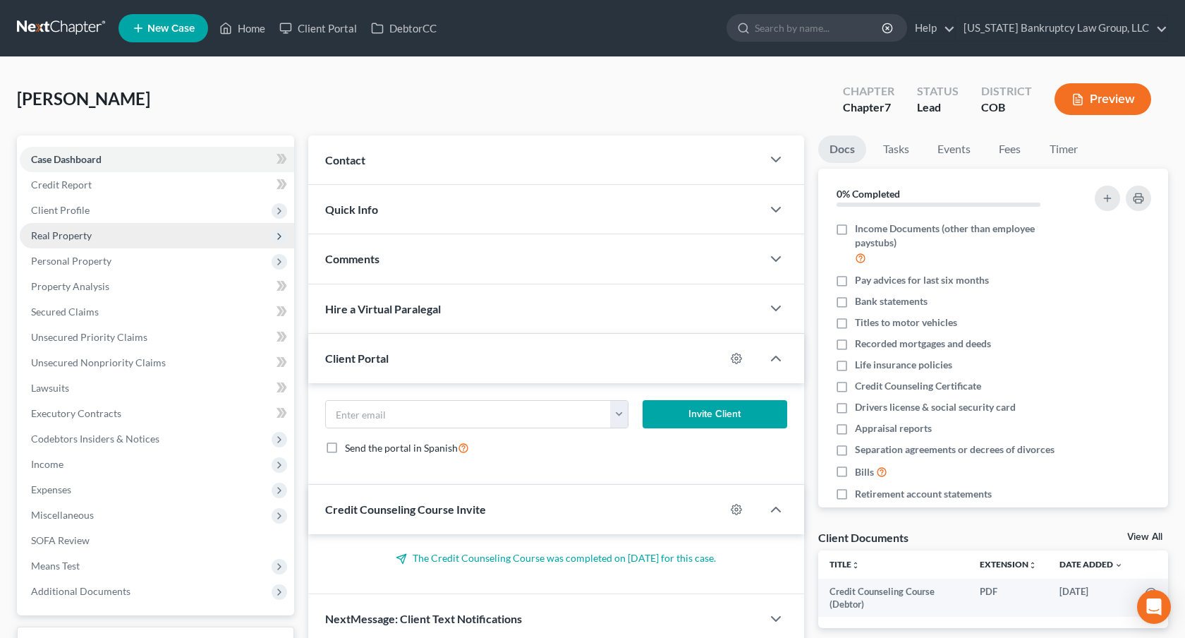
click at [92, 237] on span "Real Property" at bounding box center [157, 235] width 274 height 25
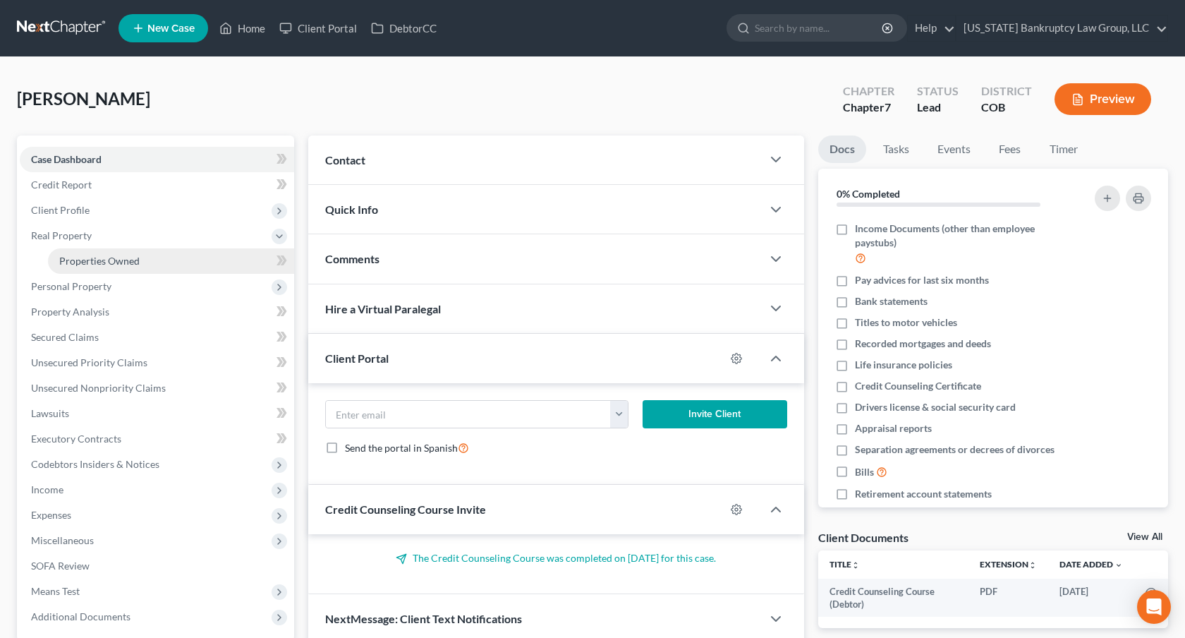
click at [93, 258] on span "Properties Owned" at bounding box center [99, 261] width 80 height 12
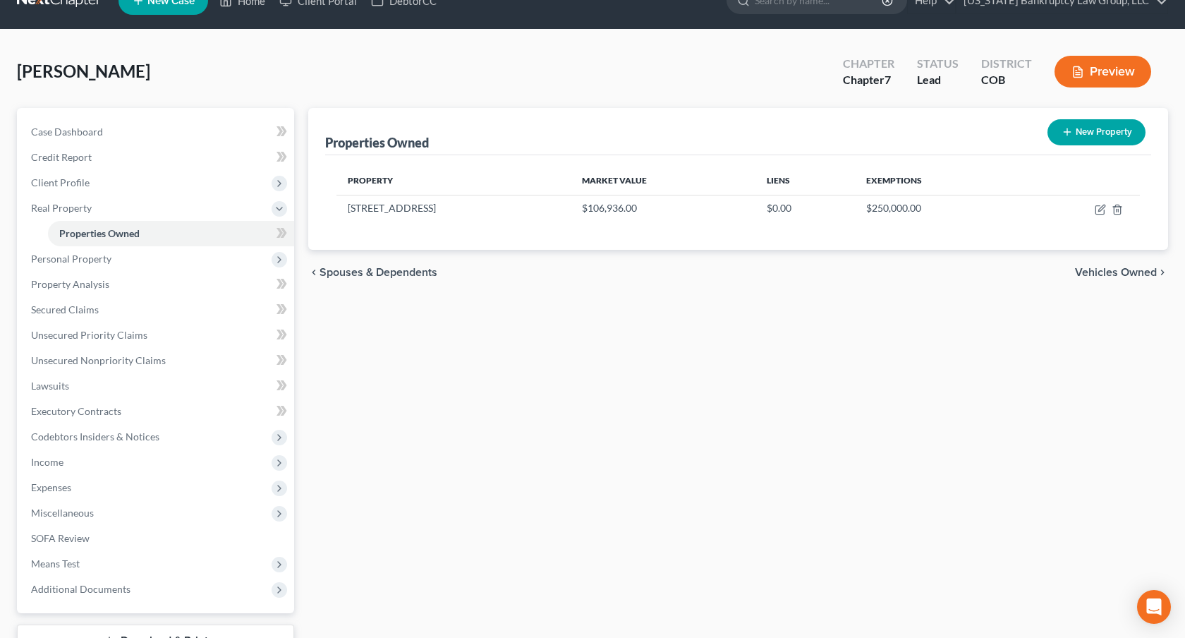
scroll to position [30, 0]
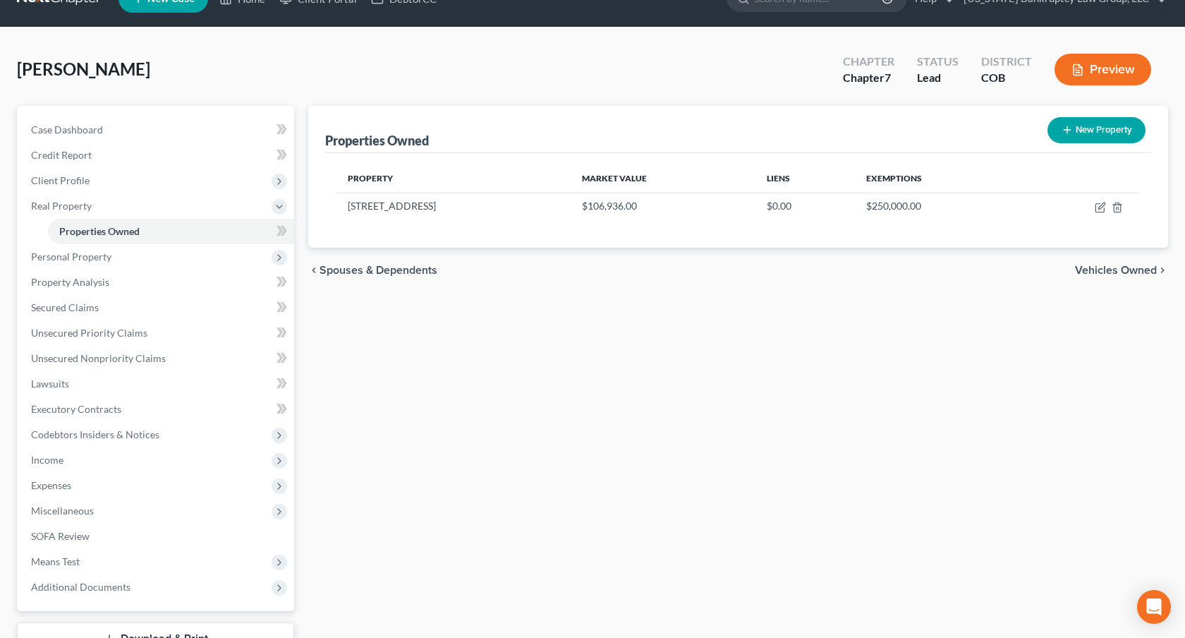
click at [368, 375] on div "Properties Owned New Property Property Market Value Liens Exemptions [STREET_AD…" at bounding box center [738, 399] width 874 height 586
click at [104, 262] on span "Personal Property" at bounding box center [71, 256] width 80 height 12
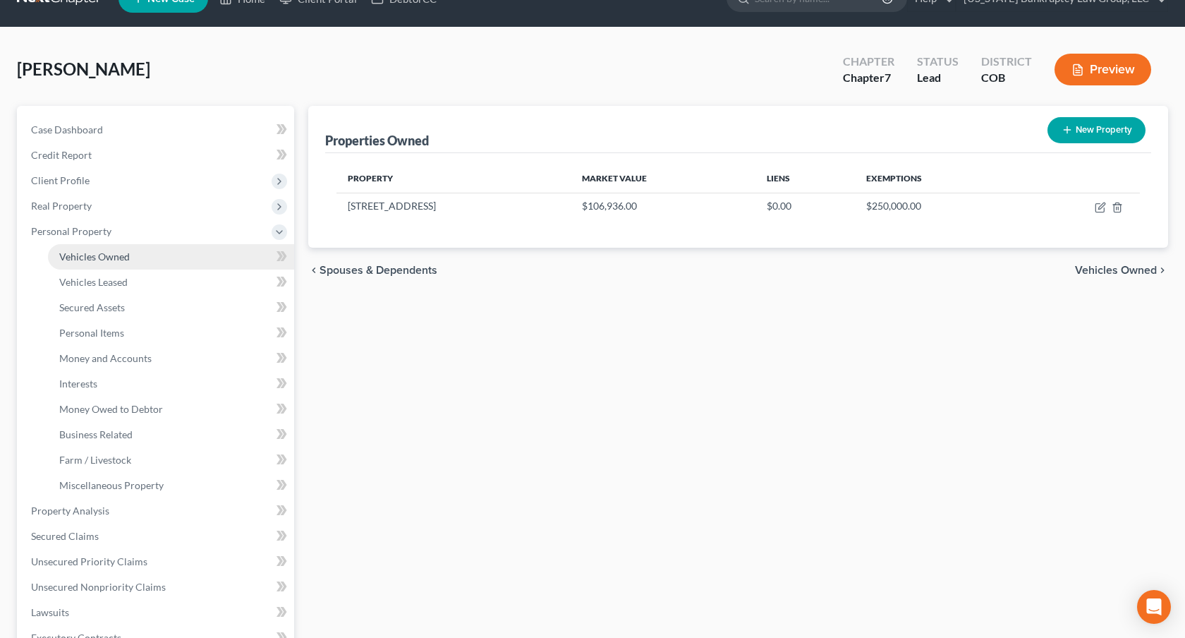
click at [120, 257] on span "Vehicles Owned" at bounding box center [94, 256] width 71 height 12
